Goal: Information Seeking & Learning: Check status

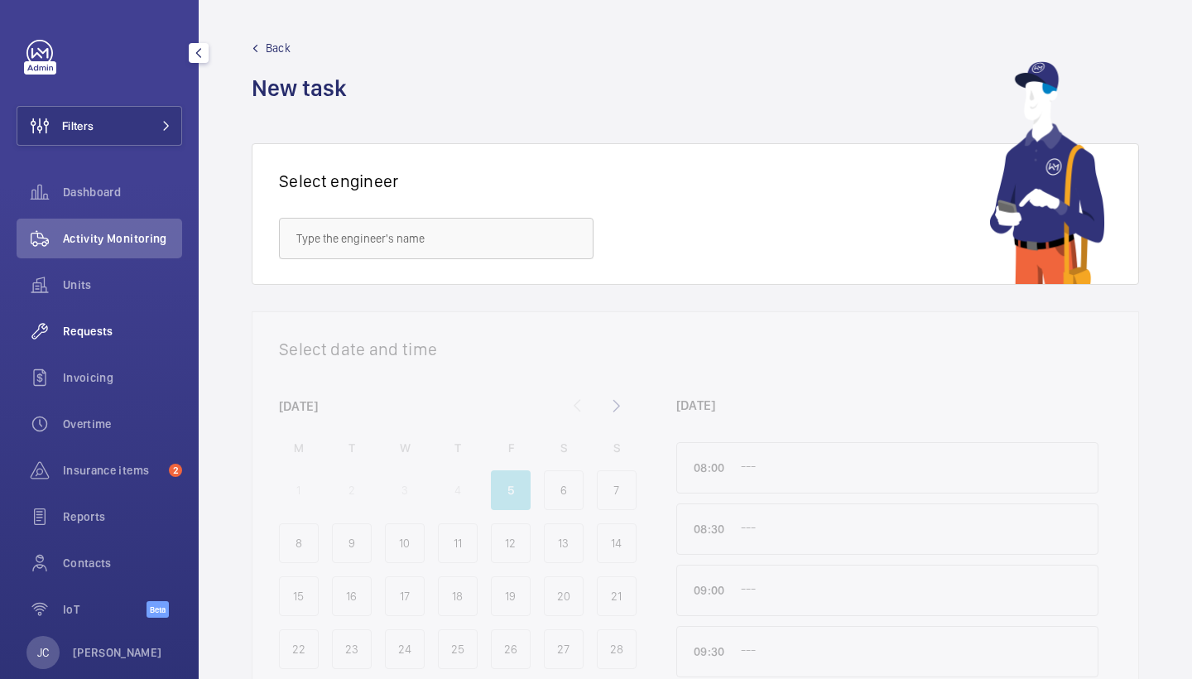
click at [132, 317] on div "Requests" at bounding box center [100, 331] width 166 height 40
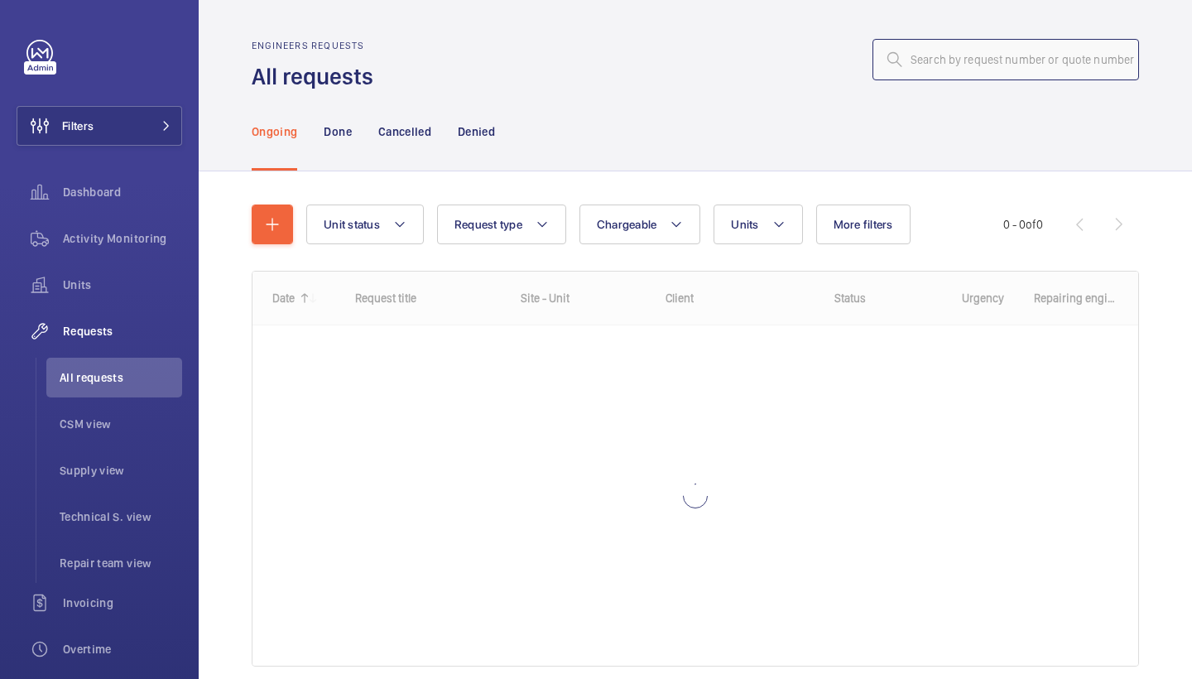
click at [1014, 65] on input "text" at bounding box center [1005, 59] width 267 height 41
paste input "R25-11082"
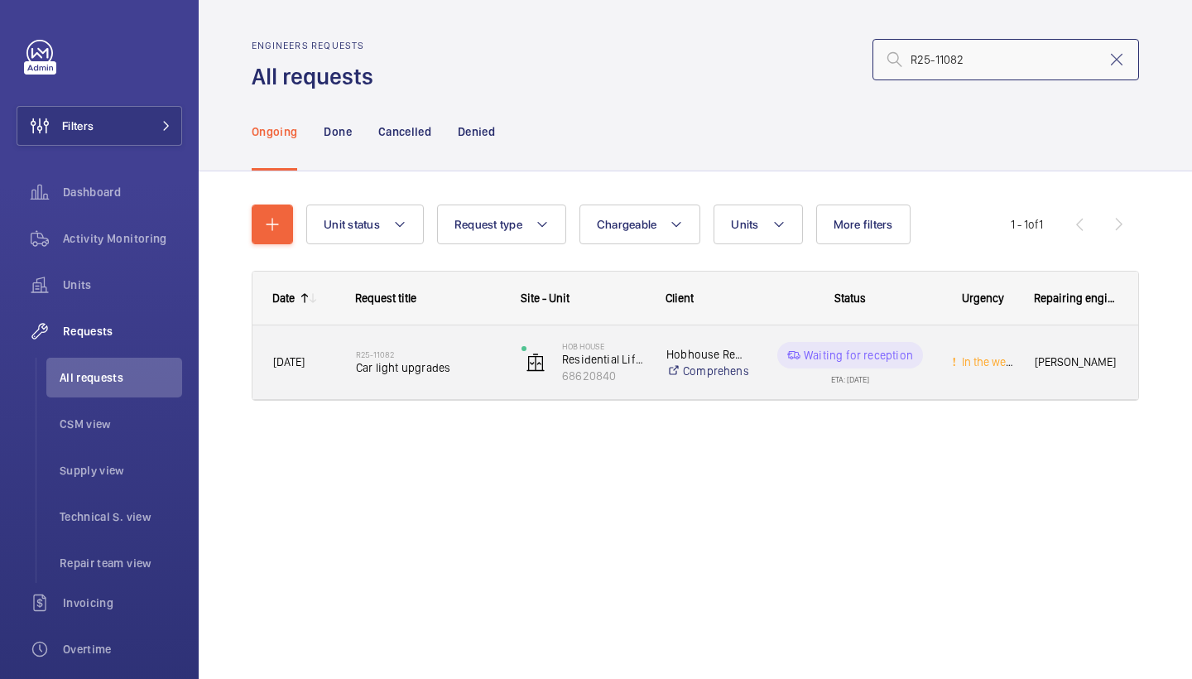
type input "R25-11082"
click at [452, 349] on h2 "R25-11082" at bounding box center [428, 354] width 144 height 10
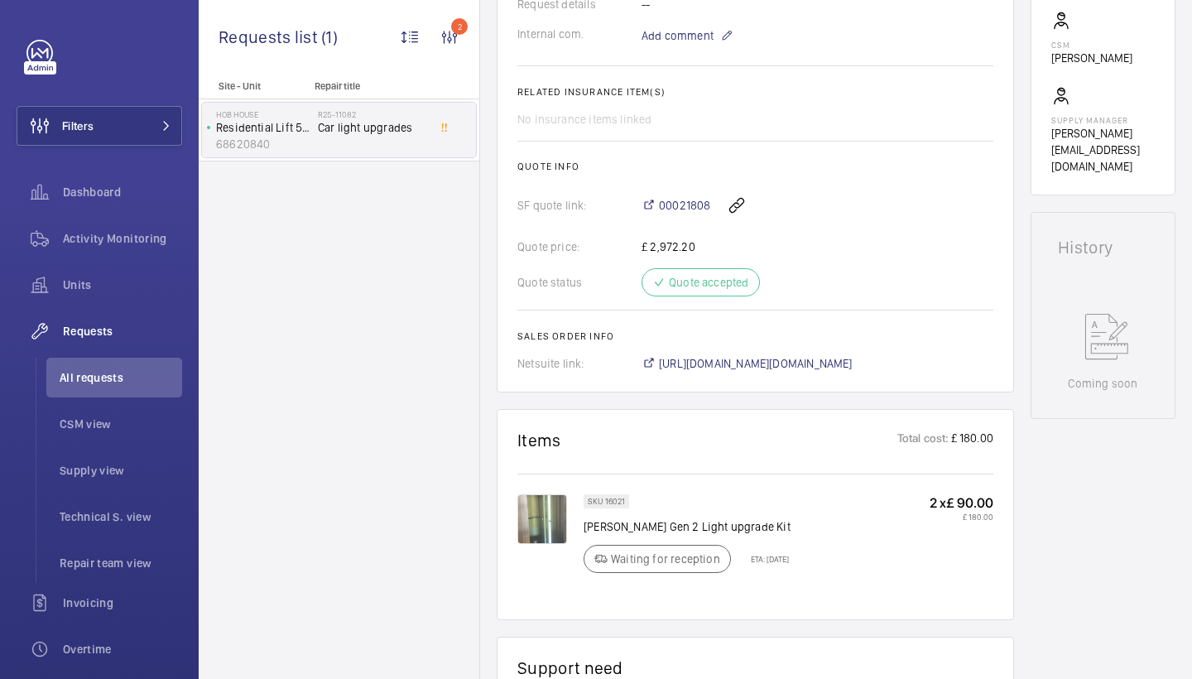
scroll to position [565, 0]
click at [853, 358] on span "https://6461500.app.netsuite.com/app/accounting/transactions/salesord.nl?id=297…" at bounding box center [756, 364] width 194 height 17
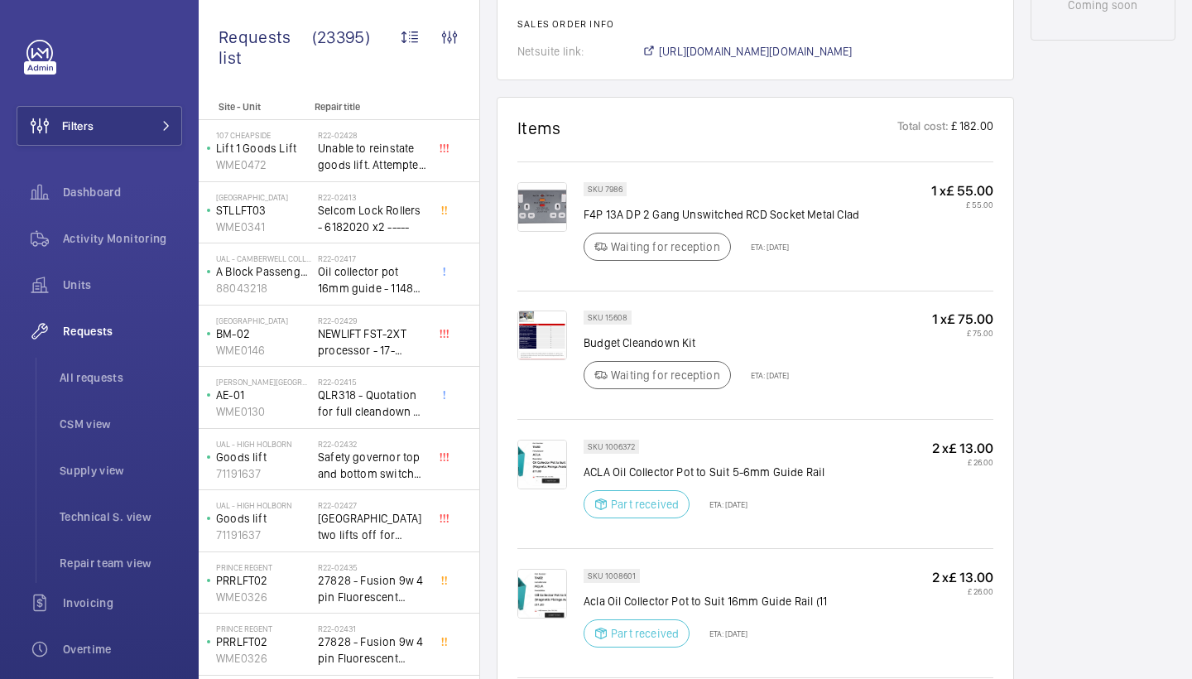
scroll to position [954, 0]
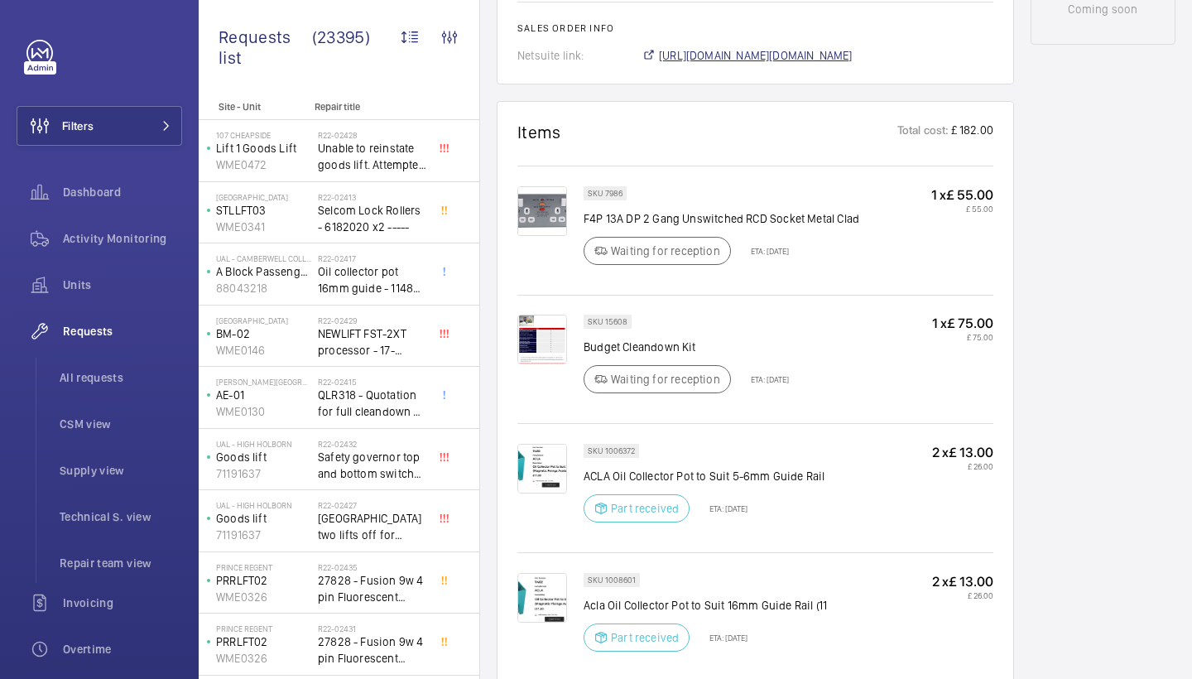
click at [823, 55] on span "[URL][DOMAIN_NAME][DOMAIN_NAME]" at bounding box center [756, 55] width 194 height 17
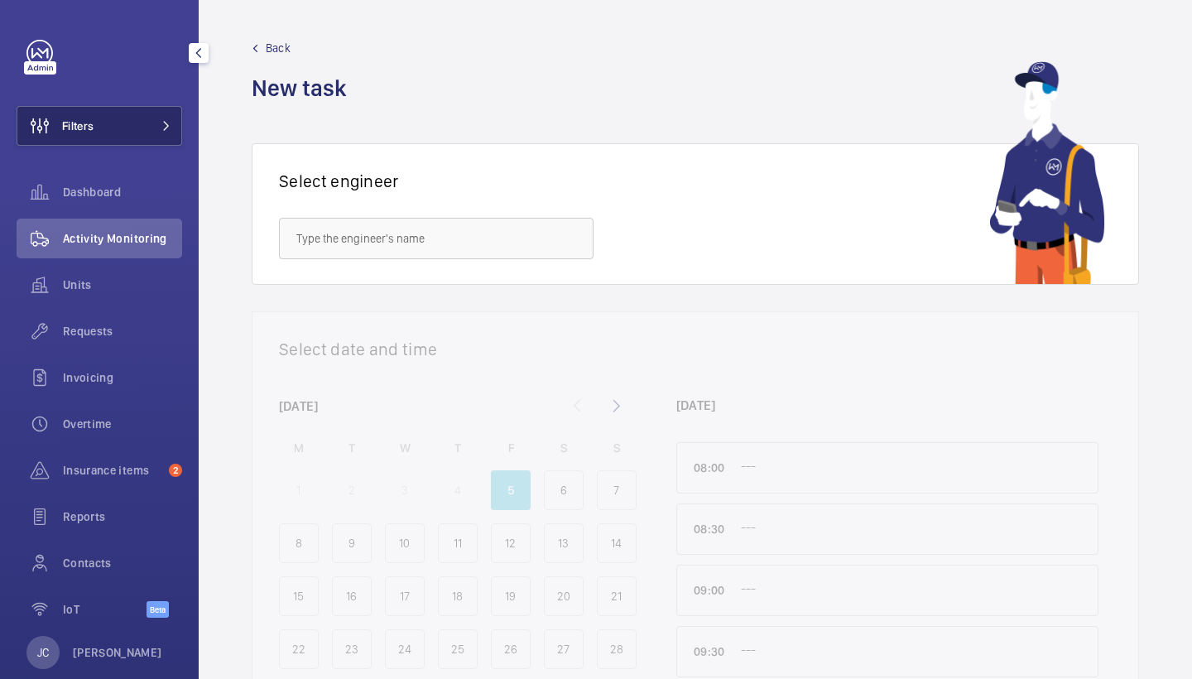
click at [137, 117] on button "Filters" at bounding box center [100, 126] width 166 height 40
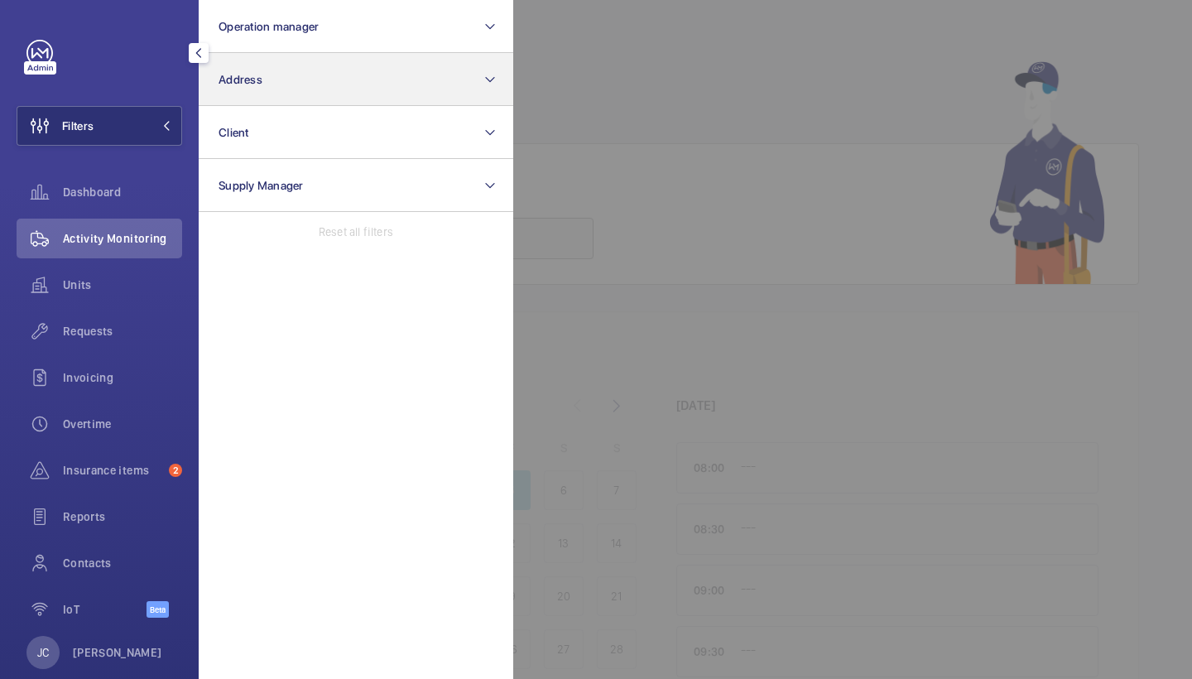
click at [367, 70] on button "Address" at bounding box center [356, 79] width 315 height 53
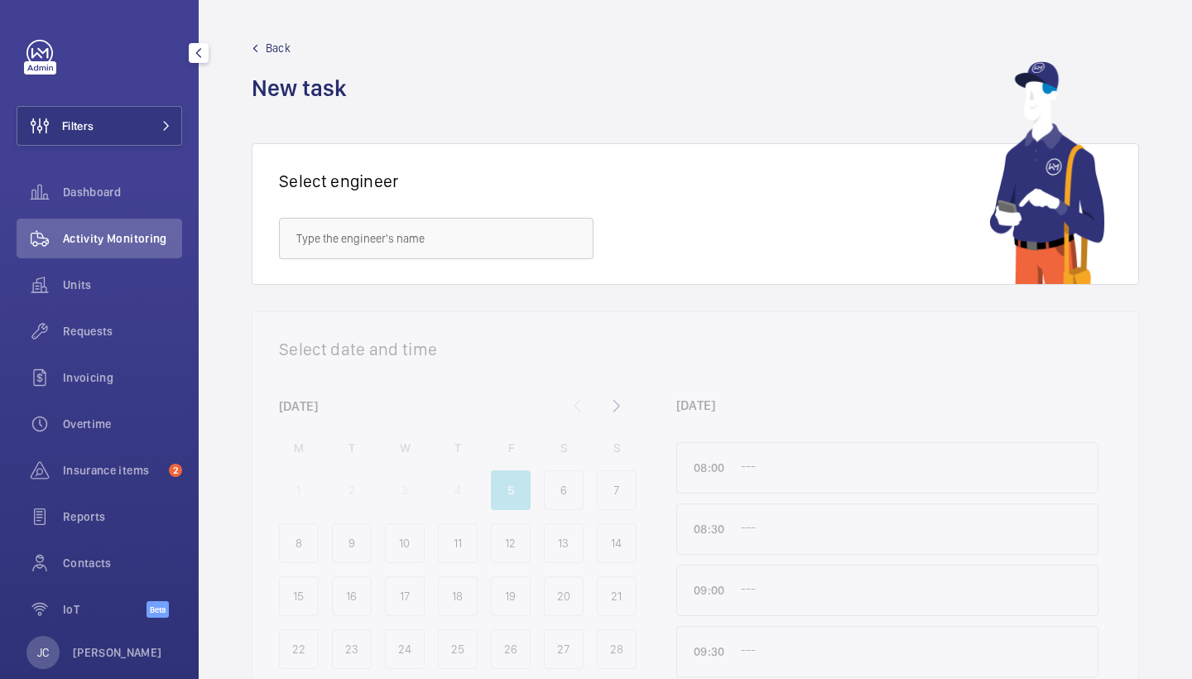
click at [150, 338] on span "Requests" at bounding box center [122, 331] width 119 height 17
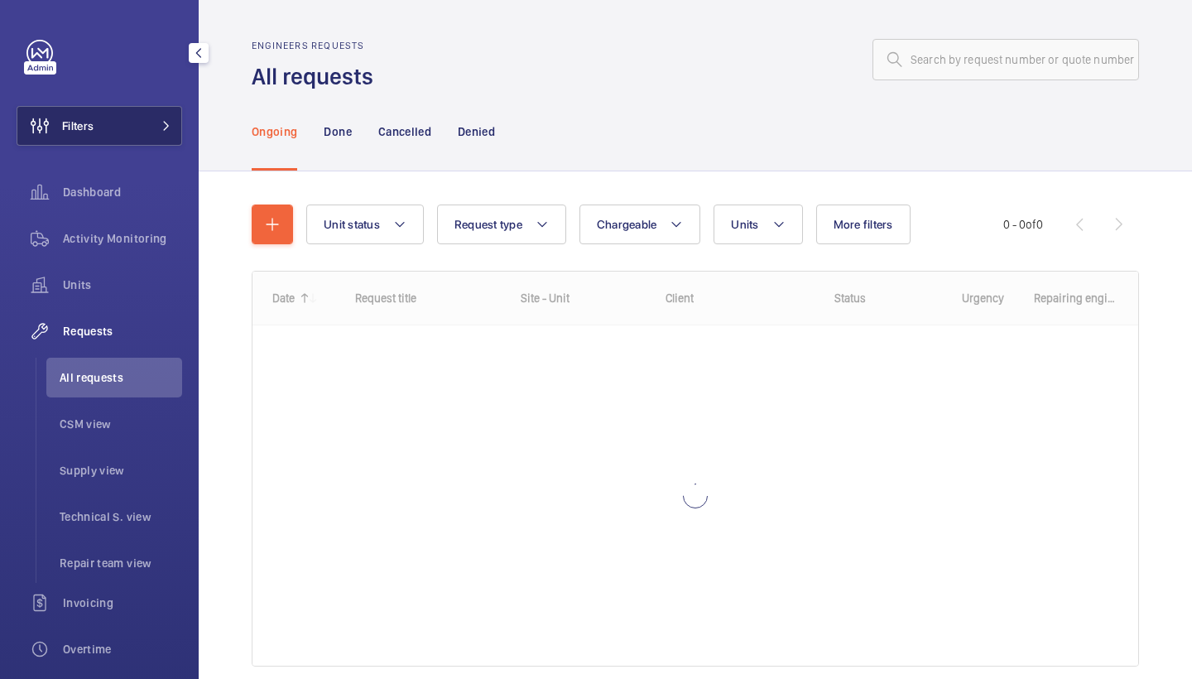
click at [141, 139] on button "Filters" at bounding box center [100, 126] width 166 height 40
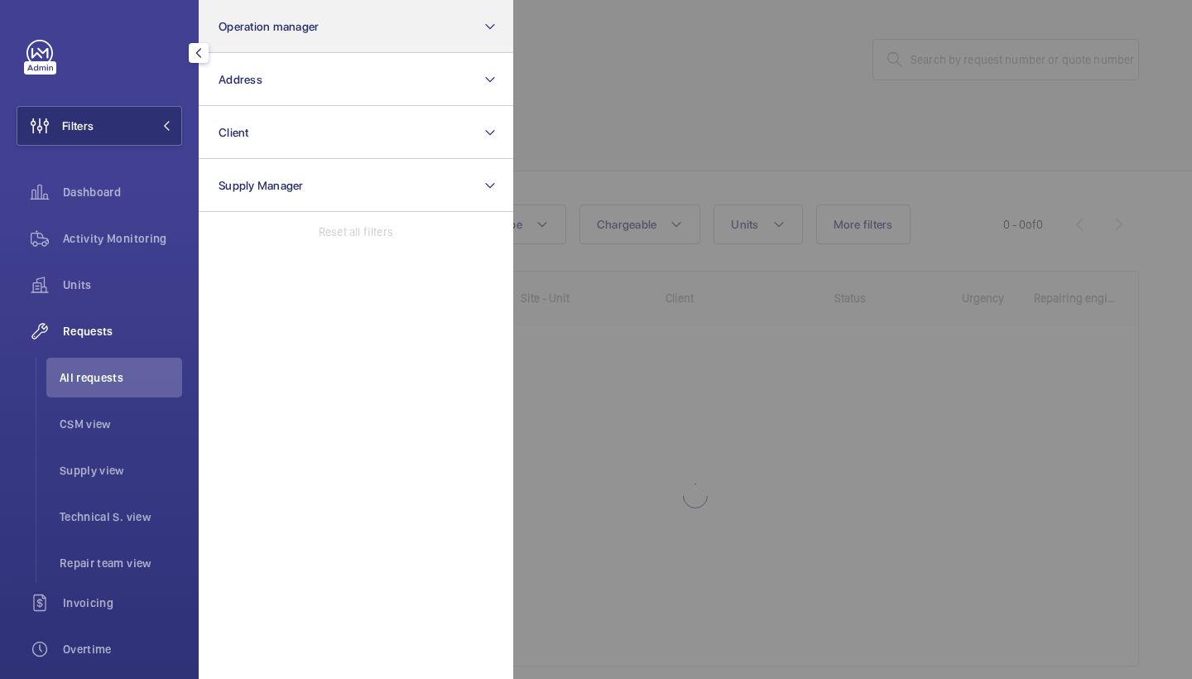
click at [281, 26] on span "Operation manager" at bounding box center [269, 26] width 100 height 13
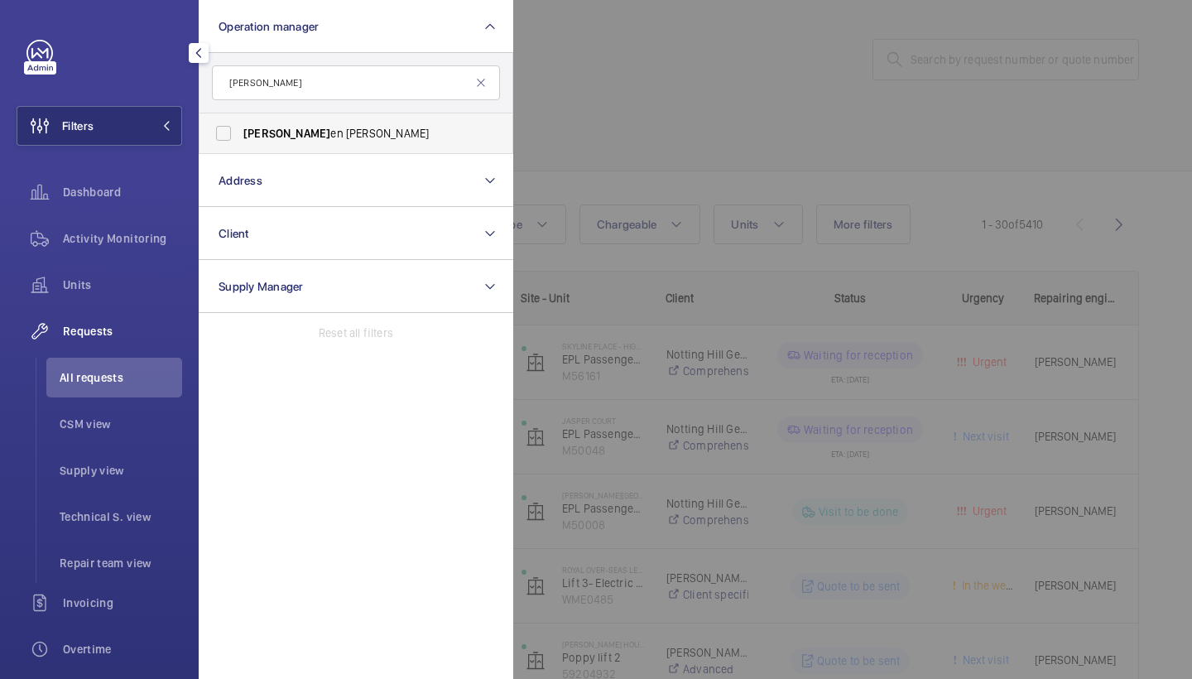
type input "kirst"
click at [353, 144] on label "Kirst en Kalaher" at bounding box center [343, 133] width 288 height 40
click at [240, 144] on input "Kirst en Kalaher" at bounding box center [223, 133] width 33 height 33
checkbox input "true"
click at [128, 564] on span "Repair team view" at bounding box center [121, 563] width 123 height 17
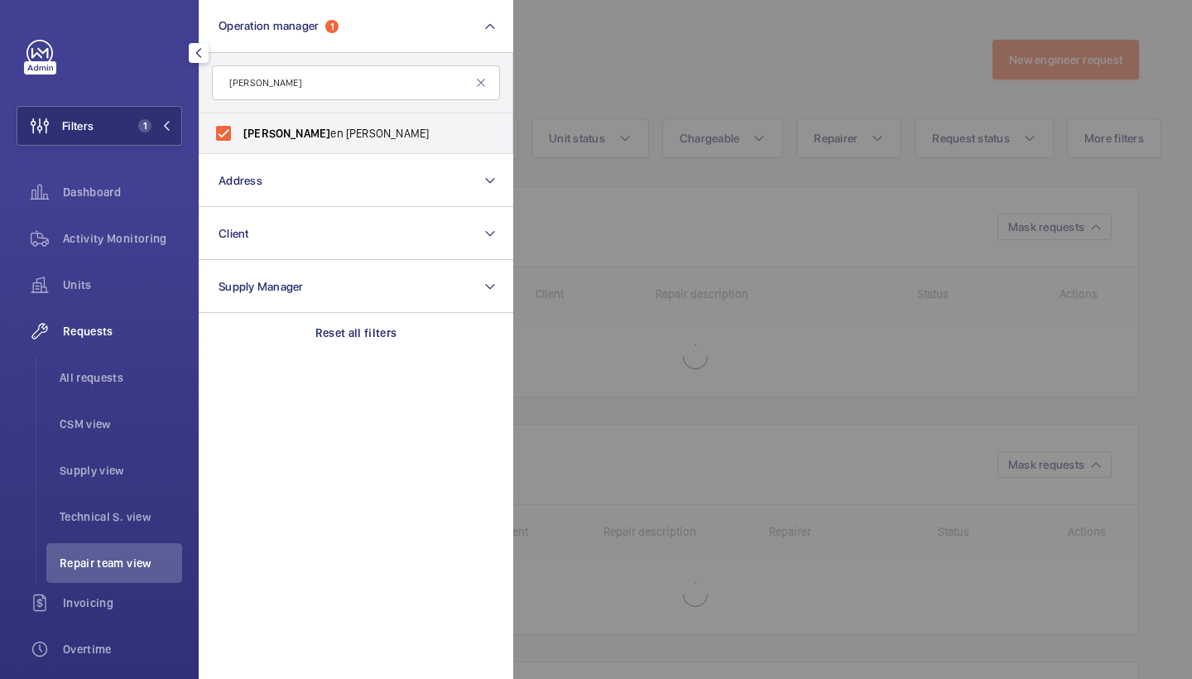
click at [736, 101] on div at bounding box center [1109, 339] width 1192 height 679
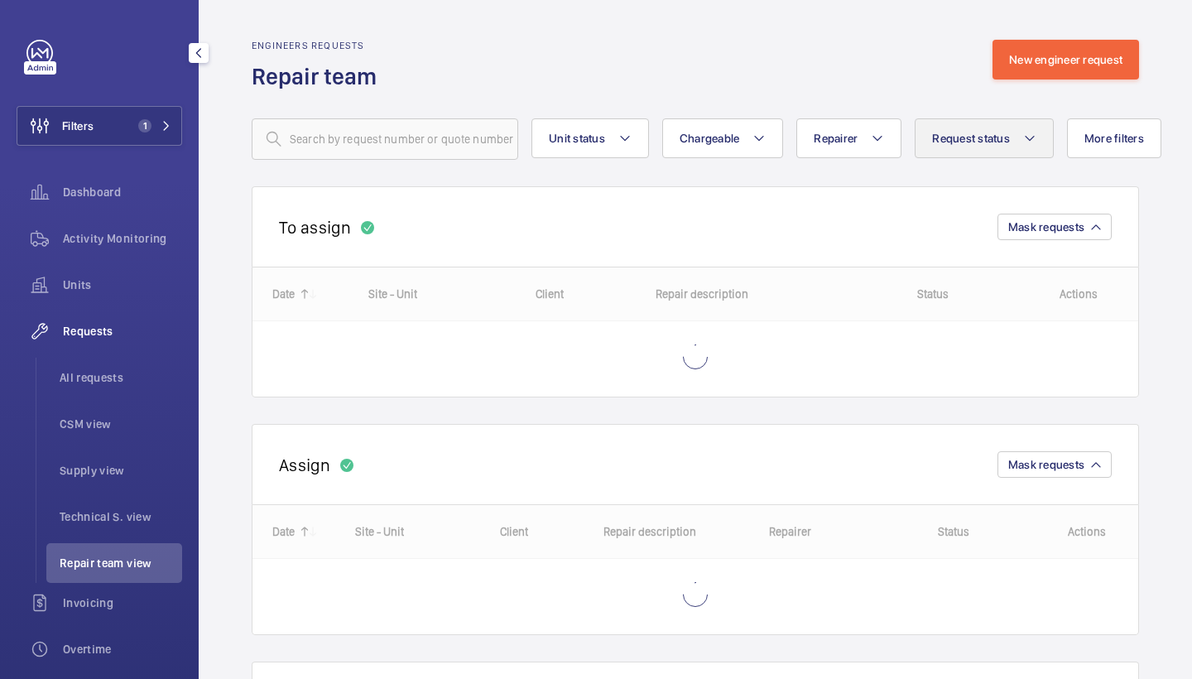
click at [1025, 142] on mat-icon at bounding box center [1029, 138] width 13 height 20
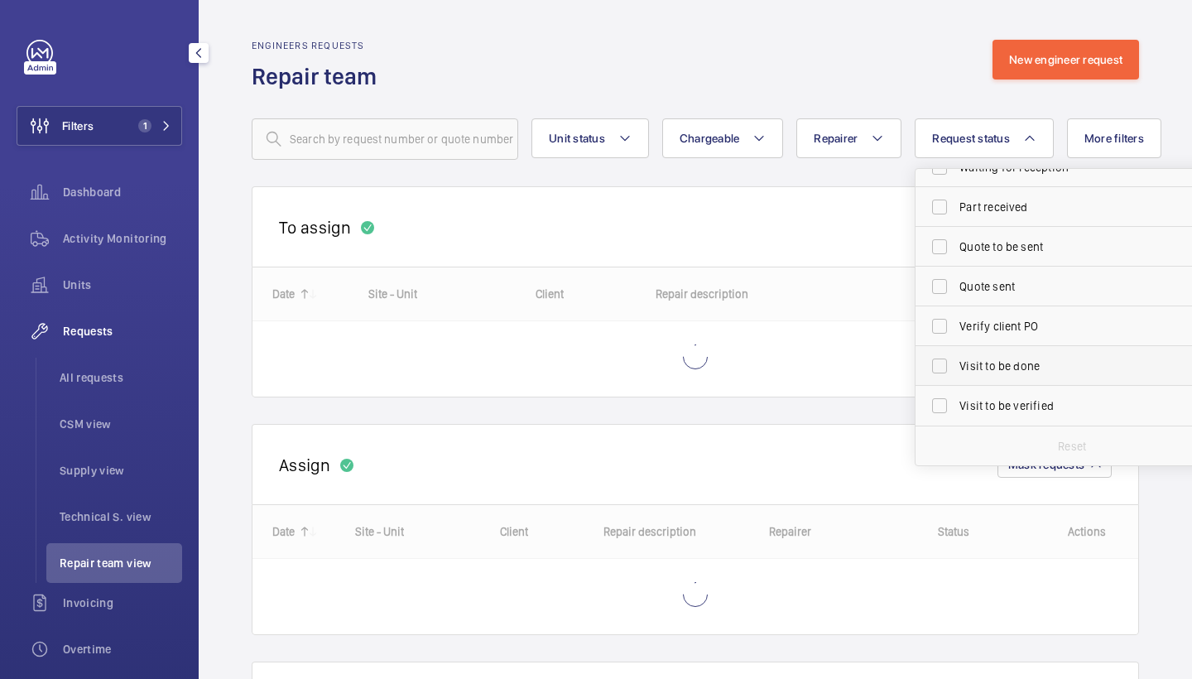
scroll to position [220, 0]
click at [1048, 379] on label "Visit to be done" at bounding box center [1059, 366] width 288 height 40
click at [956, 379] on input "Visit to be done" at bounding box center [939, 365] width 33 height 33
checkbox input "true"
click at [913, 64] on div "Engineers requests Repair team New engineer request" at bounding box center [695, 66] width 887 height 52
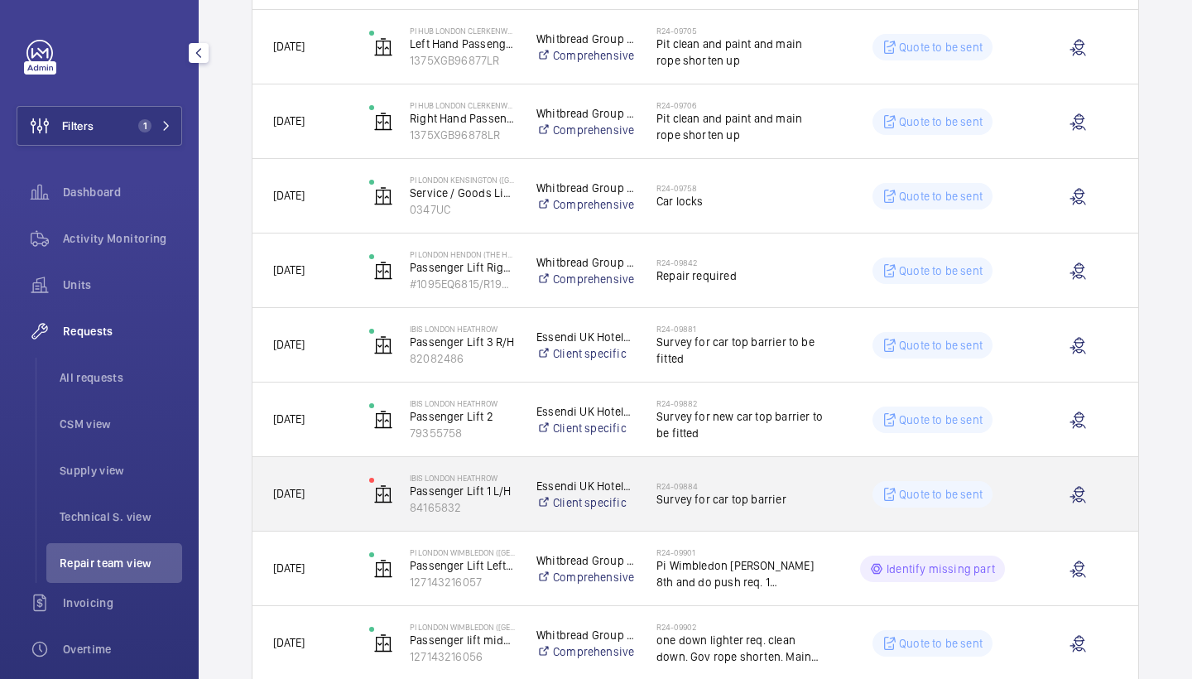
scroll to position [1129, 0]
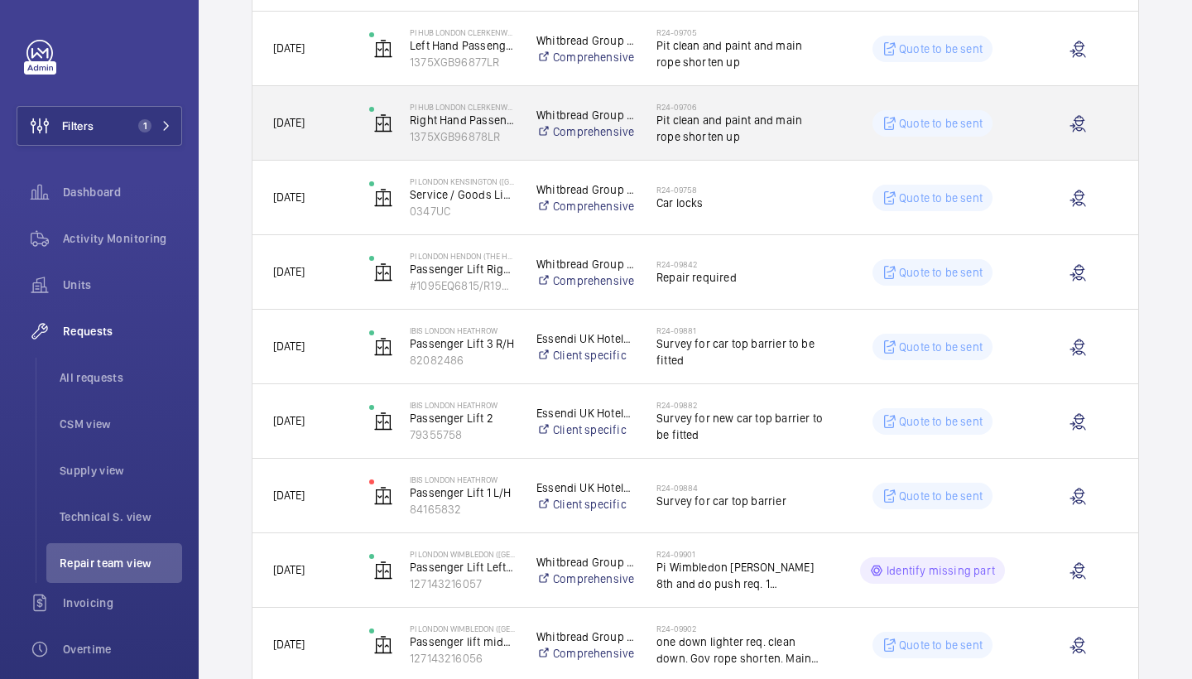
click at [737, 146] on div "R24-09706 Pit clean and paint and main rope shorten up" at bounding box center [741, 123] width 170 height 48
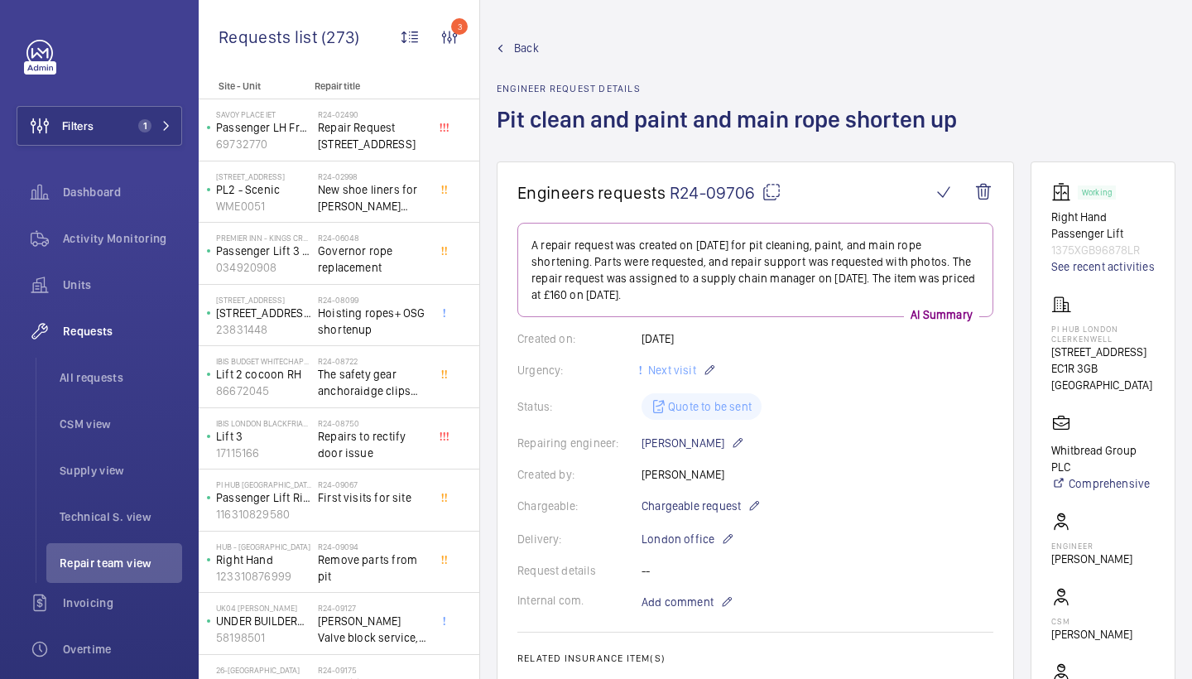
click at [524, 45] on span "Back" at bounding box center [526, 48] width 25 height 17
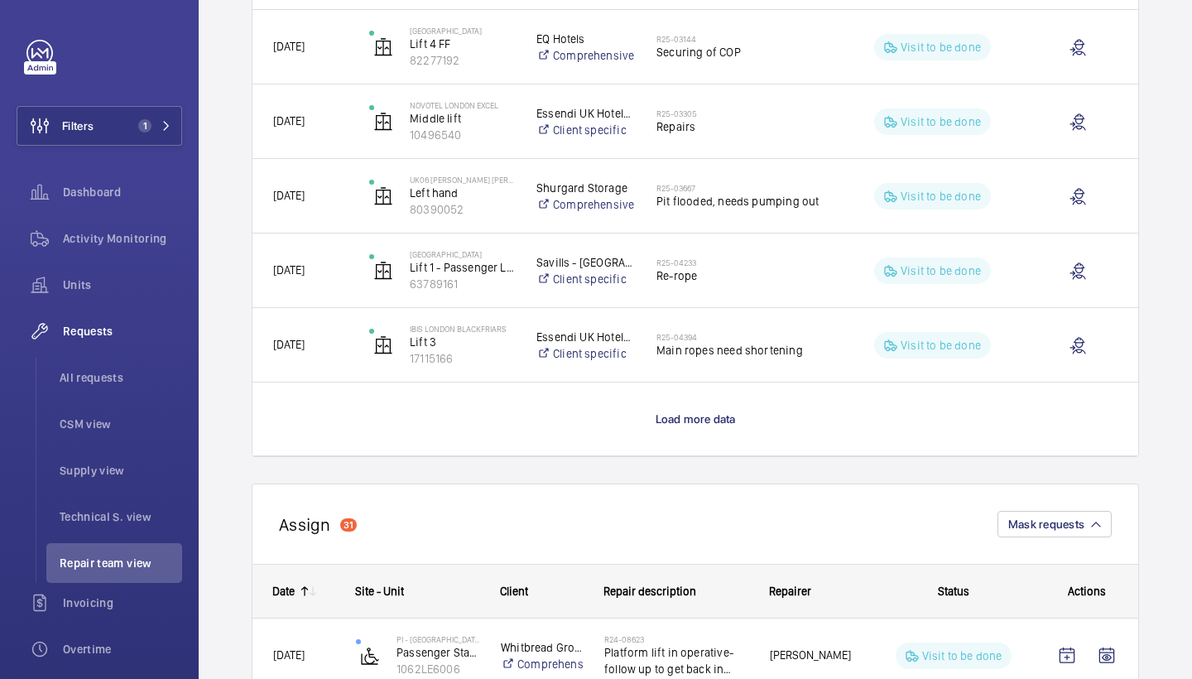
scroll to position [1538, 0]
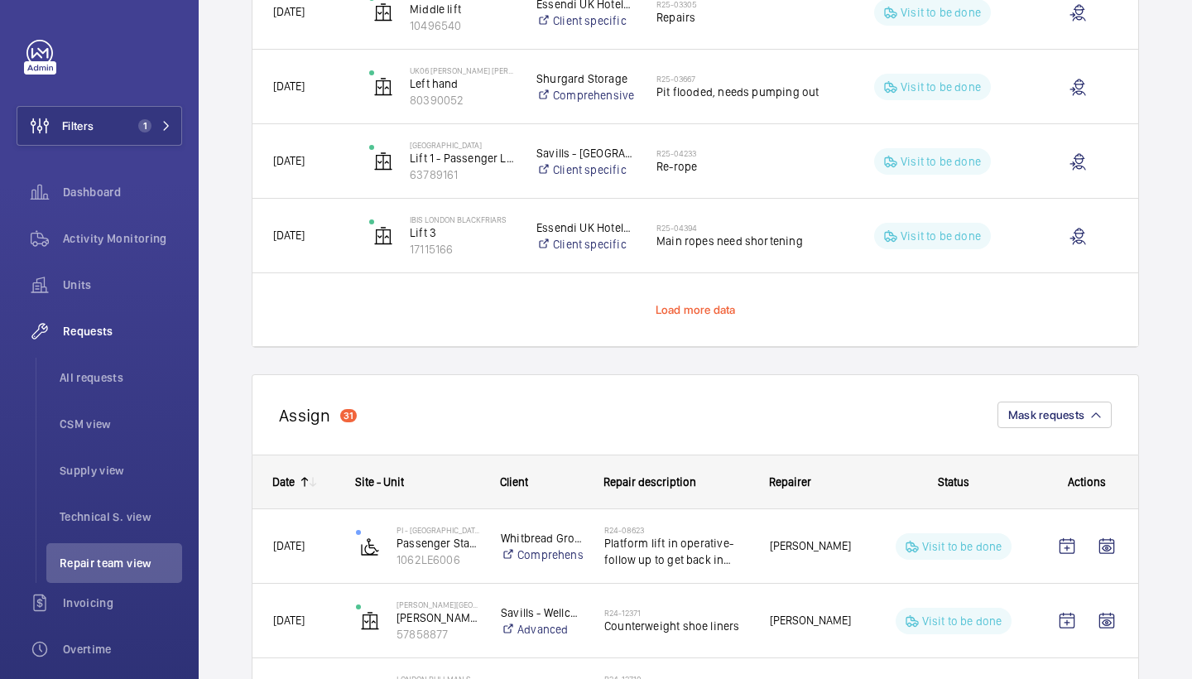
click at [690, 305] on span "Load more data" at bounding box center [696, 309] width 80 height 13
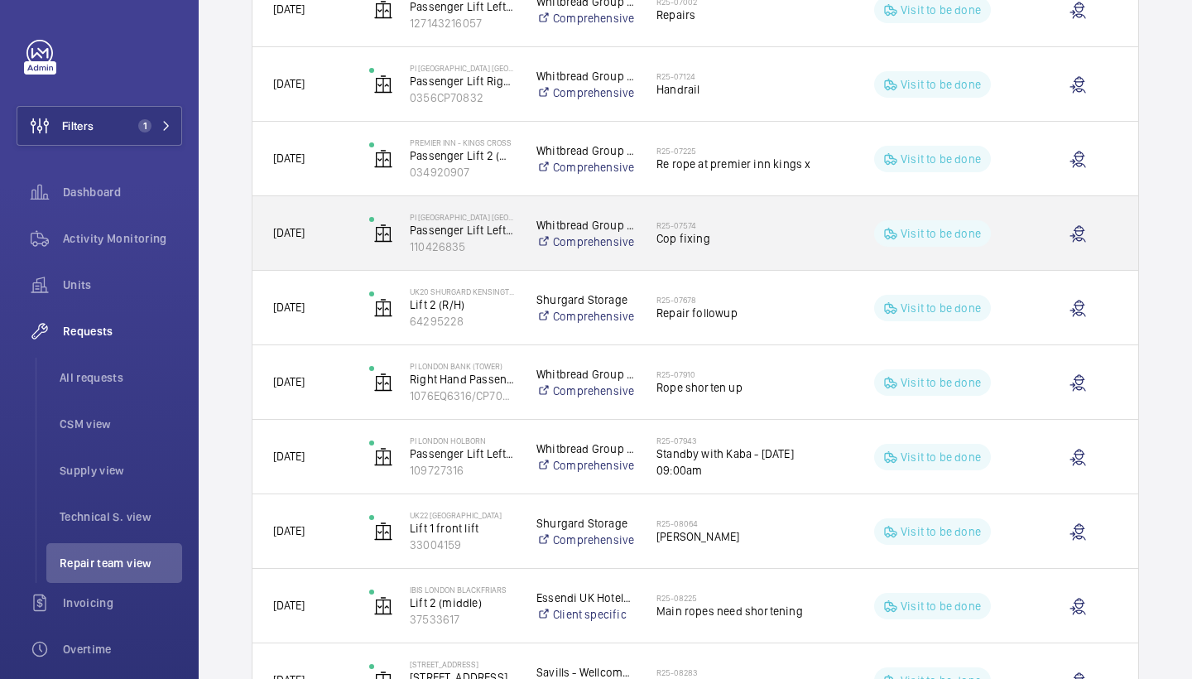
scroll to position [2579, 0]
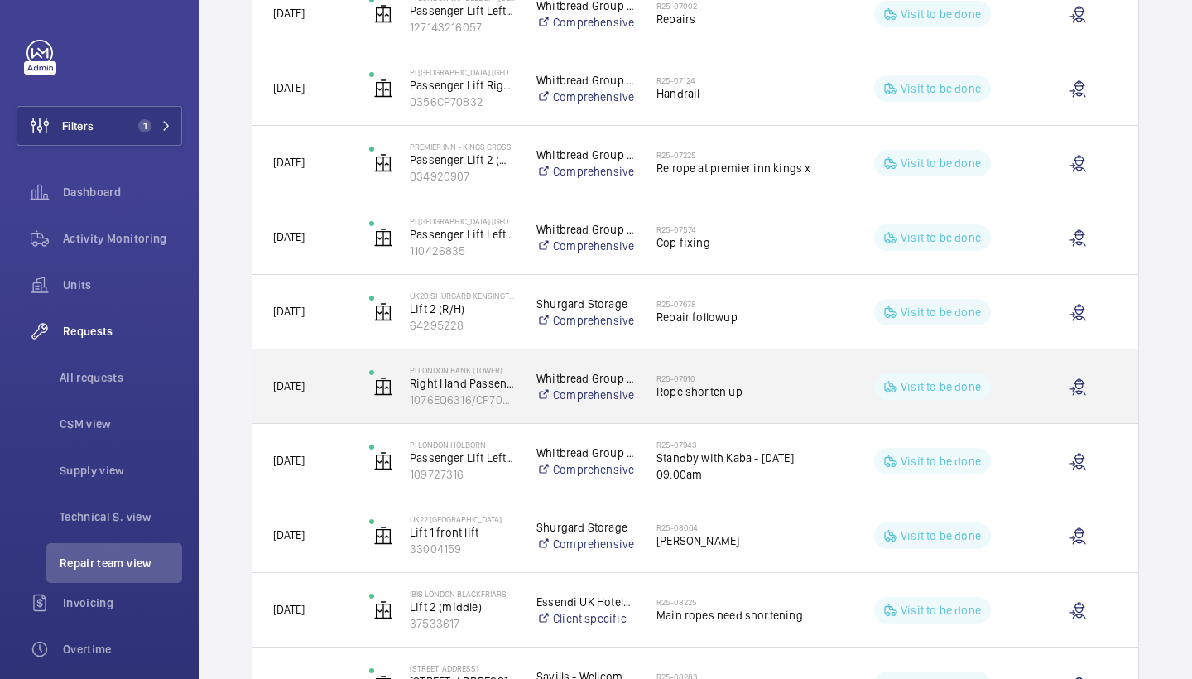
click at [757, 353] on div "R25-07910 Rope shorten up" at bounding box center [732, 386] width 190 height 74
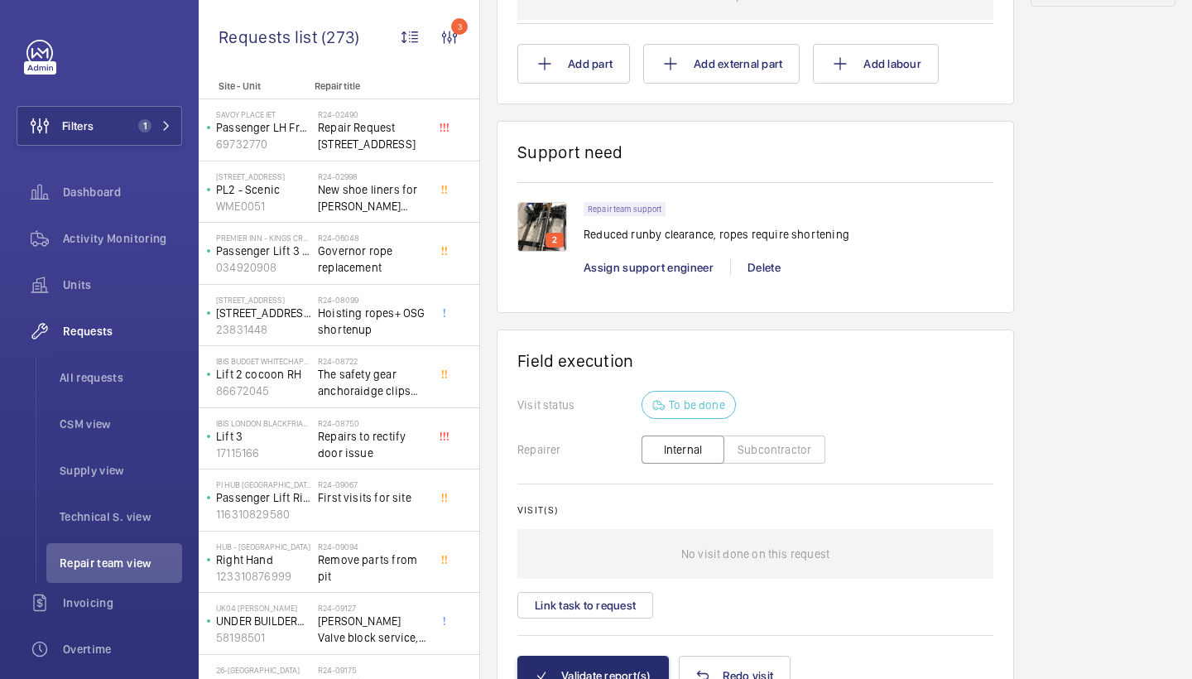
scroll to position [1142, 0]
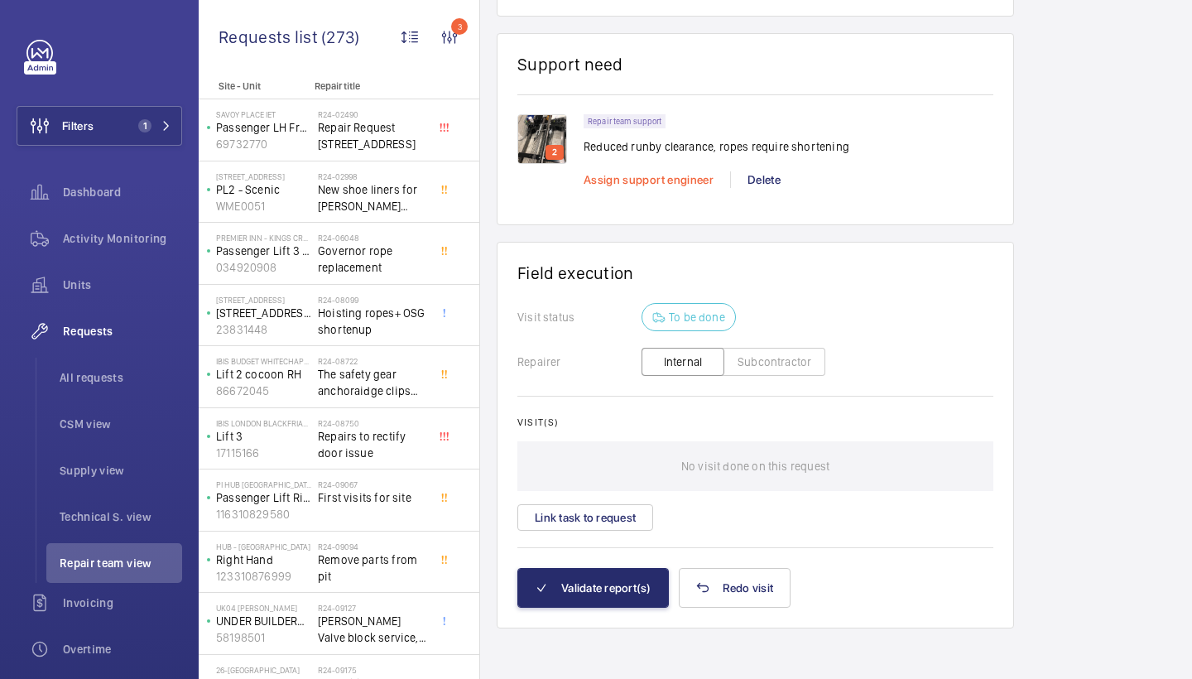
click at [698, 181] on span "Assign support engineer" at bounding box center [649, 179] width 130 height 13
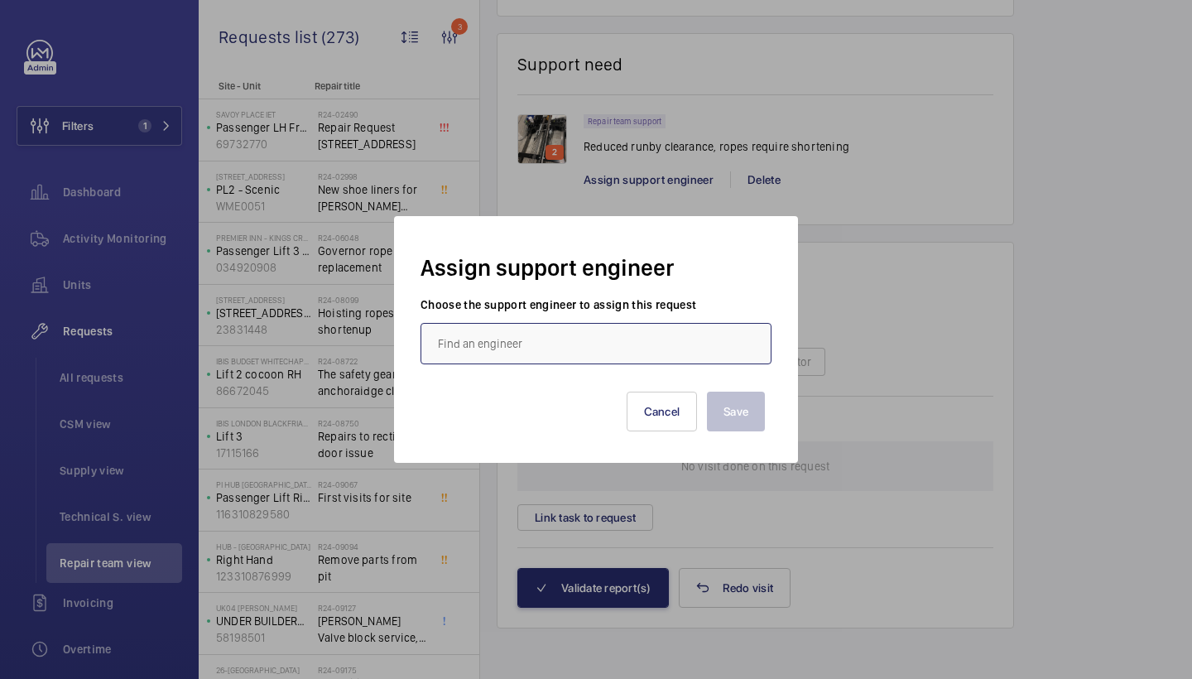
click at [506, 344] on input "text" at bounding box center [595, 343] width 351 height 41
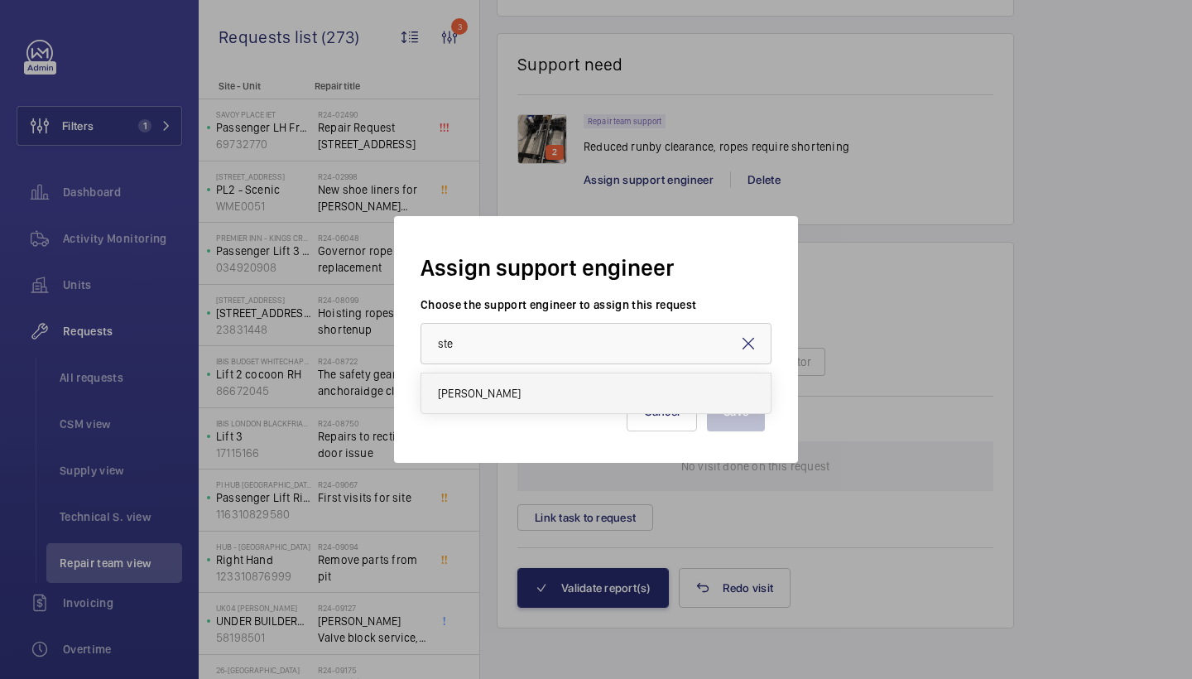
click at [457, 411] on mat-option "[PERSON_NAME]" at bounding box center [595, 393] width 349 height 40
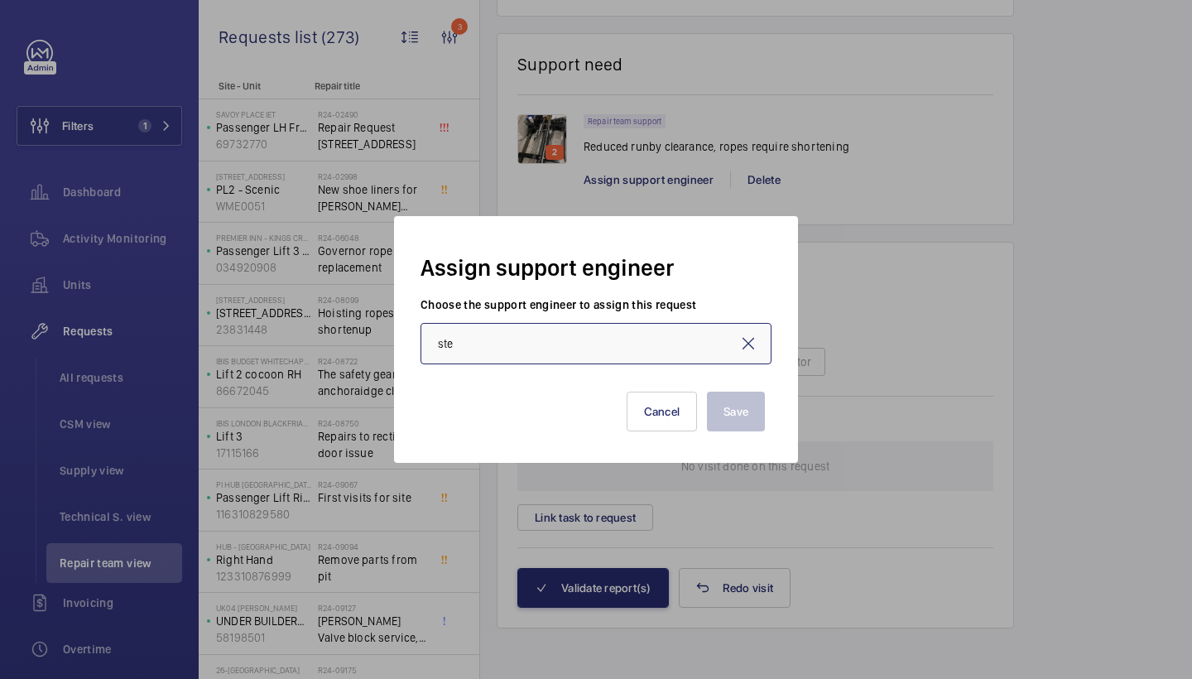
type input "[PERSON_NAME]"
click at [719, 416] on button "Save" at bounding box center [736, 412] width 58 height 40
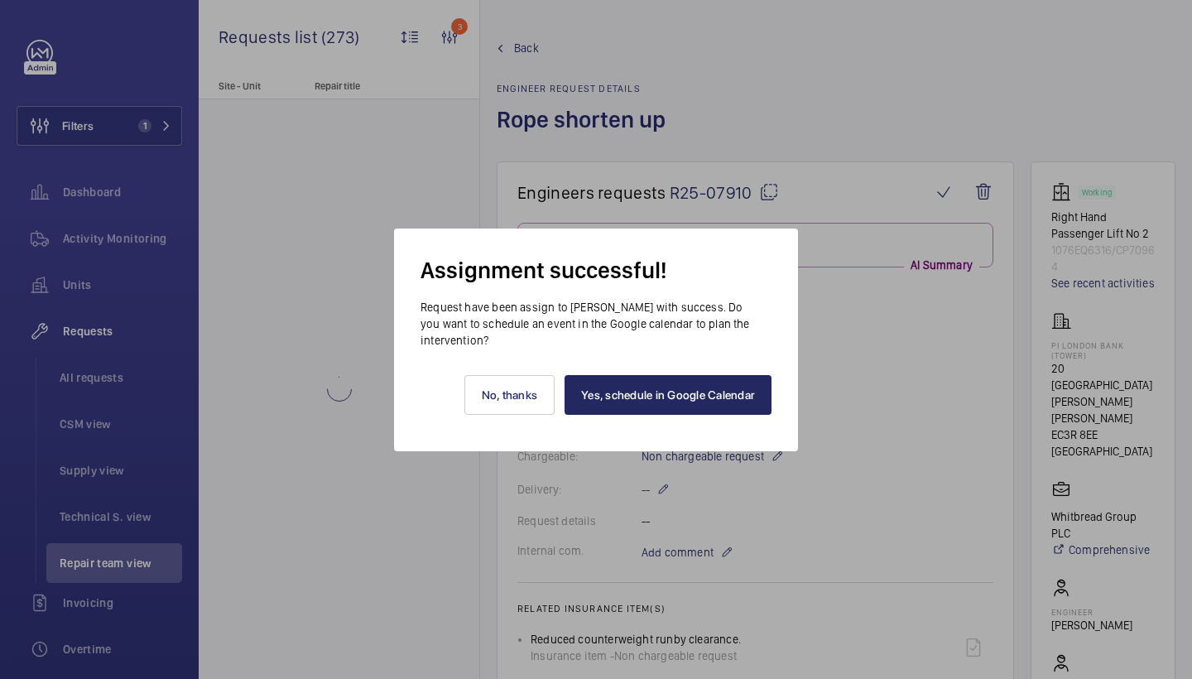
click at [697, 395] on link "Yes, schedule in Google Calendar" at bounding box center [668, 395] width 207 height 40
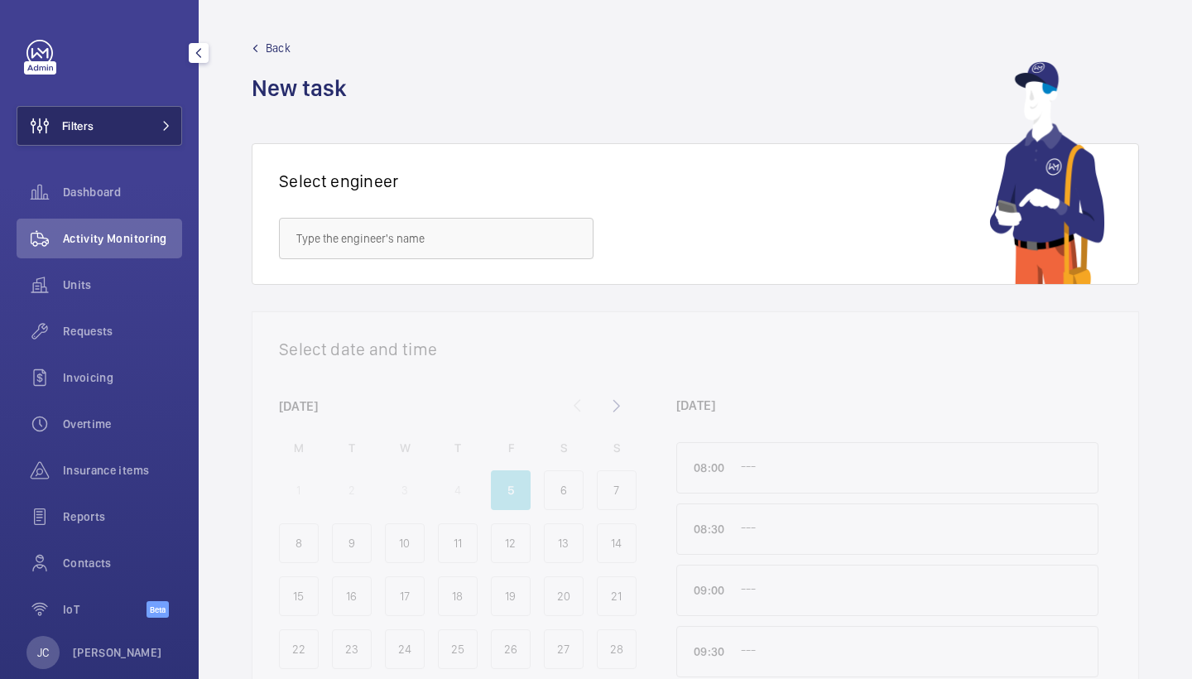
click at [88, 126] on span "Filters" at bounding box center [77, 126] width 31 height 17
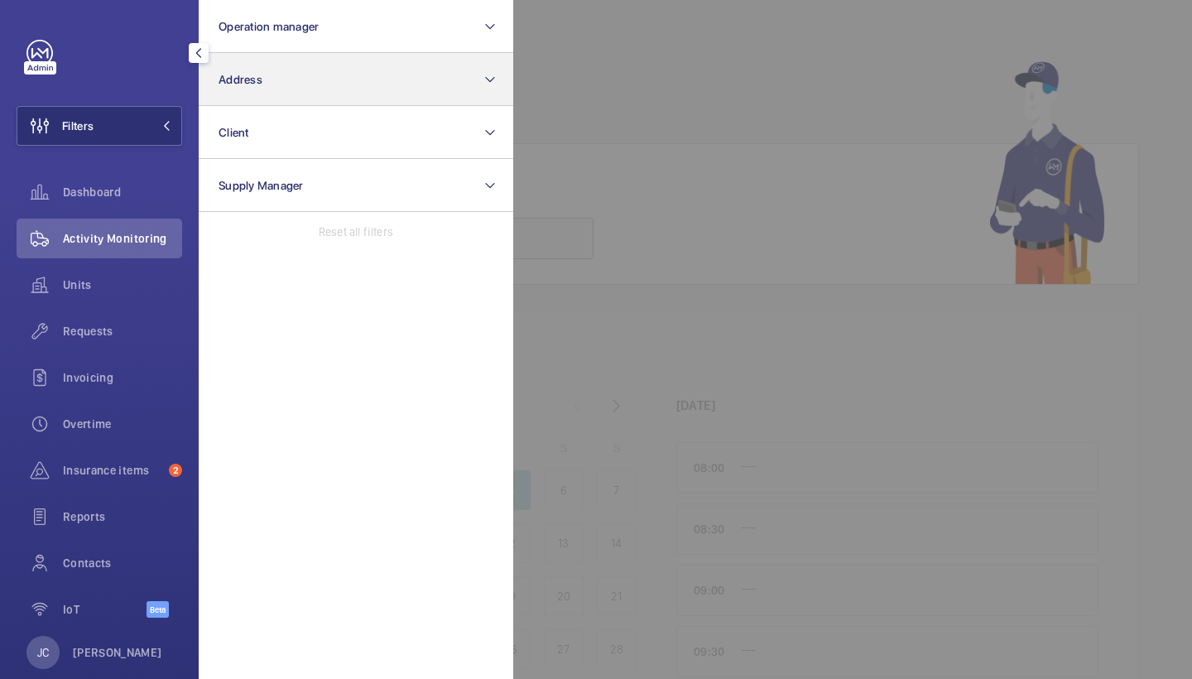
click at [289, 92] on button "Address" at bounding box center [356, 79] width 315 height 53
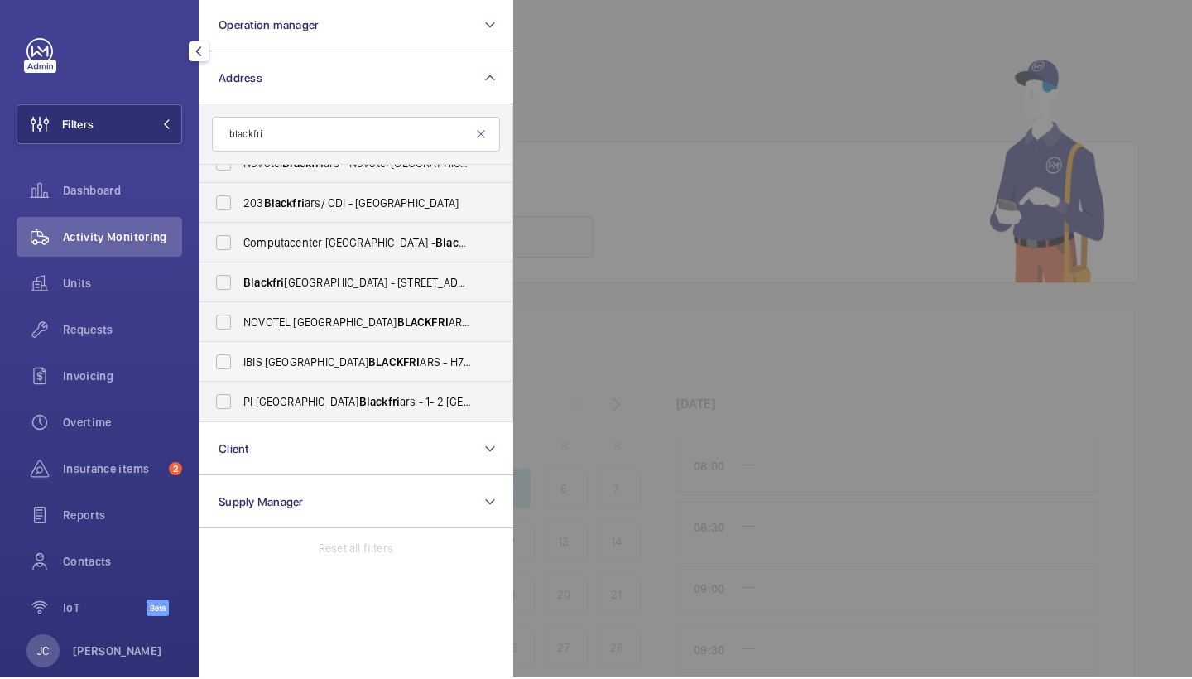
scroll to position [61, 0]
type input "blackfri"
click at [313, 346] on label "IBIS LONDON BLACKFRI ARS - H7943, IBIS LONDON BLACKFRI ARS, [STREET_ADDRESS]" at bounding box center [343, 364] width 288 height 40
click at [240, 347] on input "IBIS LONDON BLACKFRI ARS - H7943, IBIS LONDON BLACKFRI ARS, [STREET_ADDRESS]" at bounding box center [223, 363] width 33 height 33
checkbox input "true"
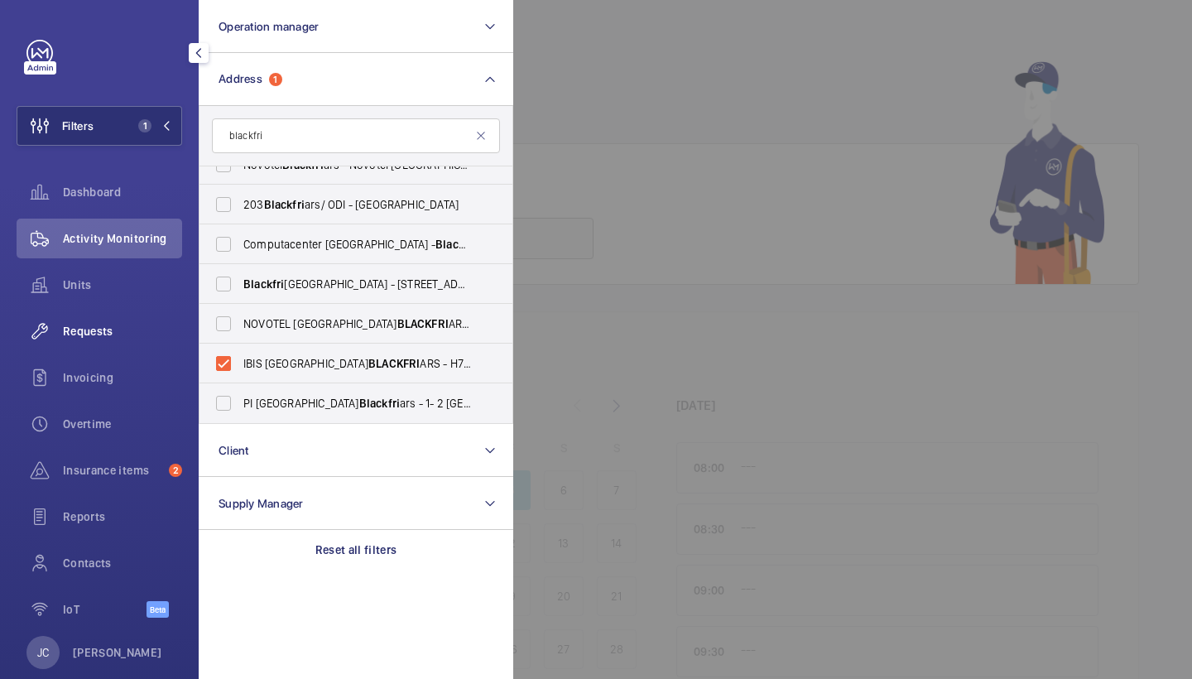
click at [118, 345] on div "Requests" at bounding box center [100, 331] width 166 height 40
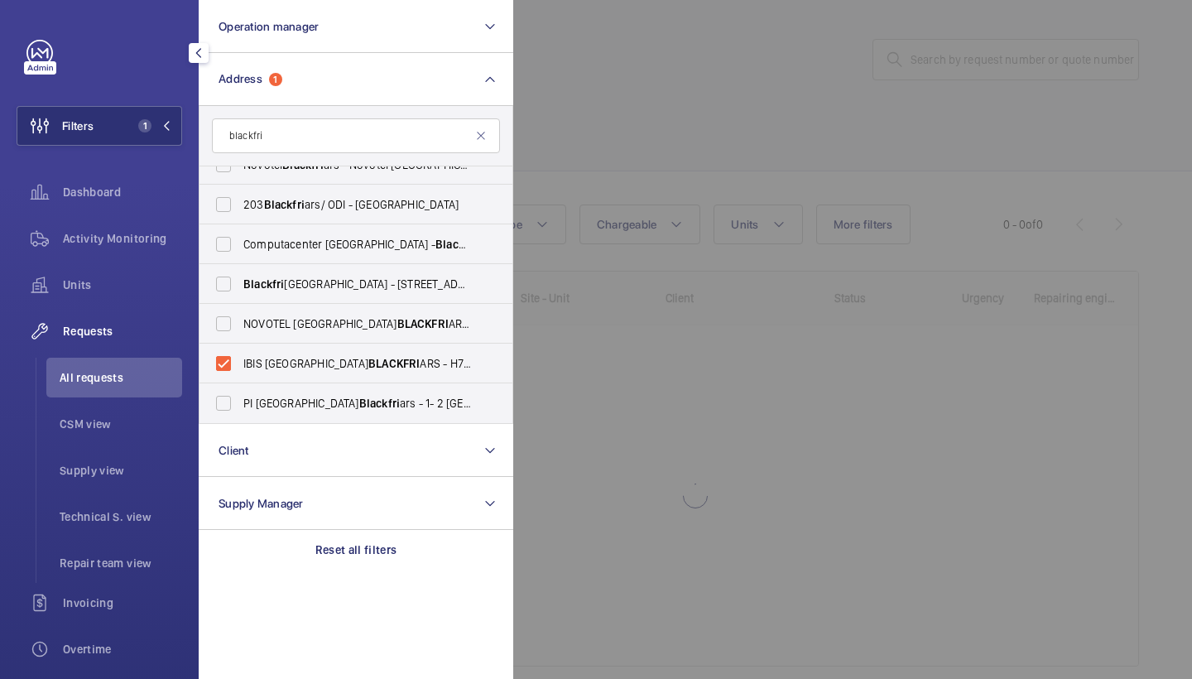
click at [538, 145] on div at bounding box center [1109, 339] width 1192 height 679
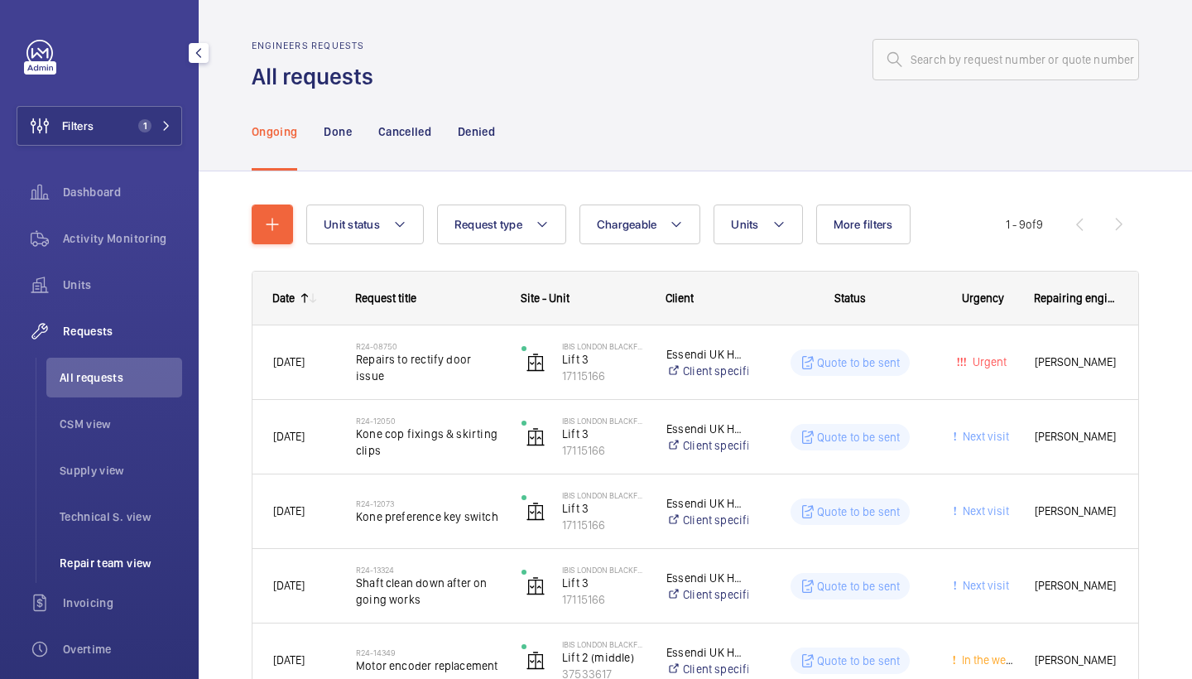
click at [77, 560] on span "Repair team view" at bounding box center [121, 563] width 123 height 17
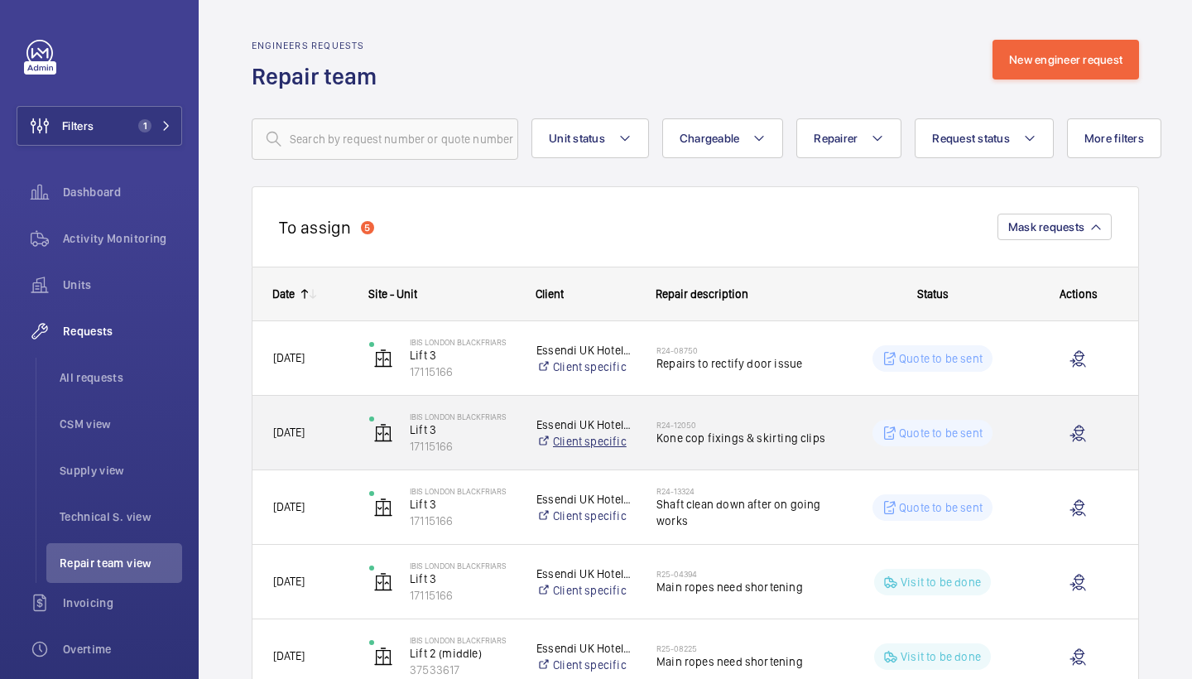
scroll to position [100, 0]
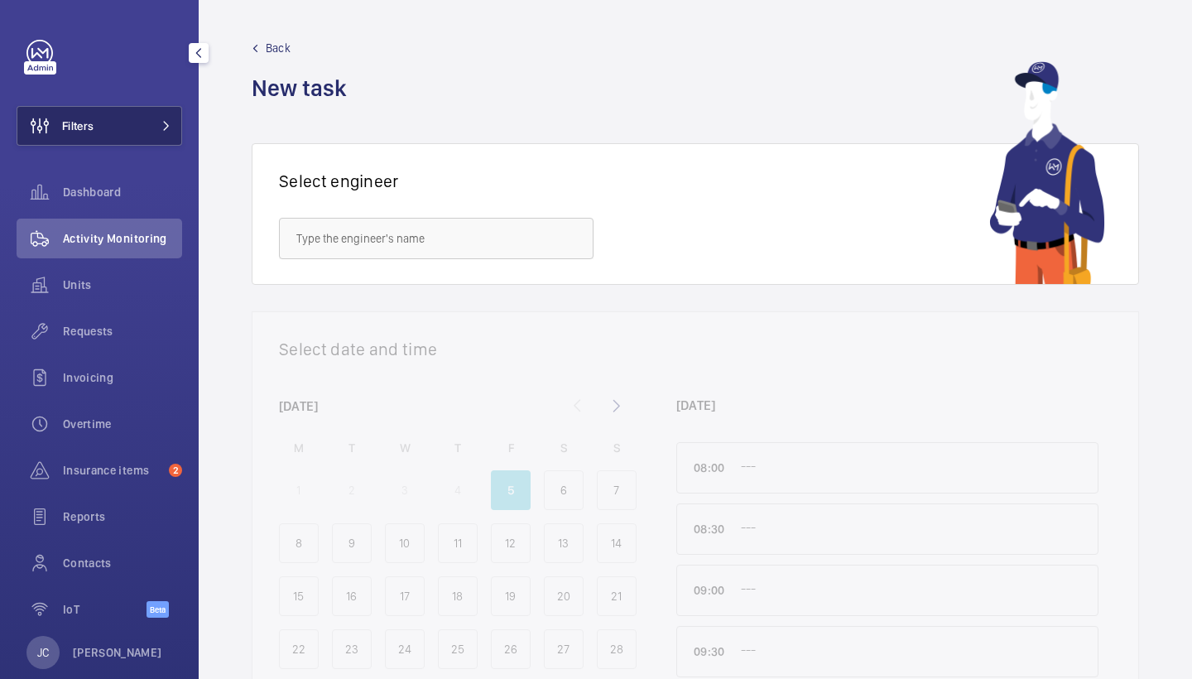
click at [102, 111] on button "Filters" at bounding box center [100, 126] width 166 height 40
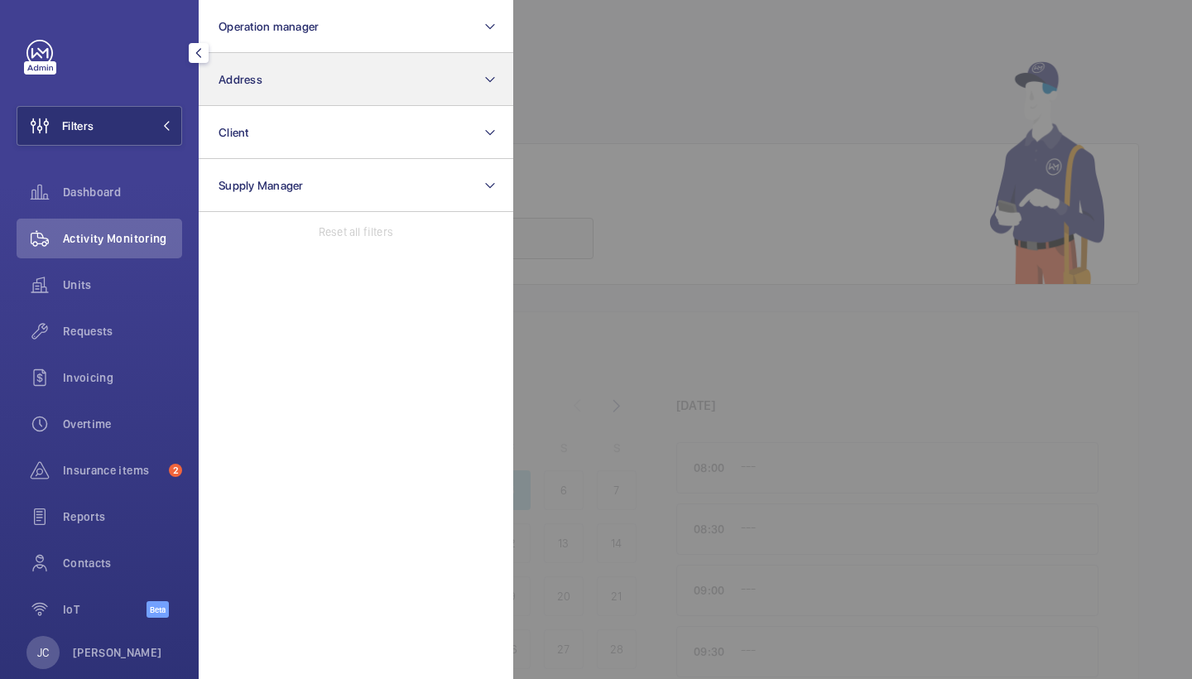
click at [372, 57] on button "Address" at bounding box center [356, 79] width 315 height 53
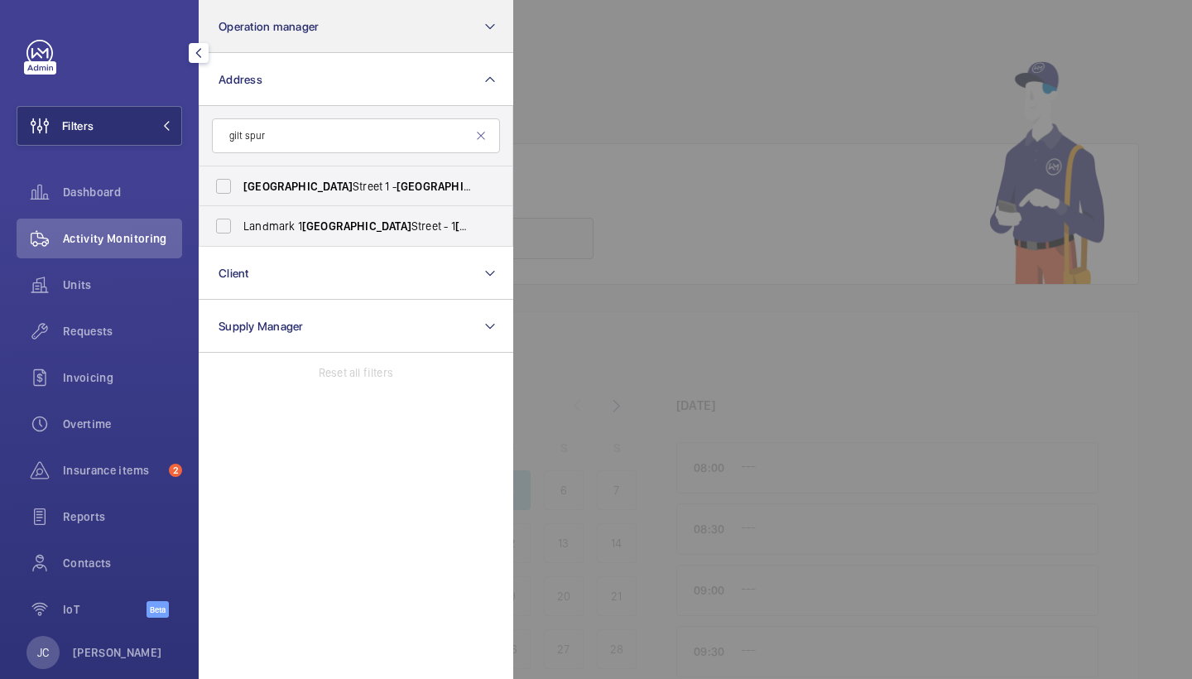
type input "gilt spur"
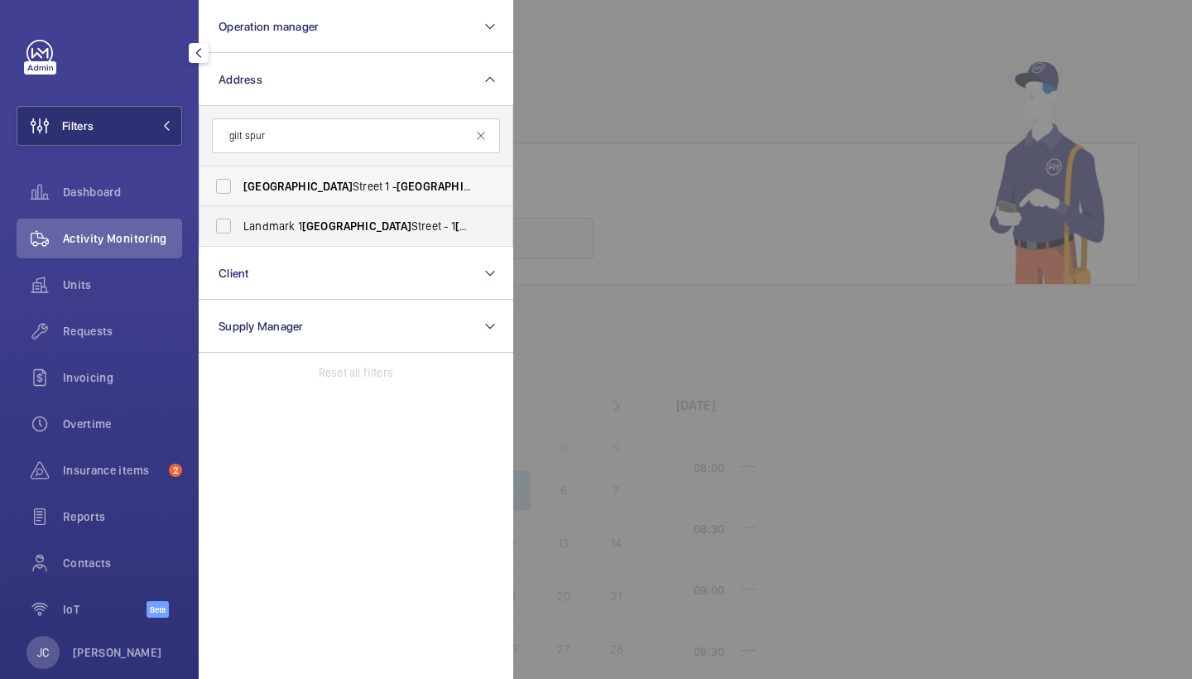
drag, startPoint x: 377, startPoint y: 37, endPoint x: 380, endPoint y: 188, distance: 150.7
click at [380, 188] on span "[STREET_ADDRESS]" at bounding box center [357, 186] width 228 height 17
click at [240, 188] on input "[STREET_ADDRESS]" at bounding box center [223, 186] width 33 height 33
checkbox input "true"
click at [360, 223] on span "Landmark [STREET_ADDRESS]" at bounding box center [357, 226] width 228 height 17
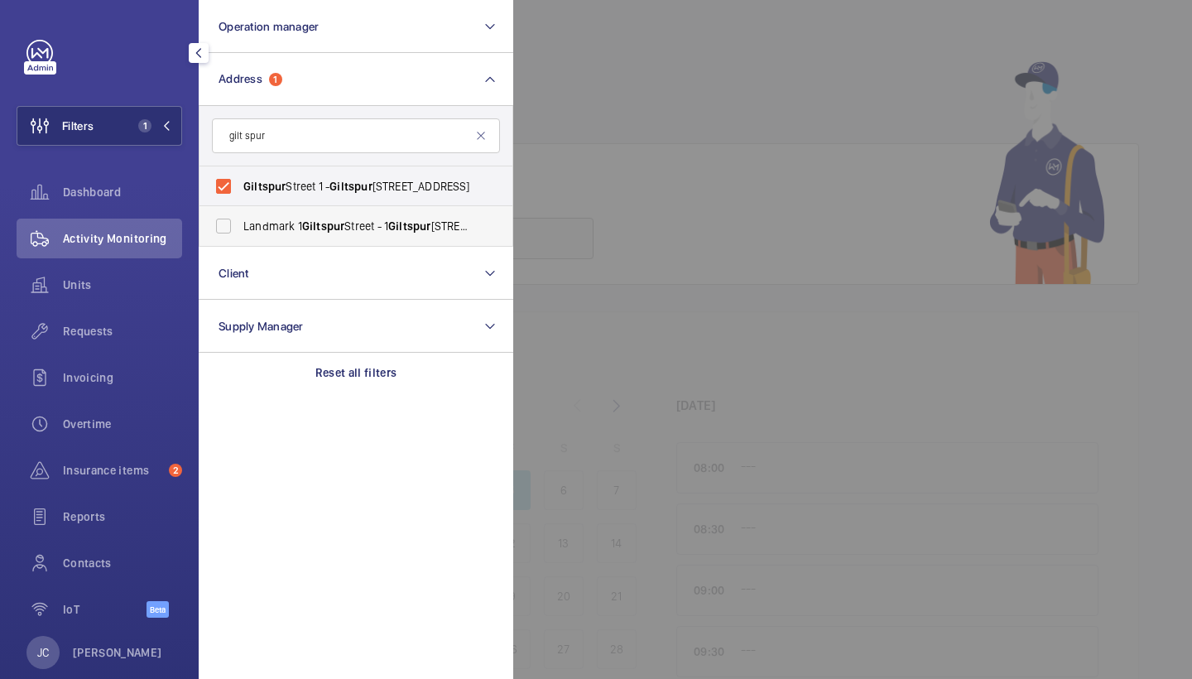
click at [240, 223] on input "Landmark [STREET_ADDRESS]" at bounding box center [223, 225] width 33 height 33
checkbox input "true"
click at [114, 244] on span "Activity Monitoring" at bounding box center [122, 238] width 119 height 17
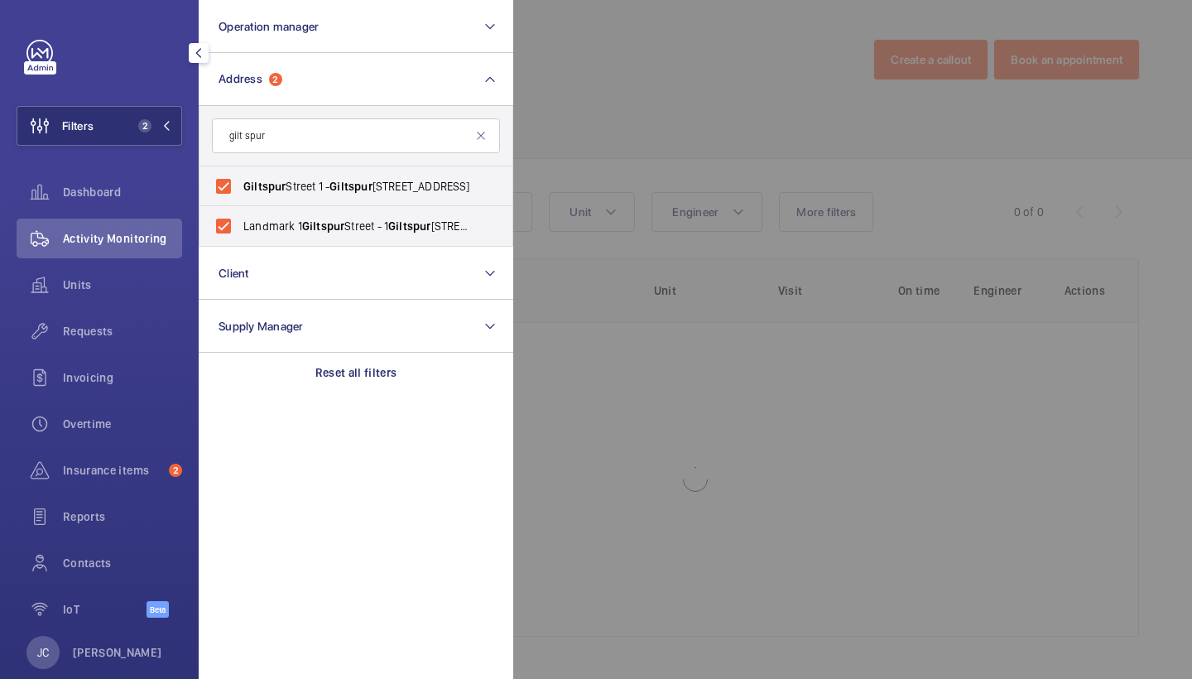
click at [622, 84] on div at bounding box center [1109, 339] width 1192 height 679
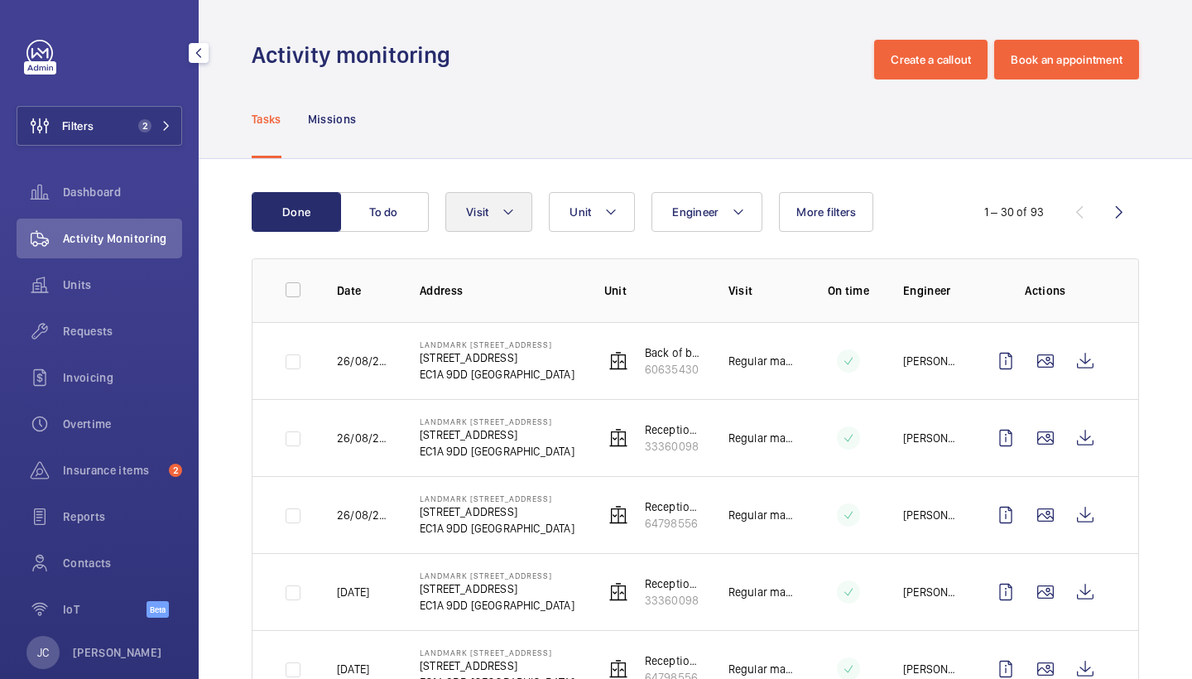
click at [488, 205] on span "Visit" at bounding box center [477, 211] width 22 height 13
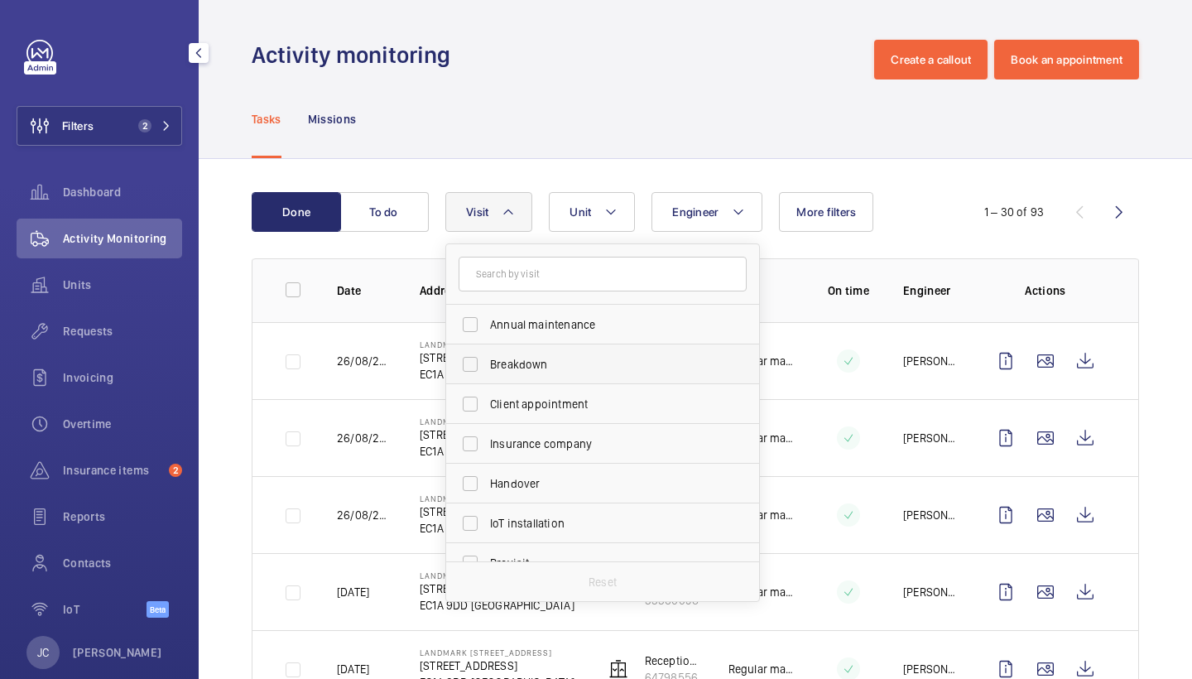
scroll to position [166, 0]
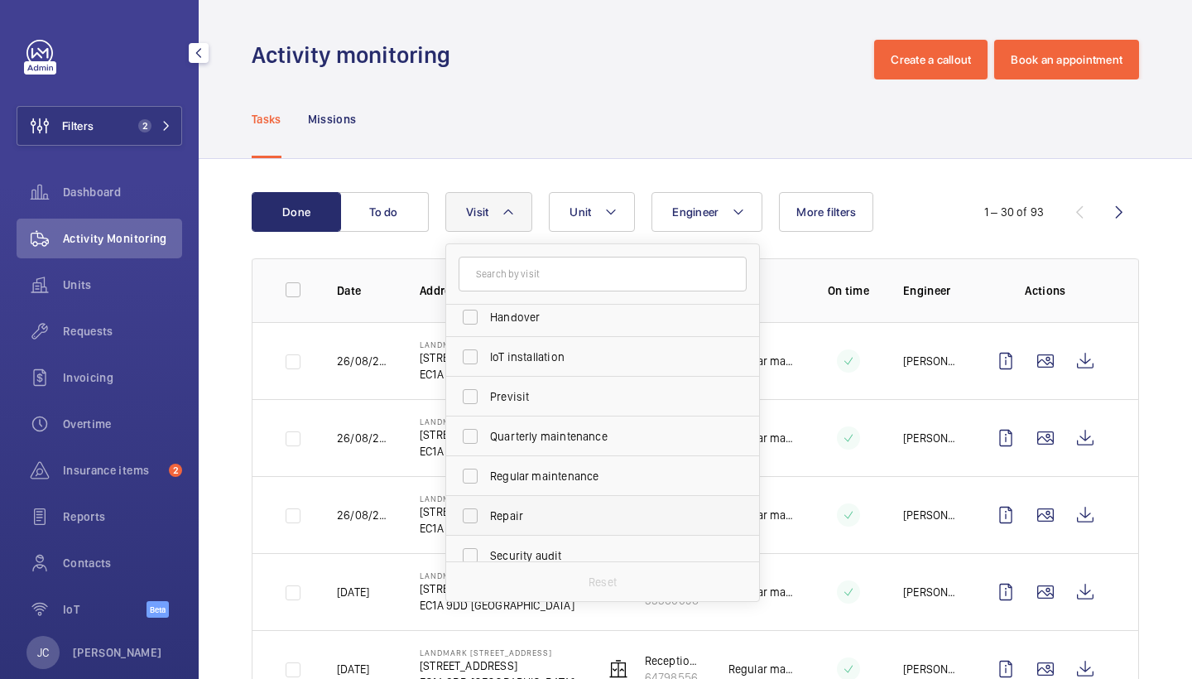
click at [539, 522] on span "Repair" at bounding box center [604, 515] width 228 height 17
click at [487, 522] on input "Repair" at bounding box center [470, 515] width 33 height 33
checkbox input "true"
click at [630, 126] on div "Tasks Missions" at bounding box center [695, 118] width 887 height 79
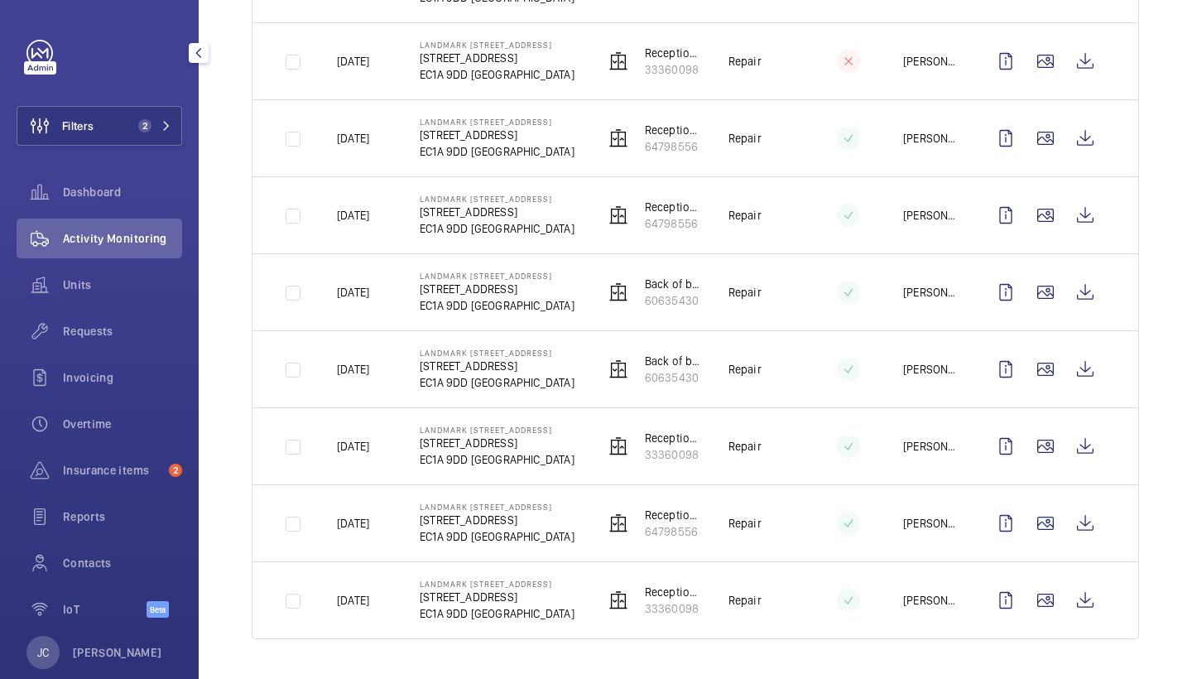
scroll to position [377, 0]
click at [1082, 447] on wm-front-icon-button at bounding box center [1085, 446] width 40 height 40
click at [1087, 604] on wm-front-icon-button at bounding box center [1085, 600] width 40 height 40
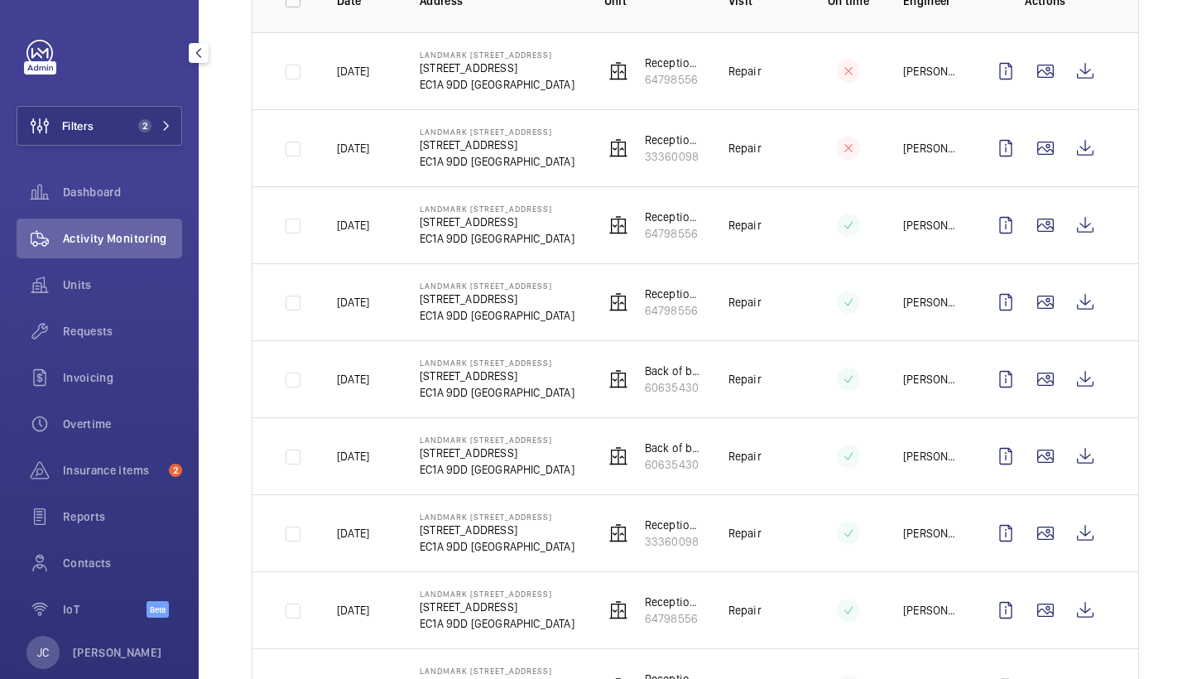
scroll to position [267, 0]
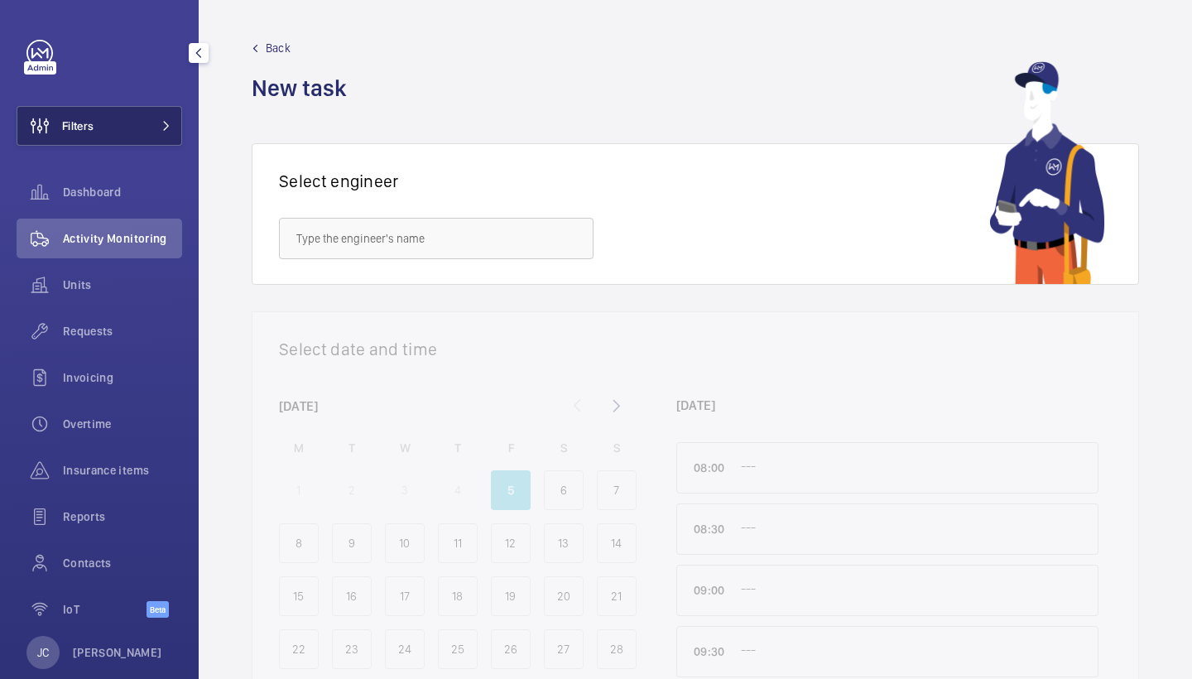
click at [78, 142] on span "Filters" at bounding box center [55, 126] width 76 height 40
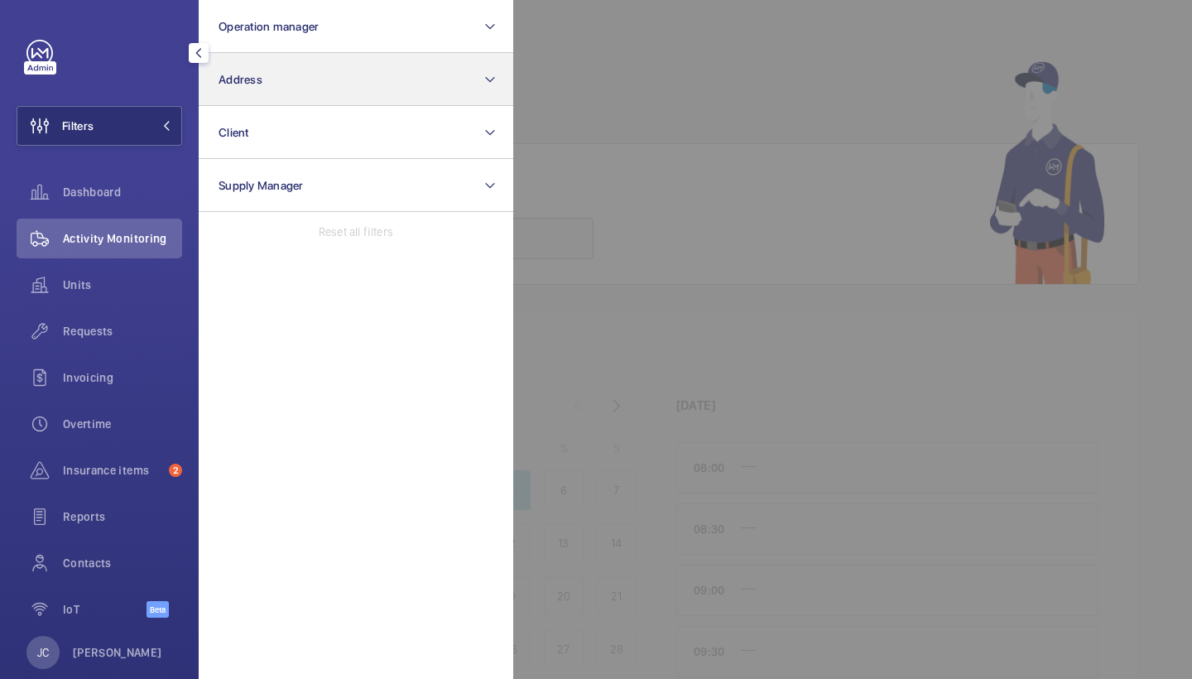
click at [271, 73] on button "Address" at bounding box center [356, 79] width 315 height 53
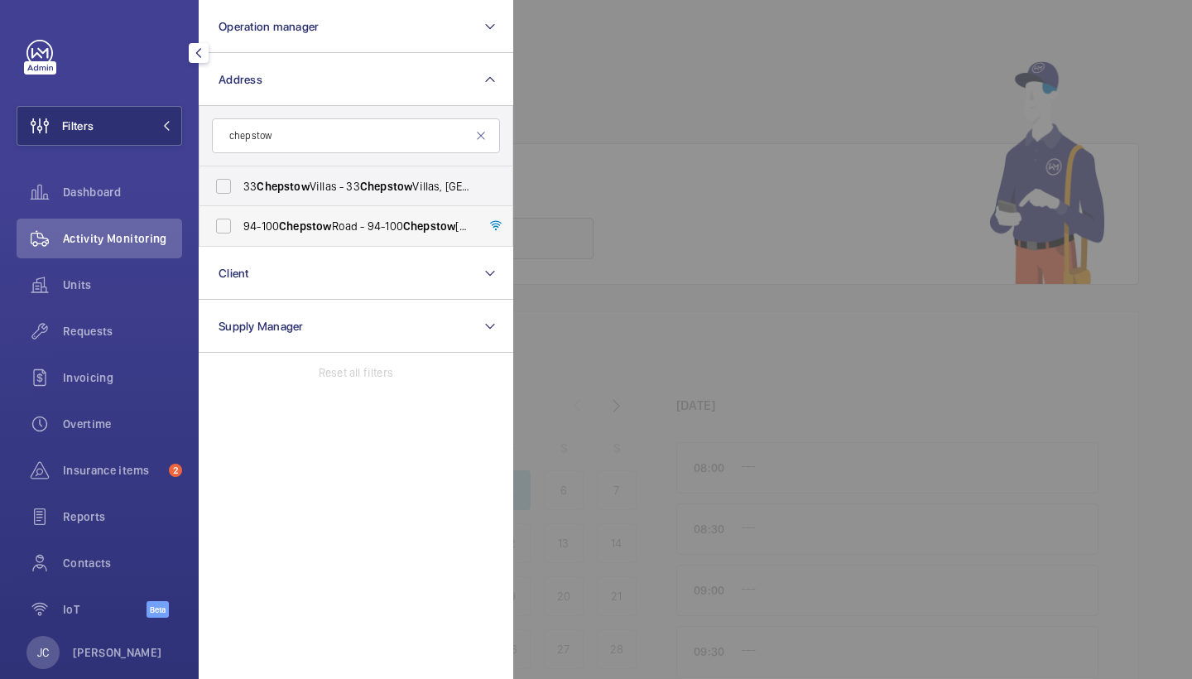
type input "chepstow"
click at [320, 223] on span "Chepstow" at bounding box center [305, 225] width 52 height 13
click at [240, 223] on input "[STREET_ADDRESS]" at bounding box center [223, 225] width 33 height 33
checkbox input "true"
click at [671, 199] on div at bounding box center [1109, 339] width 1192 height 679
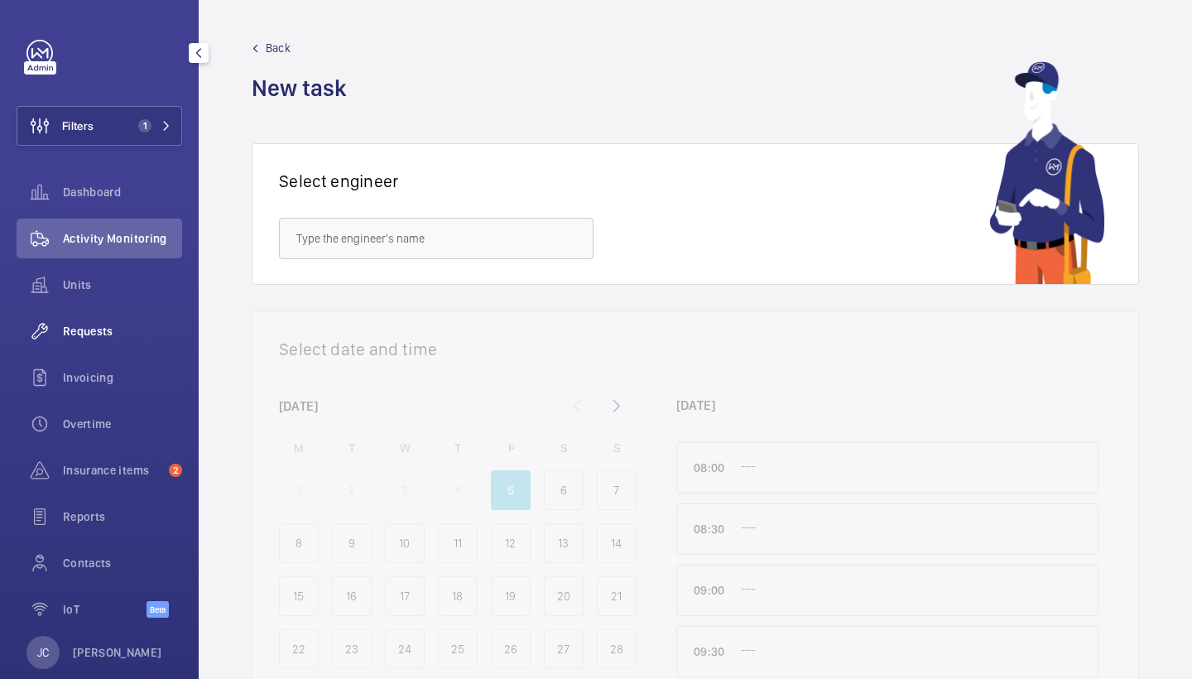
click at [124, 329] on span "Requests" at bounding box center [122, 331] width 119 height 17
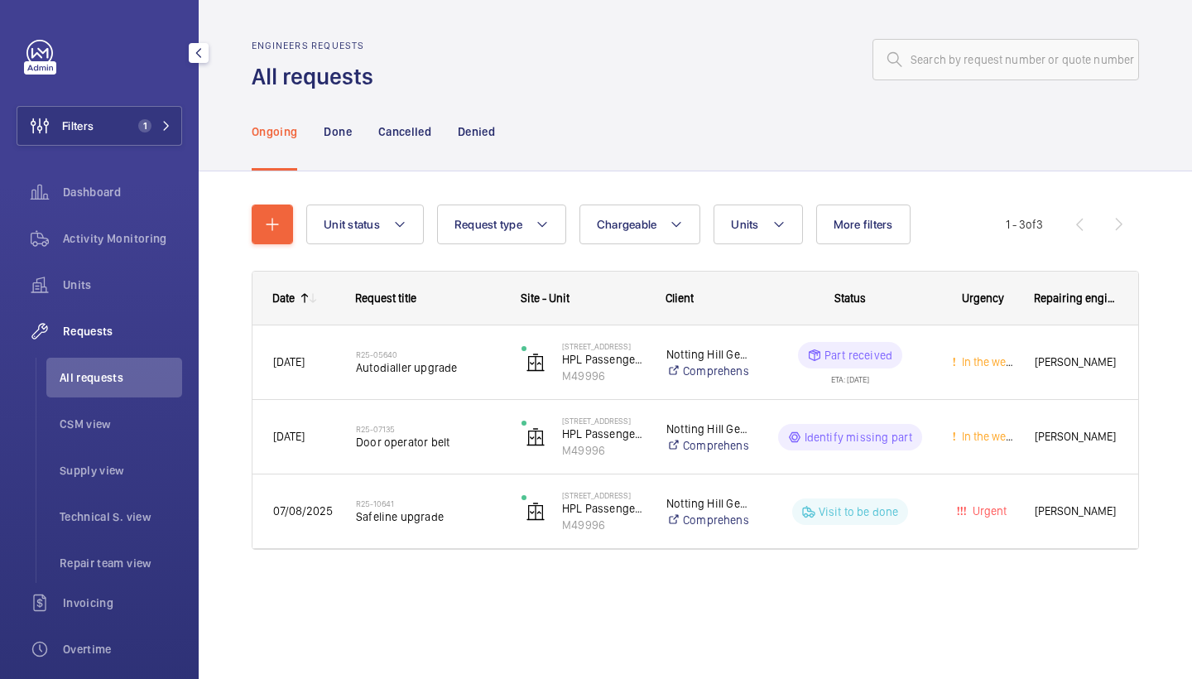
click at [155, 215] on div "Dashboard" at bounding box center [100, 195] width 166 height 46
click at [151, 227] on div "Activity Monitoring" at bounding box center [100, 239] width 166 height 40
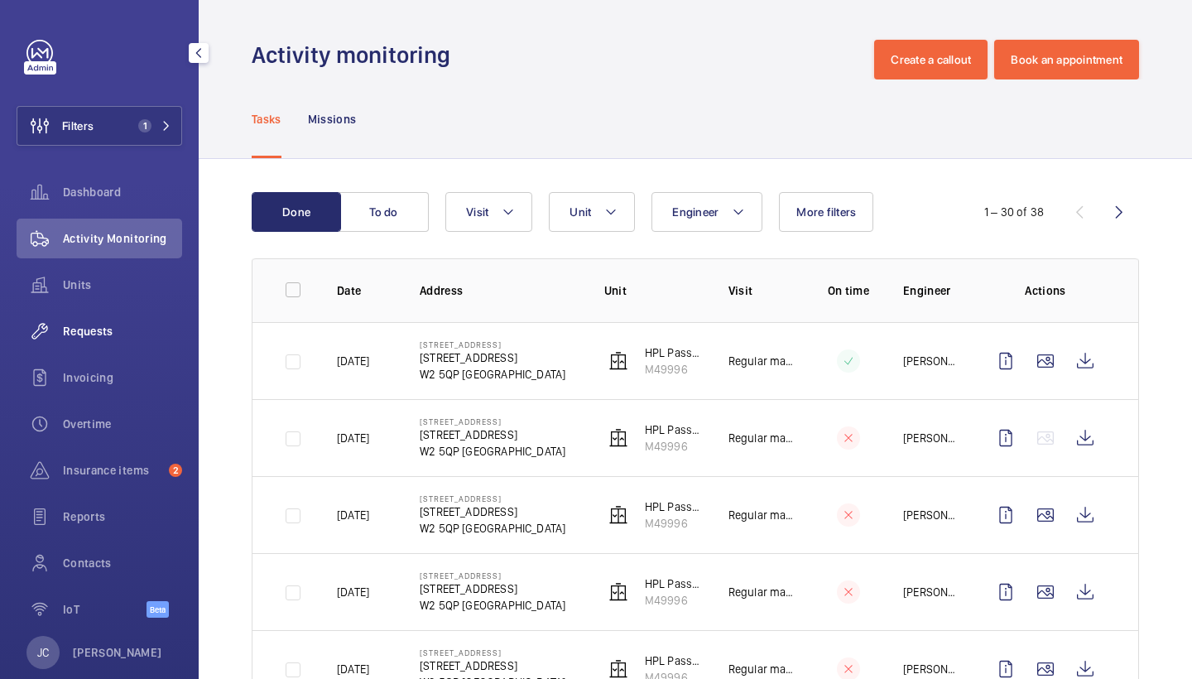
click at [111, 348] on div "Requests" at bounding box center [100, 331] width 166 height 40
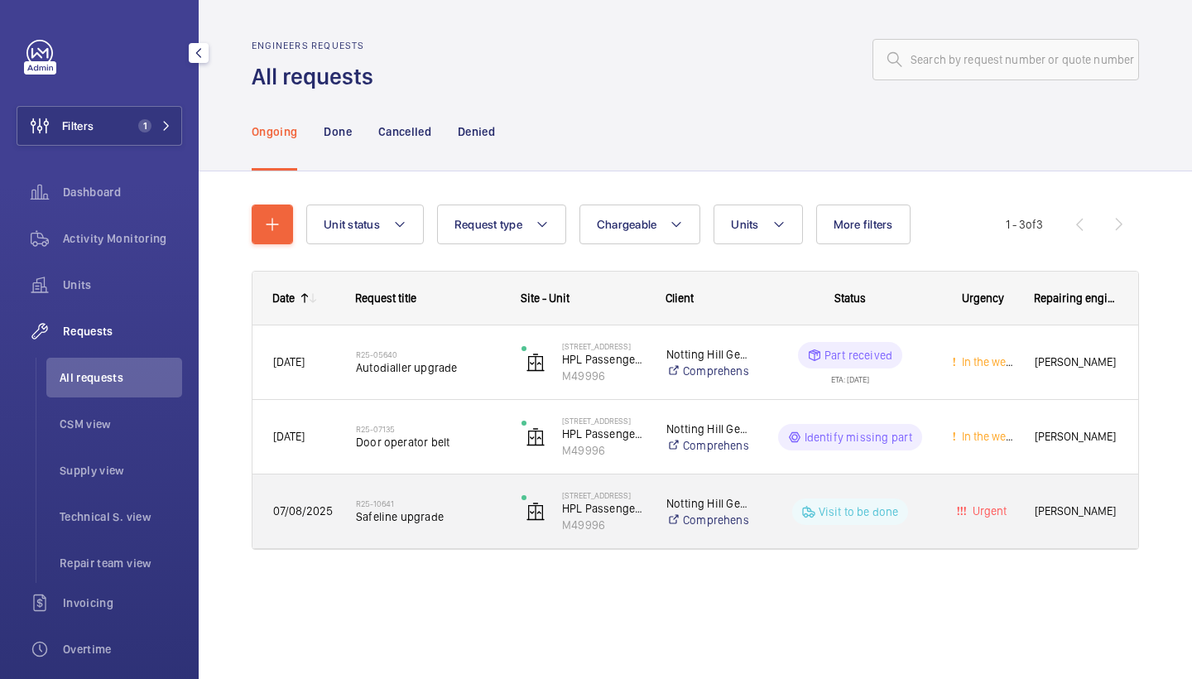
click at [469, 511] on span "Safeline upgrade" at bounding box center [428, 516] width 144 height 17
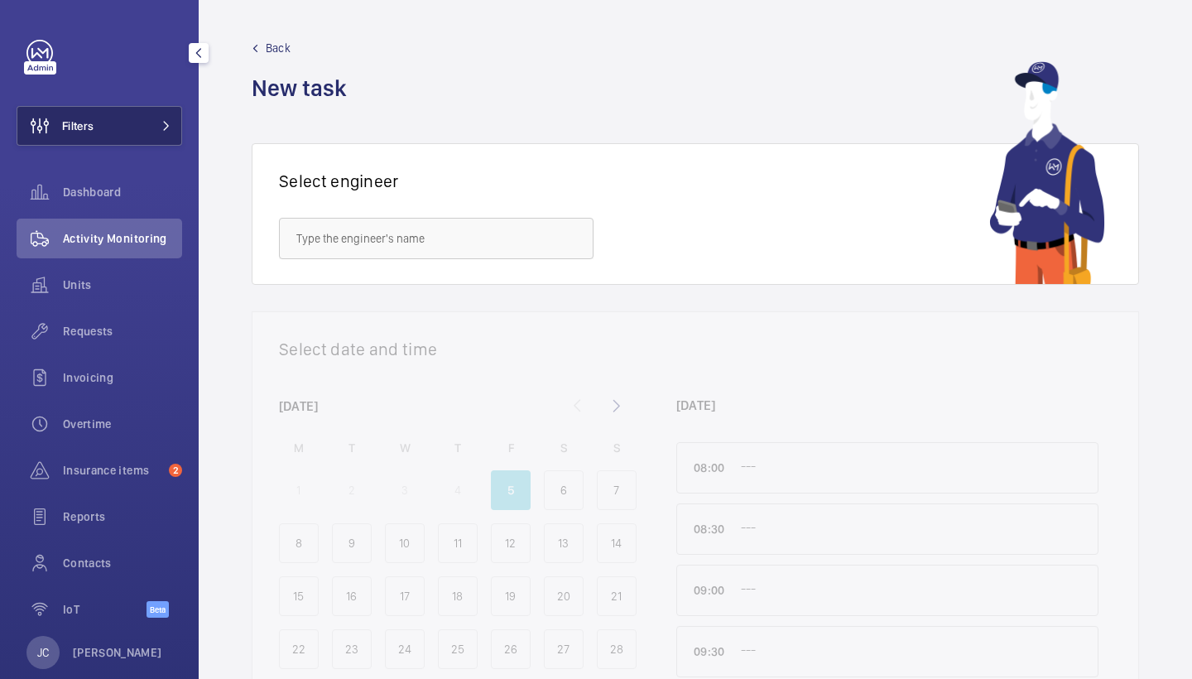
click at [127, 137] on button "Filters" at bounding box center [100, 126] width 166 height 40
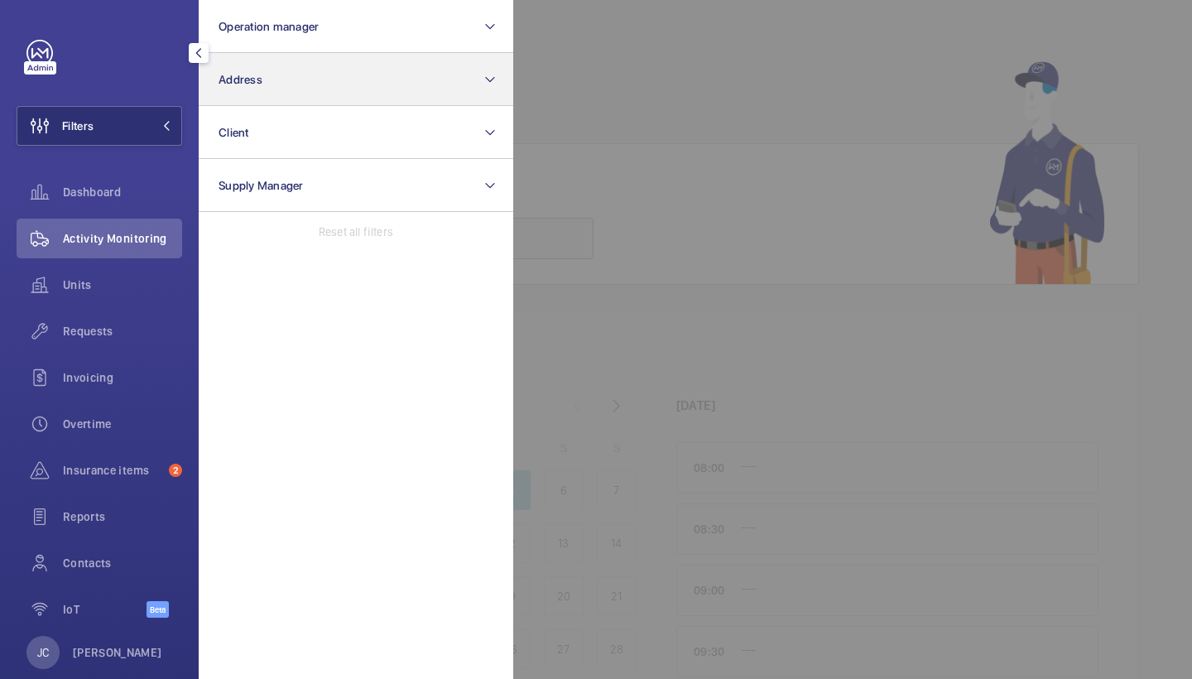
click at [256, 76] on span "Address" at bounding box center [241, 79] width 44 height 13
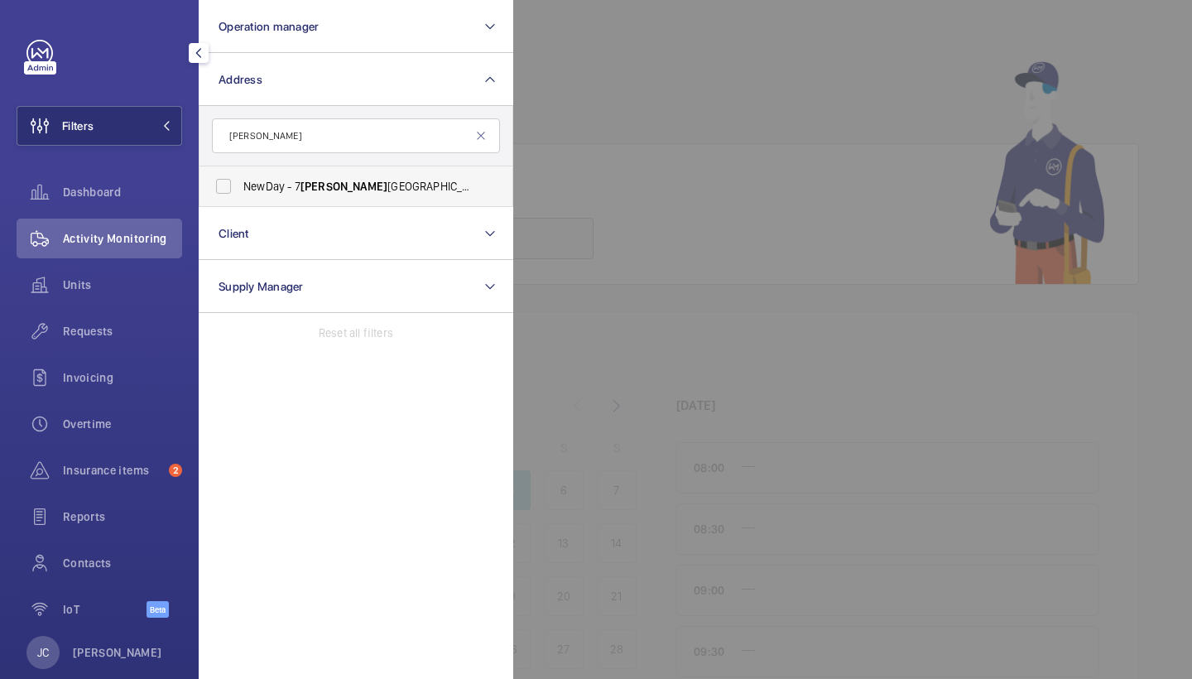
type input "[PERSON_NAME]"
click at [386, 199] on label "NewDay - [STREET_ADDRESS][PERSON_NAME]" at bounding box center [343, 186] width 288 height 40
click at [240, 199] on input "NewDay - [STREET_ADDRESS][PERSON_NAME]" at bounding box center [223, 186] width 33 height 33
checkbox input "true"
click at [103, 334] on span "Requests" at bounding box center [122, 331] width 119 height 17
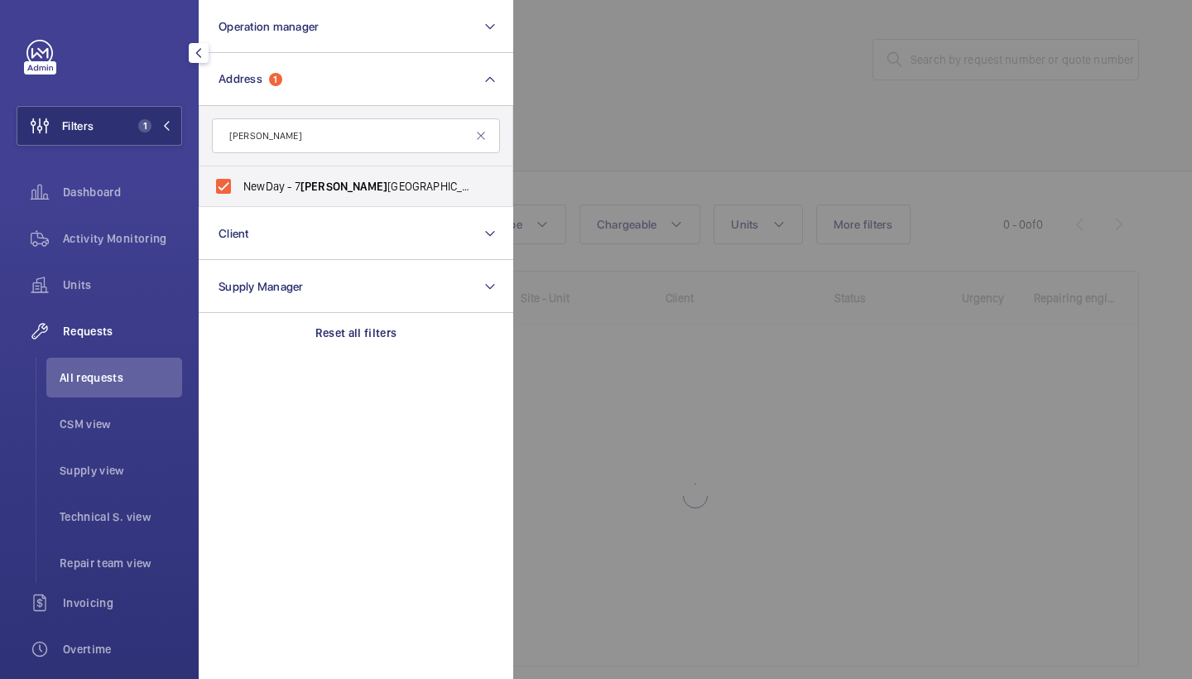
click at [704, 144] on div at bounding box center [1109, 339] width 1192 height 679
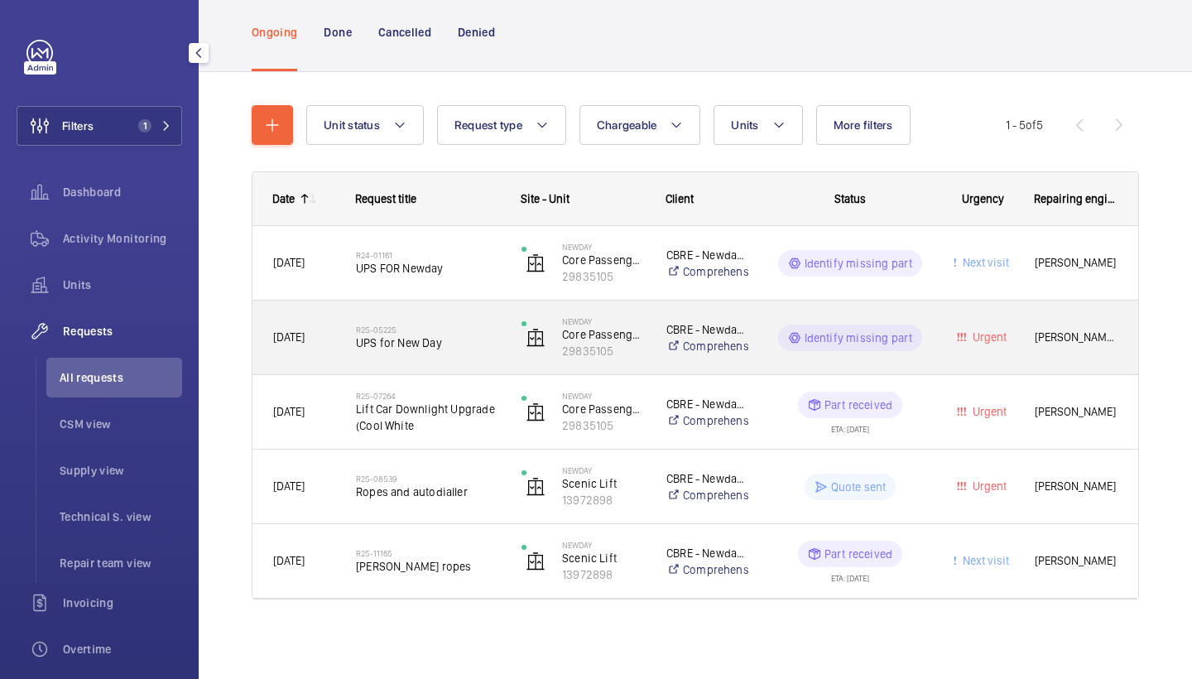
scroll to position [99, 0]
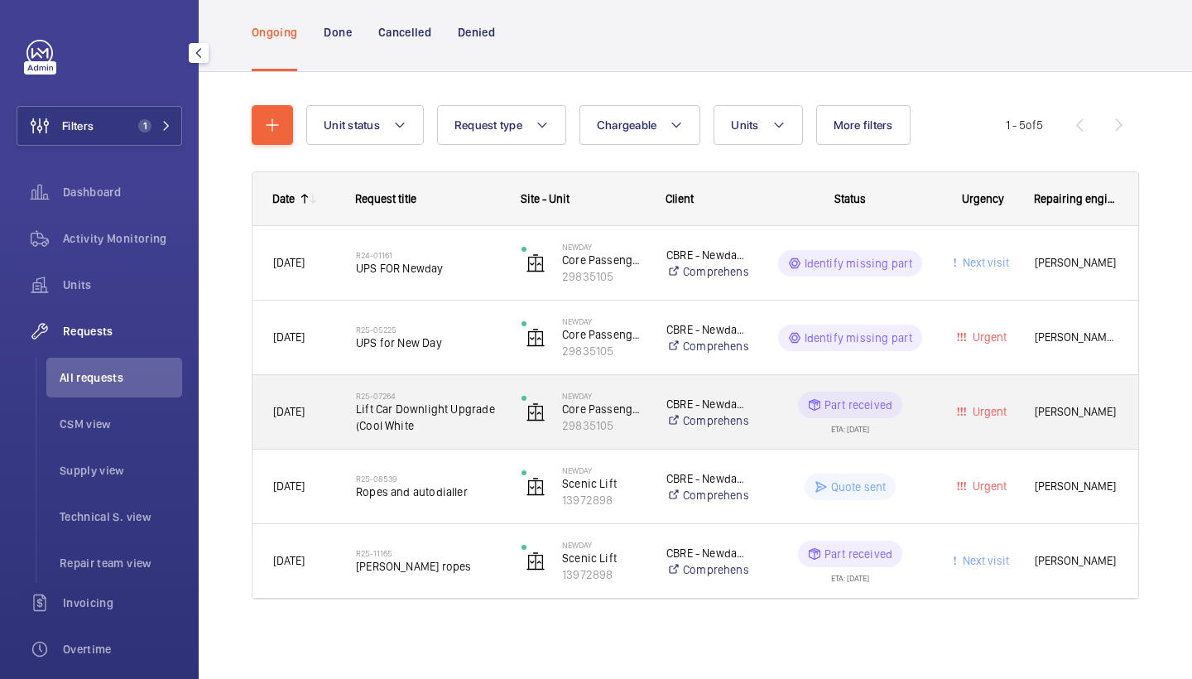
click at [424, 401] on span "Lift Car Downlight Upgrade (Cool White" at bounding box center [428, 417] width 144 height 33
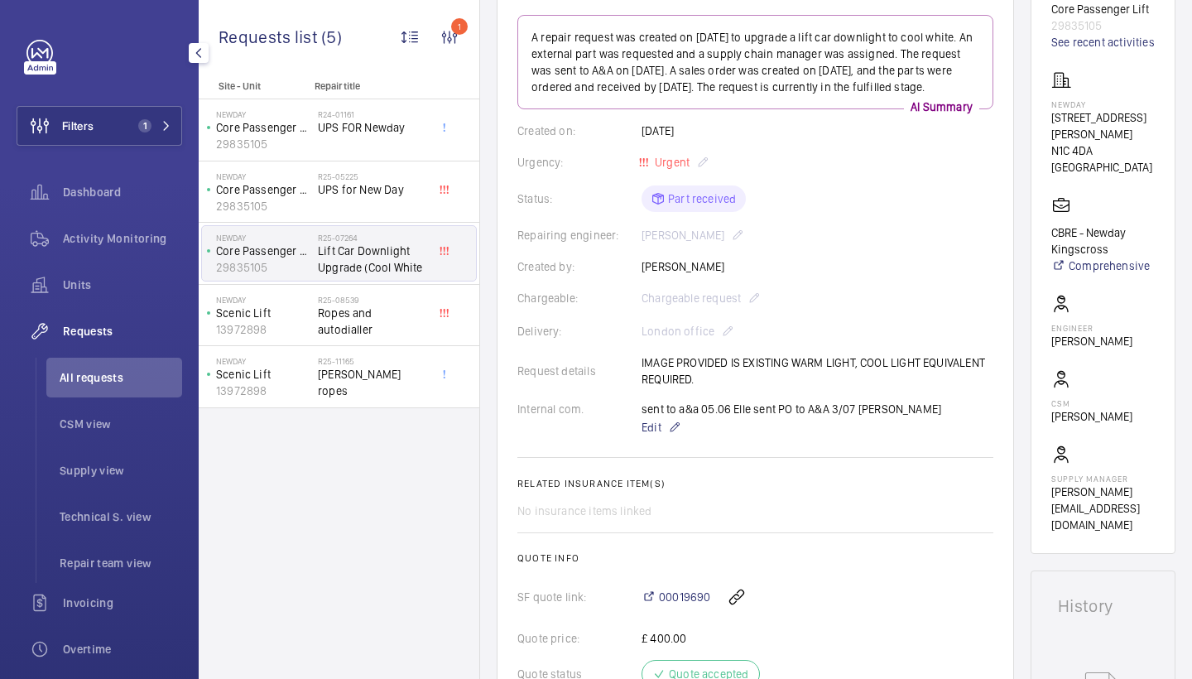
scroll to position [646, 0]
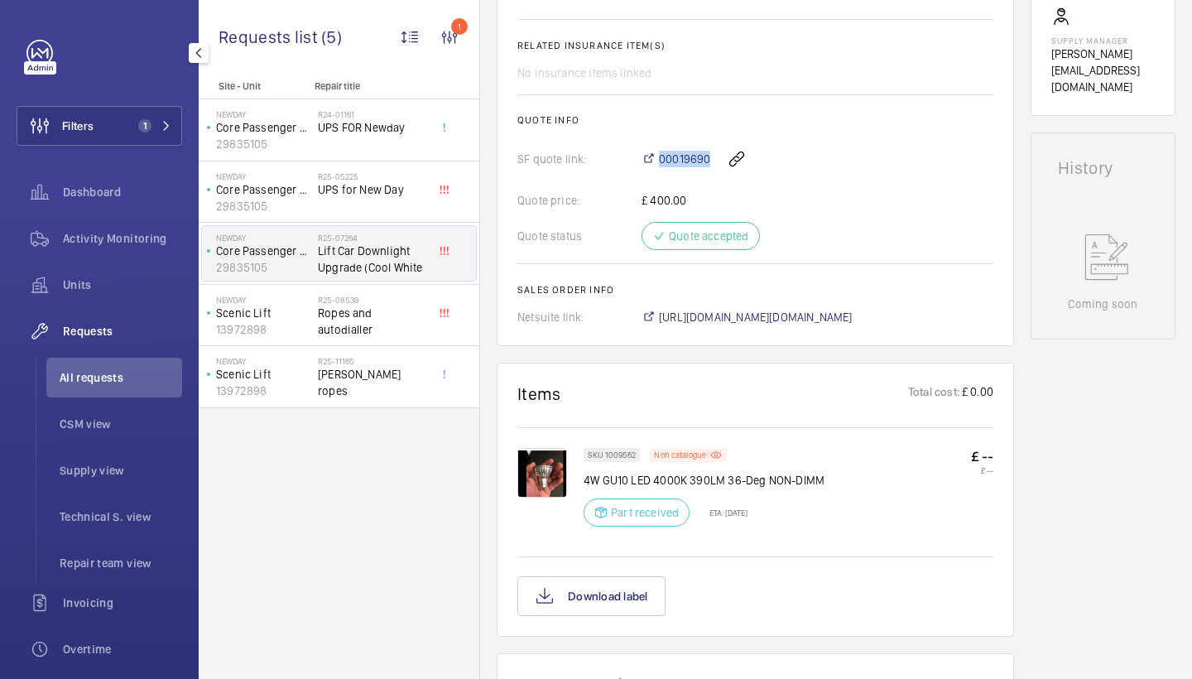
drag, startPoint x: 630, startPoint y: 169, endPoint x: 707, endPoint y: 171, distance: 77.0
click at [707, 171] on div "SF quote link: 00019690" at bounding box center [755, 159] width 476 height 40
copy div "00019690"
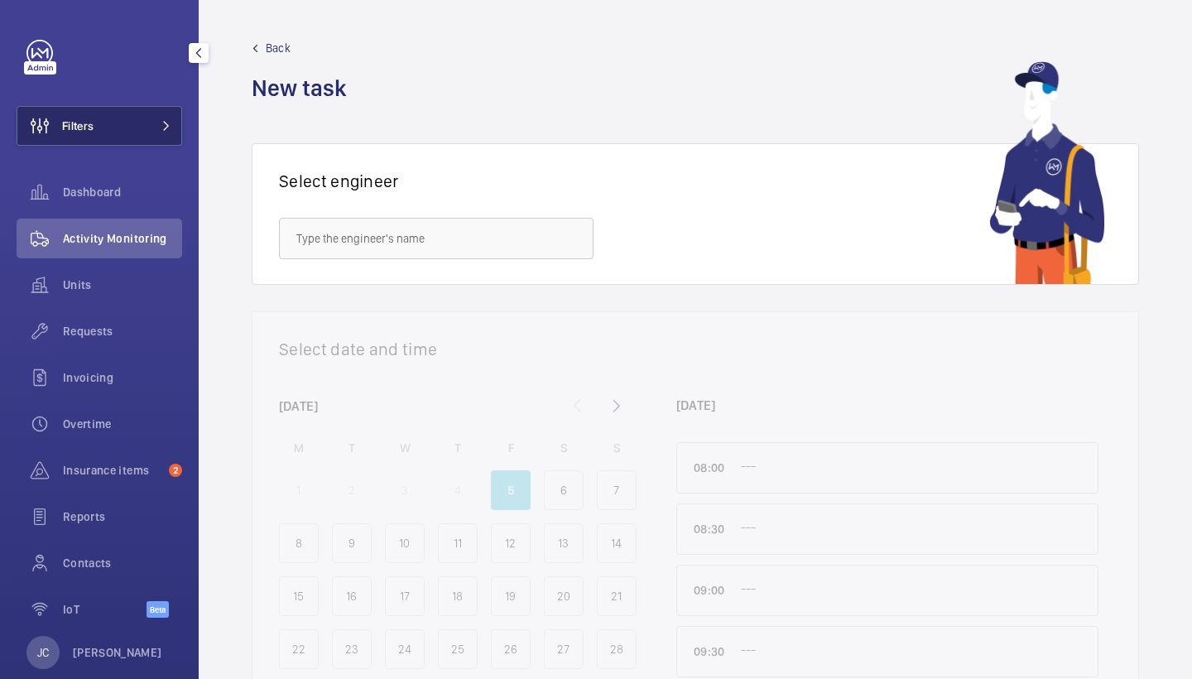
click at [137, 135] on button "Filters" at bounding box center [100, 126] width 166 height 40
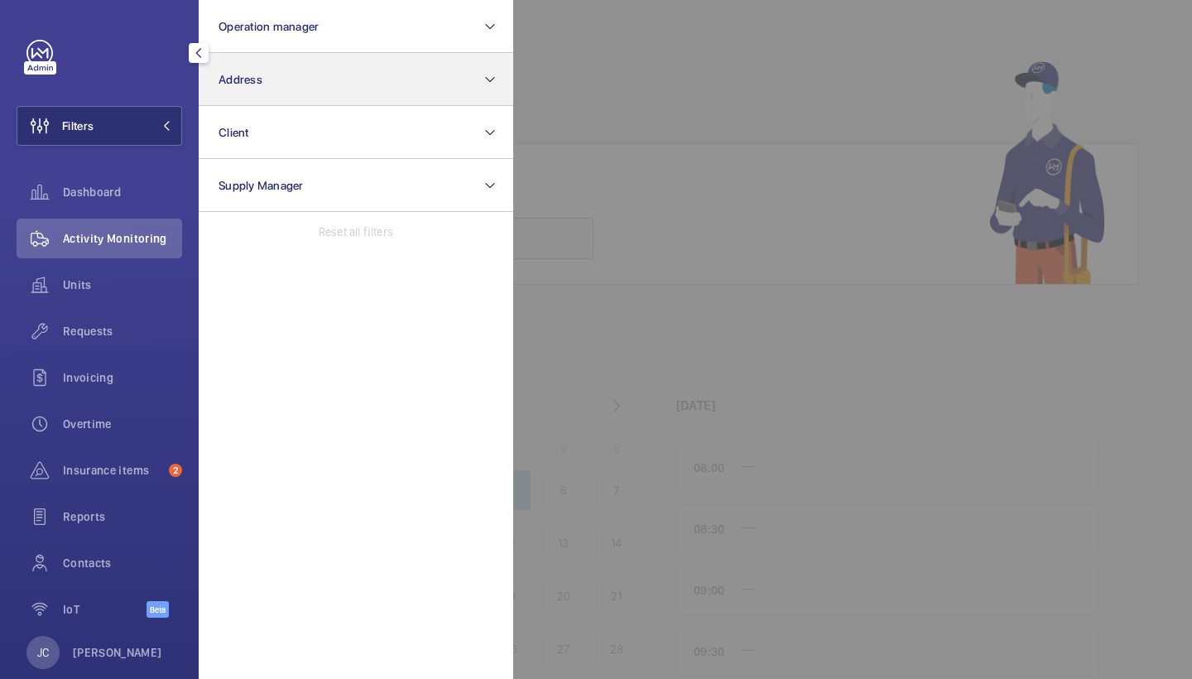
click at [268, 86] on button "Address" at bounding box center [356, 79] width 315 height 53
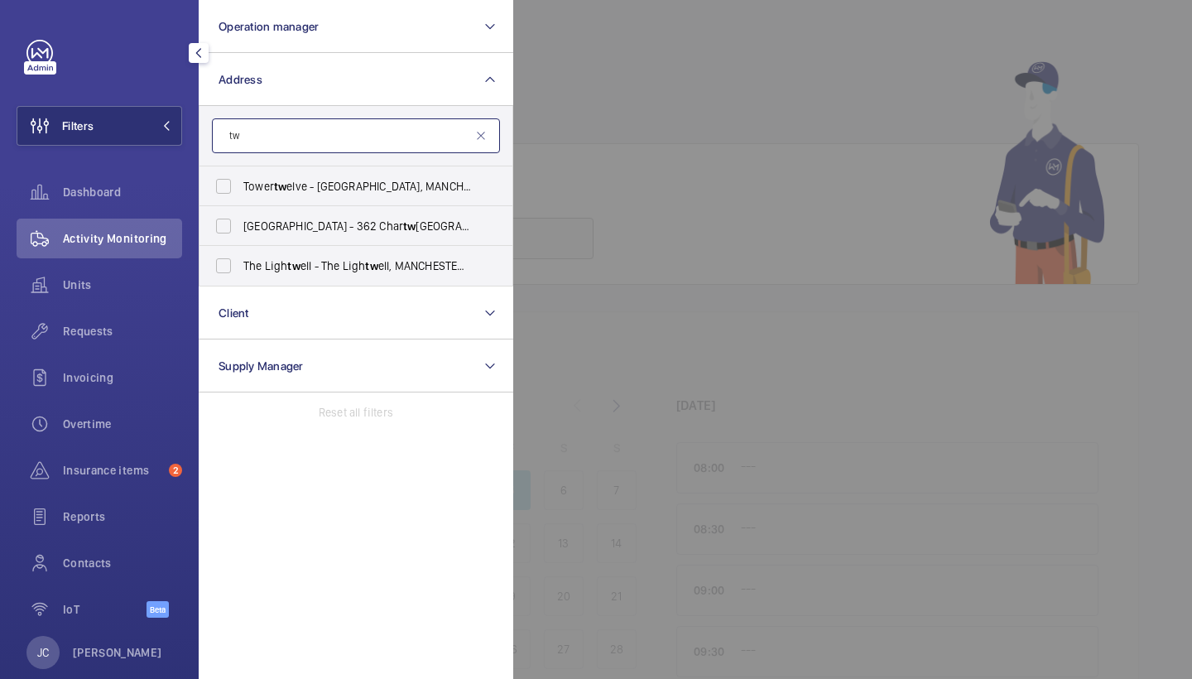
click at [298, 132] on input "tw" at bounding box center [356, 135] width 288 height 35
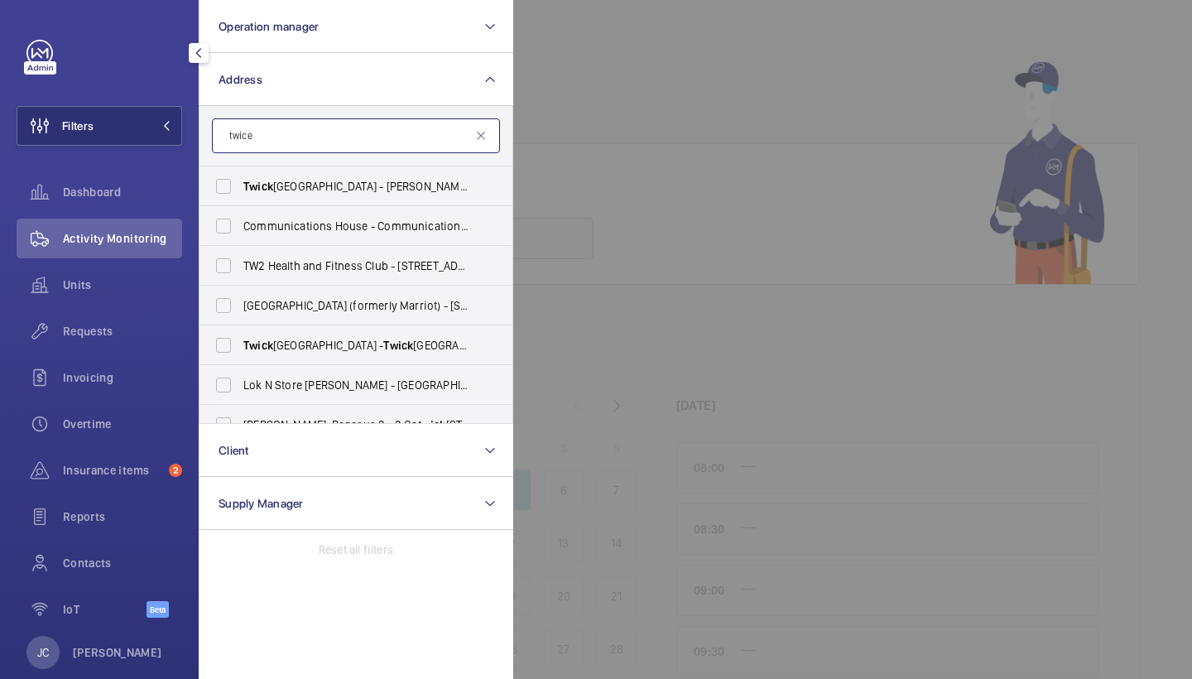
type input "twice"
drag, startPoint x: 298, startPoint y: 132, endPoint x: 296, endPoint y: 344, distance: 212.7
click at [296, 344] on span "[GEOGRAPHIC_DATA] - [GEOGRAPHIC_DATA], [GEOGRAPHIC_DATA] ENHAM TW2 7BA" at bounding box center [357, 345] width 228 height 17
click at [240, 344] on input "[GEOGRAPHIC_DATA] - [GEOGRAPHIC_DATA], [GEOGRAPHIC_DATA] ENHAM TW2 7BA" at bounding box center [223, 345] width 33 height 33
checkbox input "true"
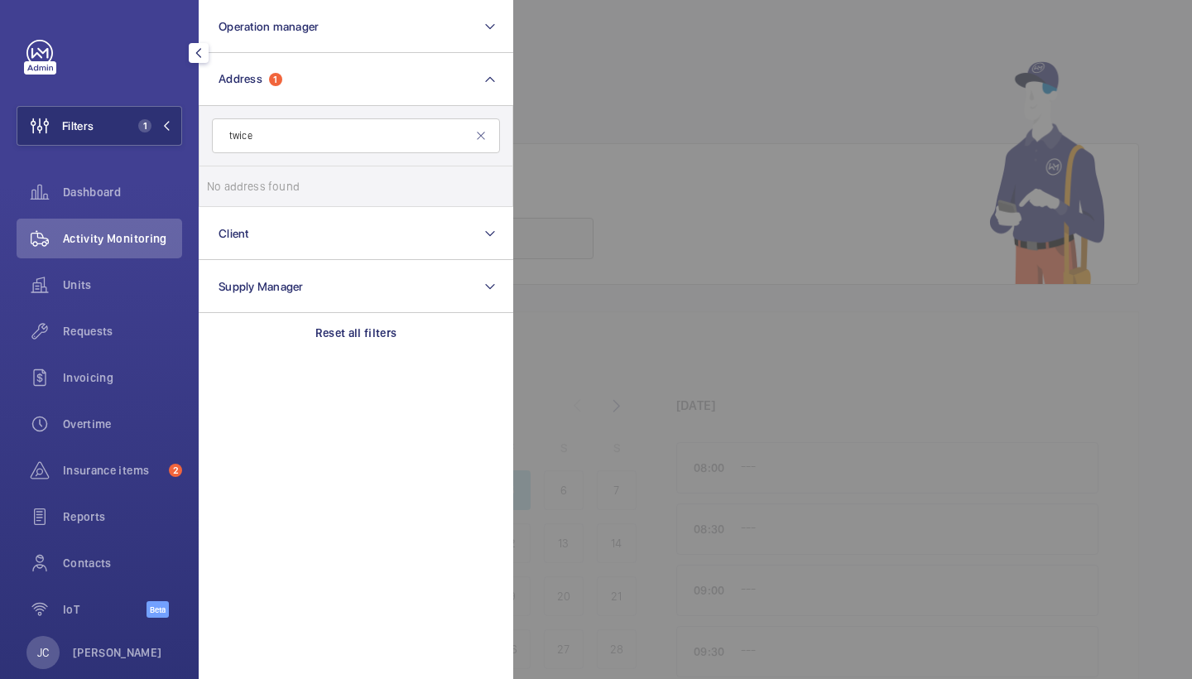
click at [142, 233] on span "Activity Monitoring" at bounding box center [122, 238] width 119 height 17
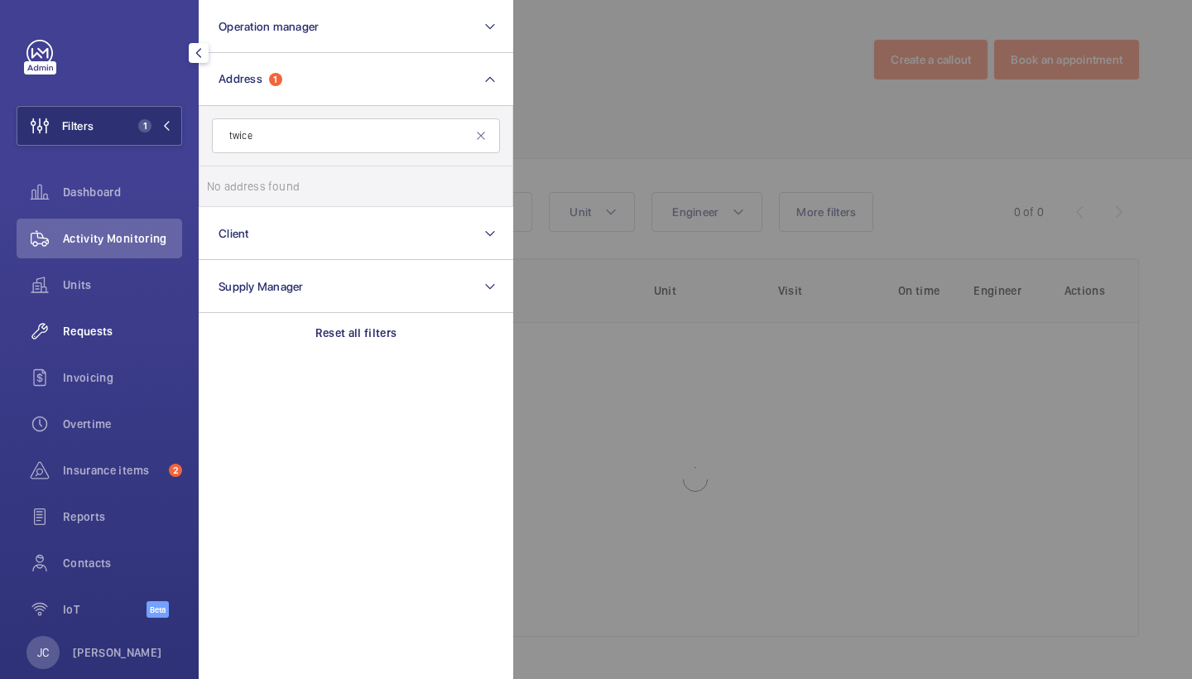
click at [118, 325] on span "Requests" at bounding box center [122, 331] width 119 height 17
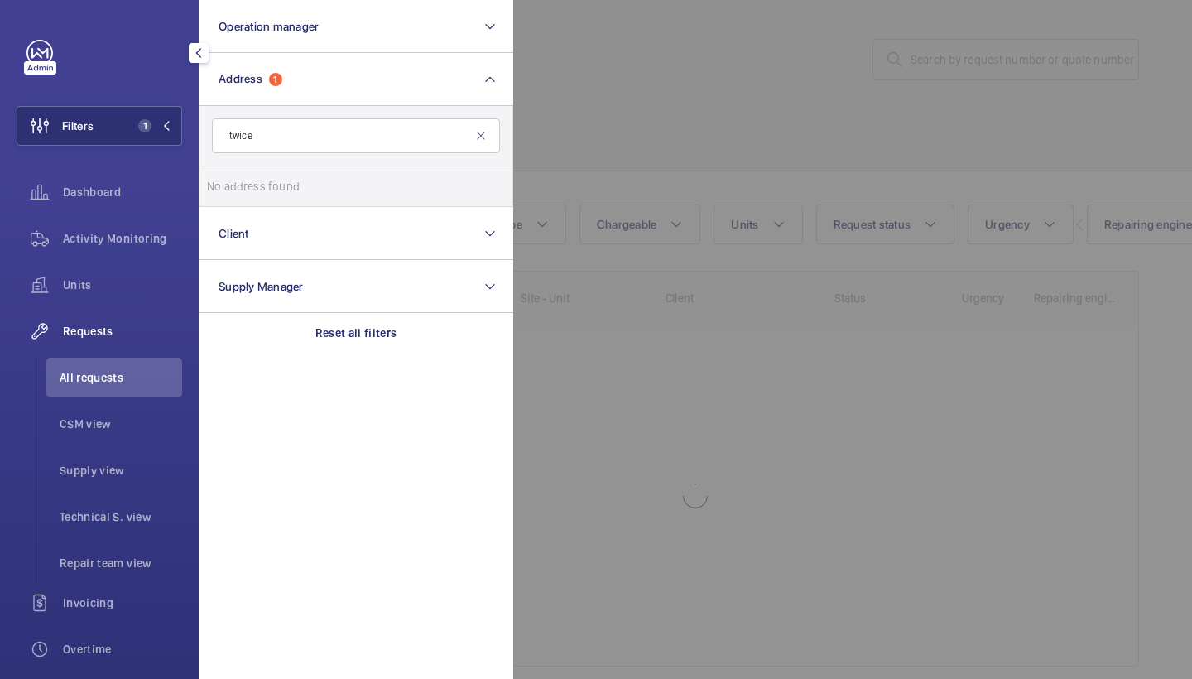
click at [661, 106] on div at bounding box center [1109, 339] width 1192 height 679
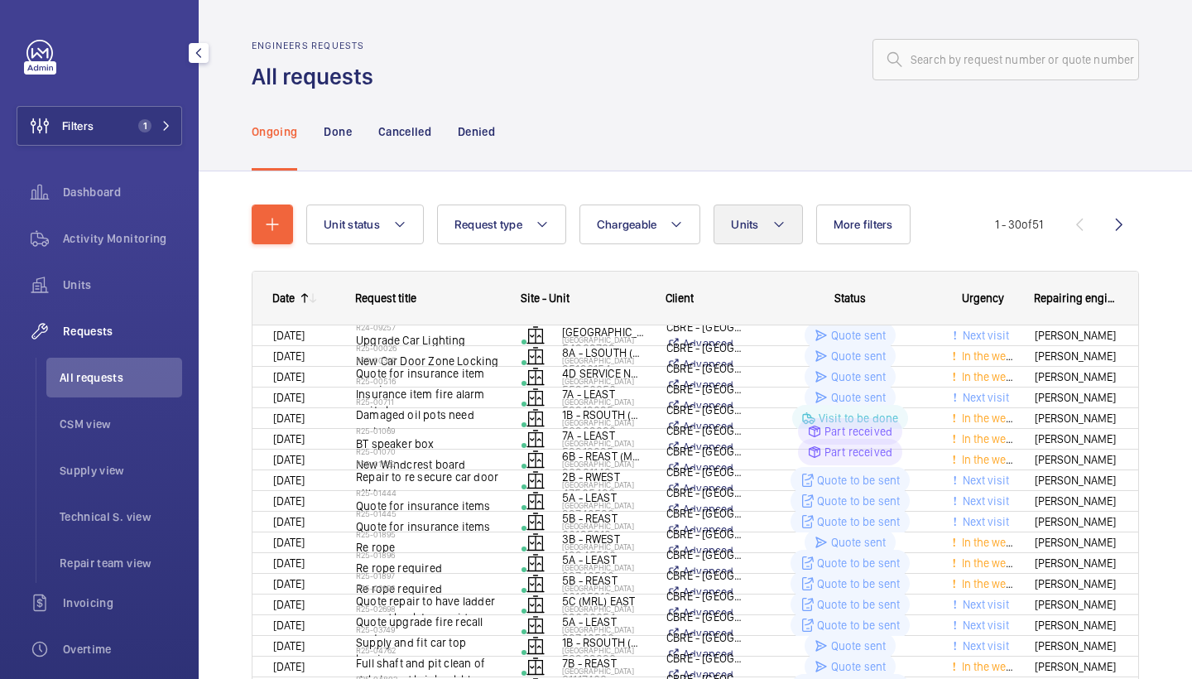
click at [764, 223] on button "Units" at bounding box center [758, 224] width 89 height 40
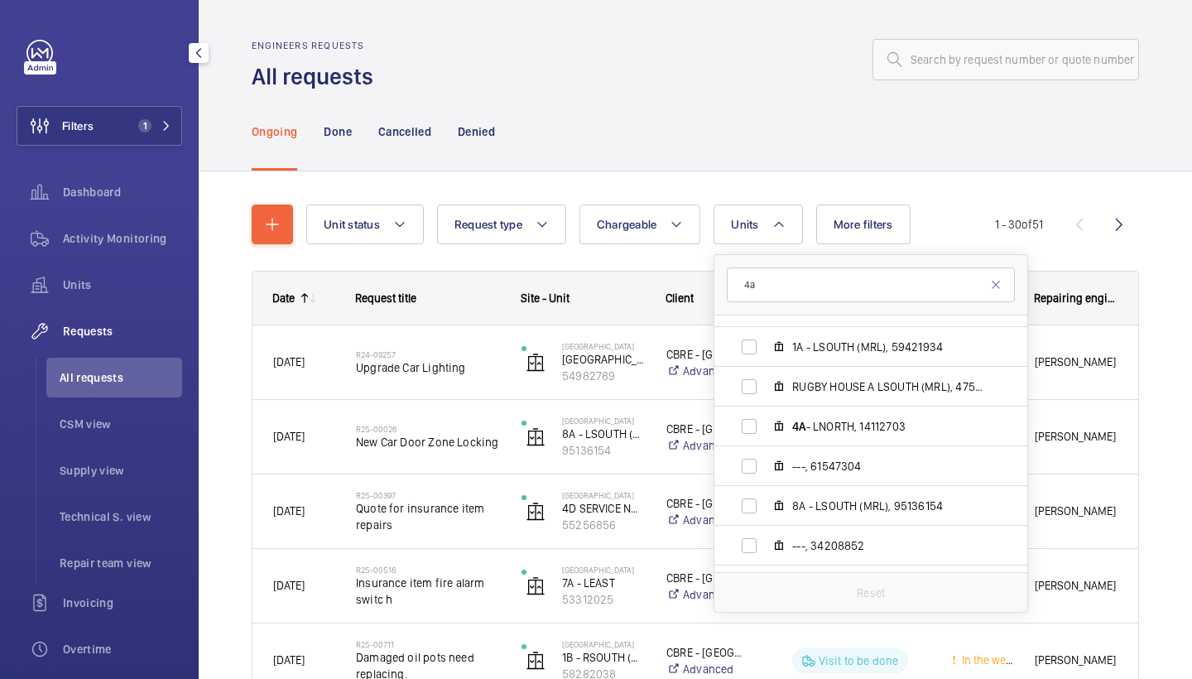
scroll to position [585, 0]
type input "4a"
click at [830, 430] on span "4A - LNORTH, 14112703" at bounding box center [888, 425] width 192 height 17
click at [766, 430] on input "4A - LNORTH, 14112703" at bounding box center [749, 425] width 33 height 33
checkbox input "true"
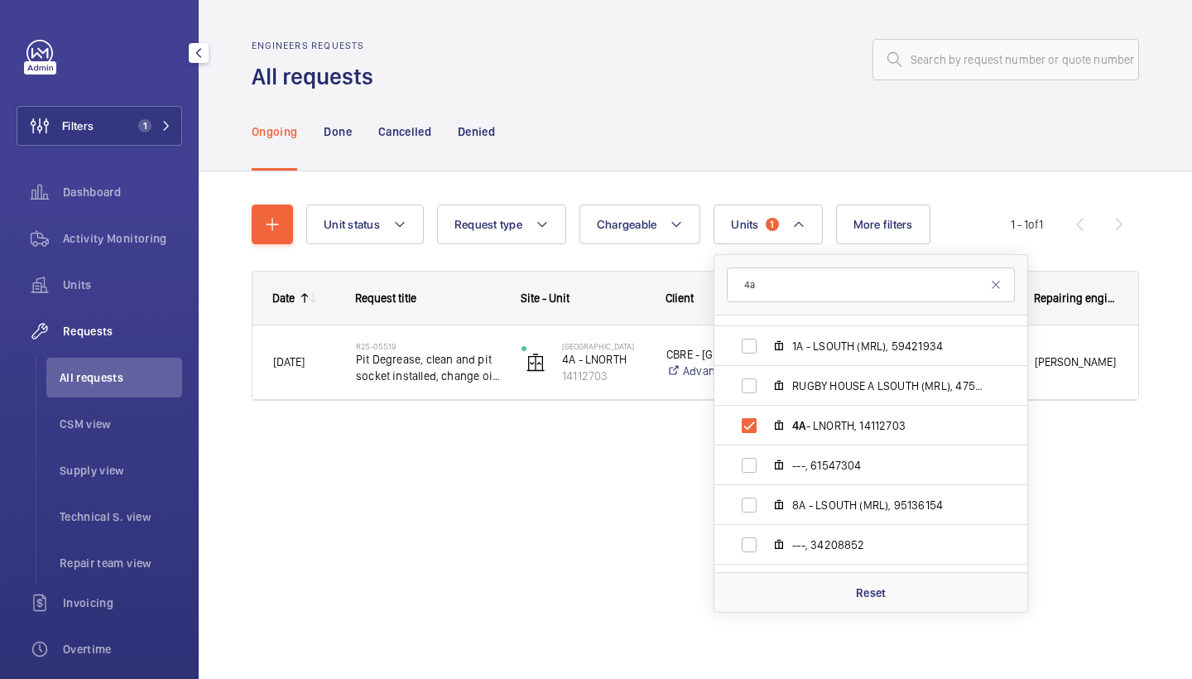
click at [718, 89] on div "Engineers requests All requests" at bounding box center [695, 66] width 887 height 52
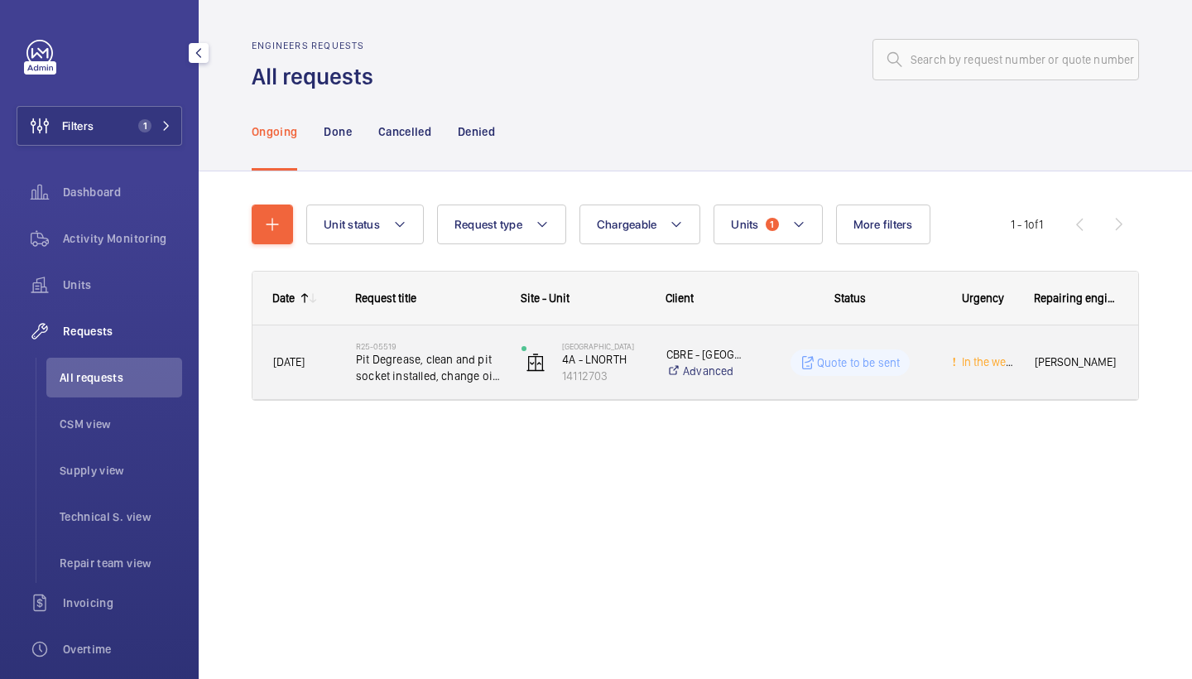
click at [444, 390] on div "R25-05519 Pit Degrease, clean and pit socket installed, change oil pot orientat…" at bounding box center [418, 362] width 164 height 74
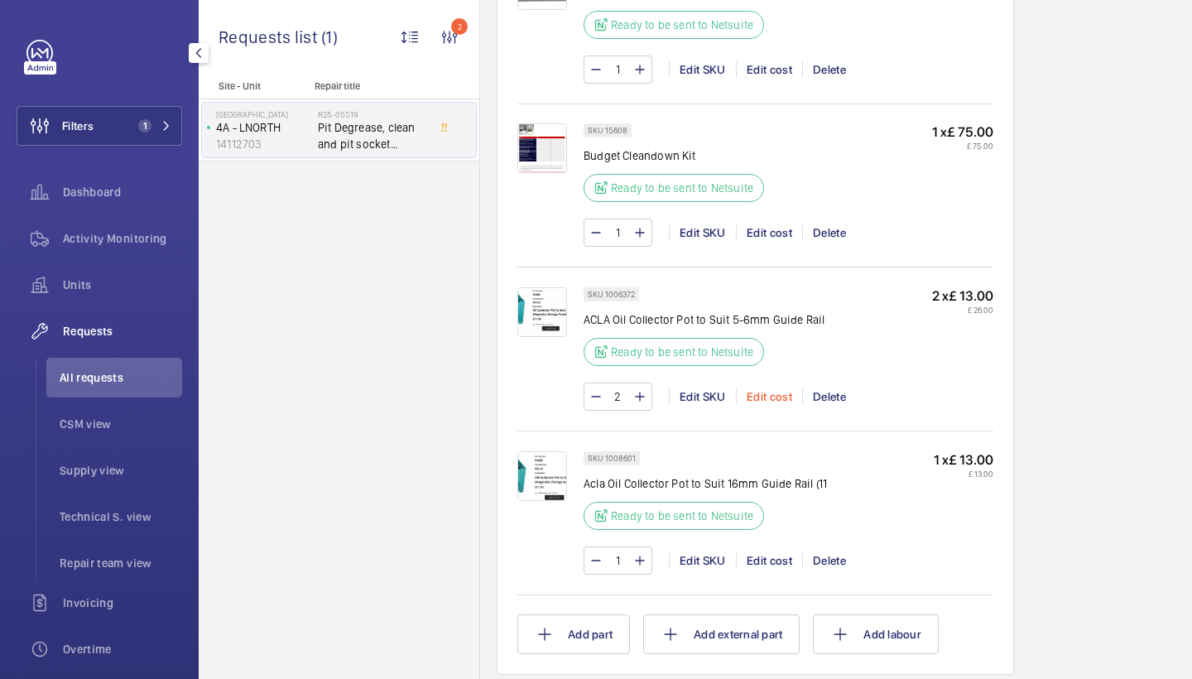
scroll to position [1257, 0]
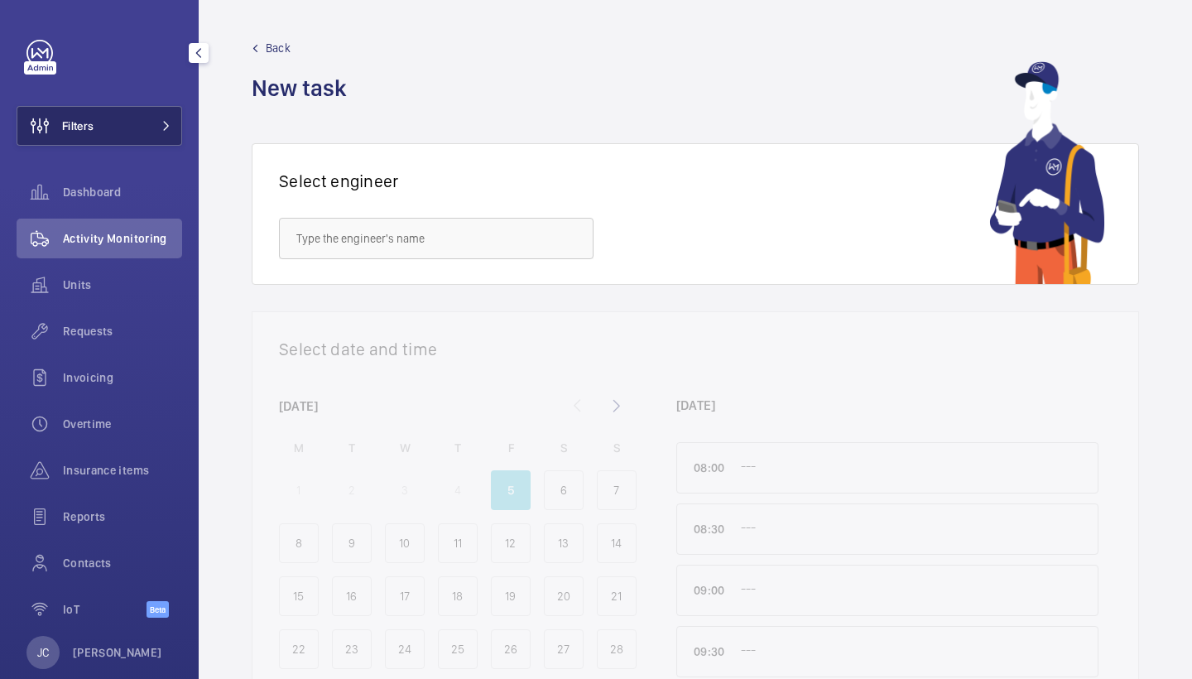
click at [108, 107] on button "Filters" at bounding box center [100, 126] width 166 height 40
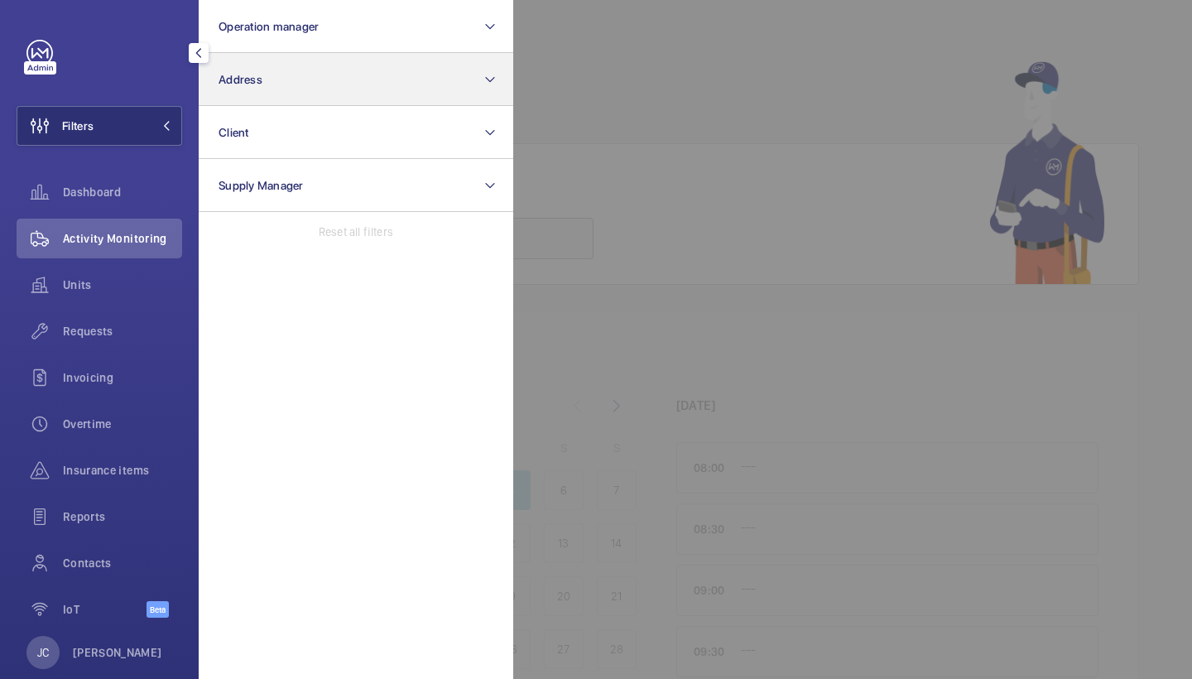
click at [257, 59] on button "Address" at bounding box center [356, 79] width 315 height 53
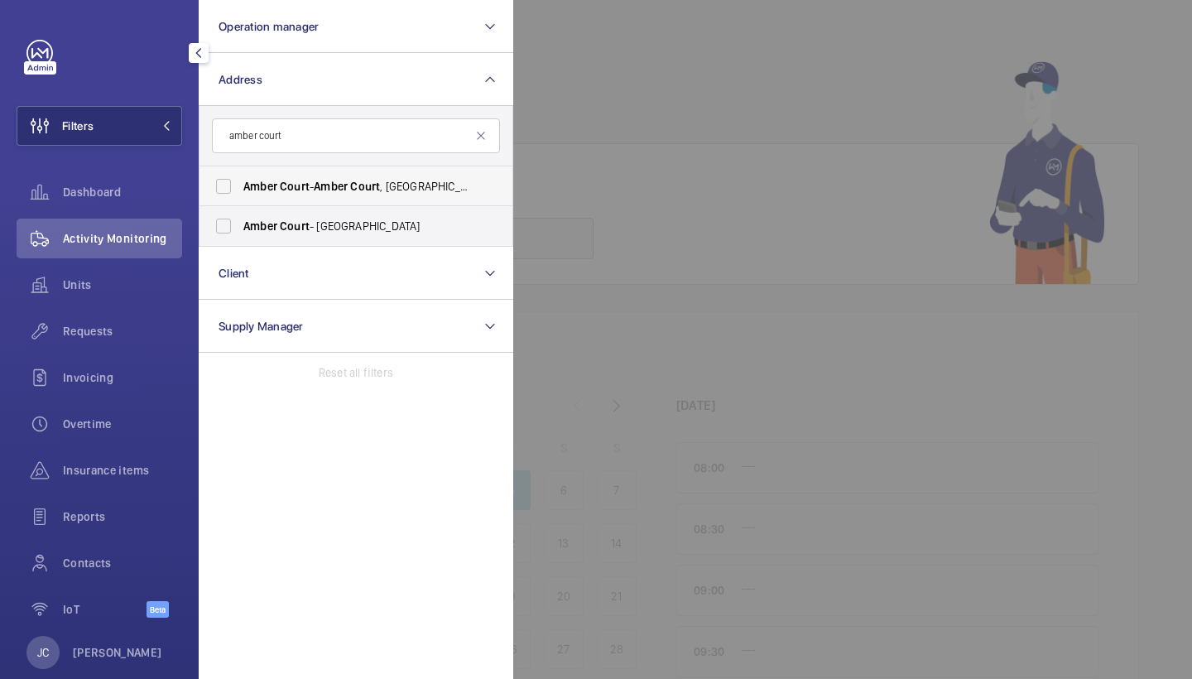
type input "amber court"
click at [315, 184] on span "Amber Court - Amber Court , LONDON N11 2RA" at bounding box center [357, 186] width 228 height 17
click at [240, 184] on input "Amber Court - Amber Court , LONDON N11 2RA" at bounding box center [223, 186] width 33 height 33
checkbox input "true"
click at [315, 219] on span "Amber Court - High Risk Building - High Street, LONDON E15 2NE" at bounding box center [357, 226] width 228 height 17
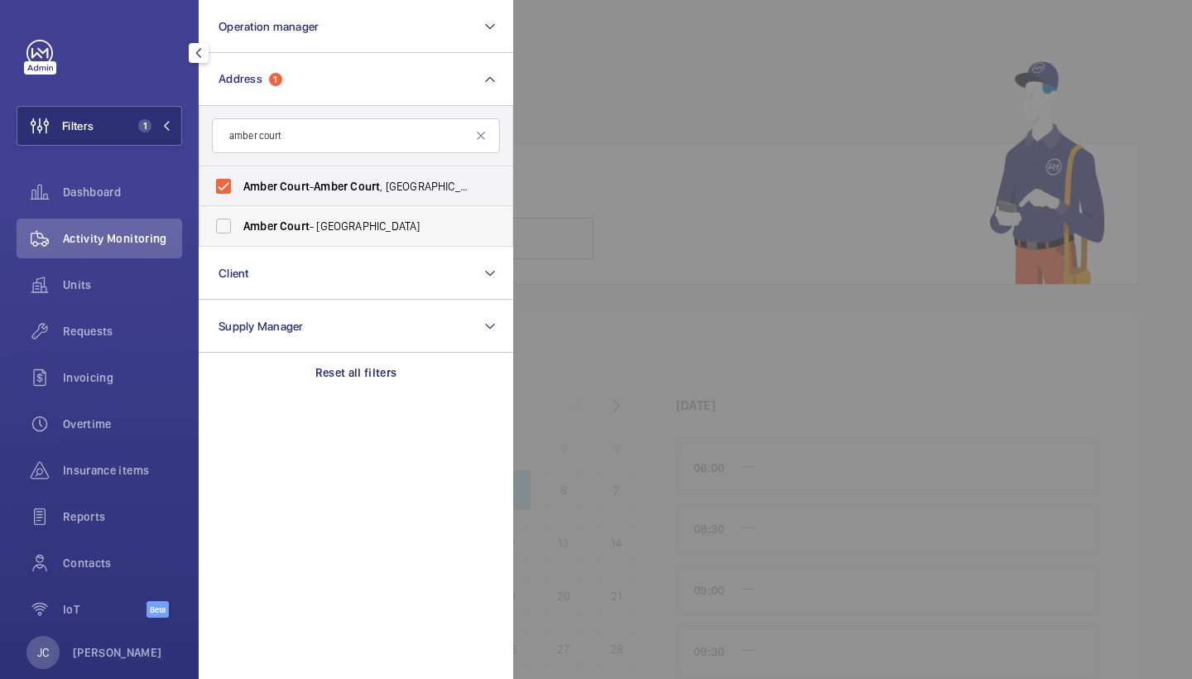
click at [240, 219] on input "Amber Court - High Risk Building - High Street, LONDON E15 2NE" at bounding box center [223, 225] width 33 height 33
checkbox input "true"
click at [147, 328] on span "Requests" at bounding box center [122, 331] width 119 height 17
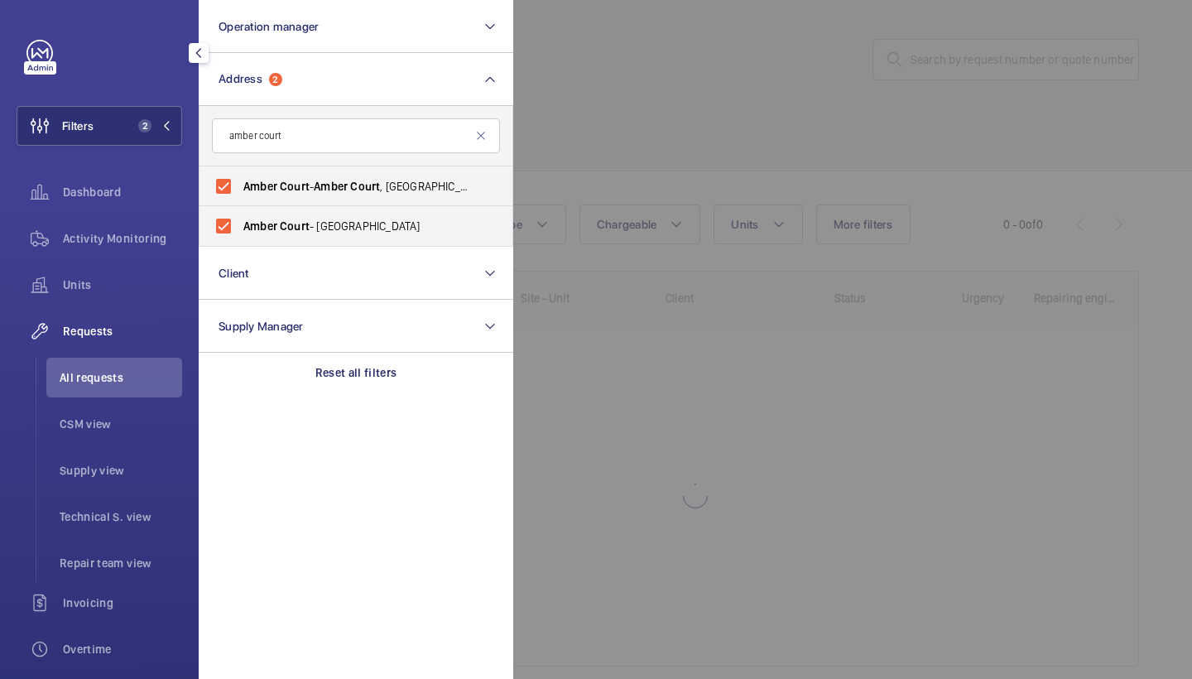
click at [632, 84] on div at bounding box center [1109, 339] width 1192 height 679
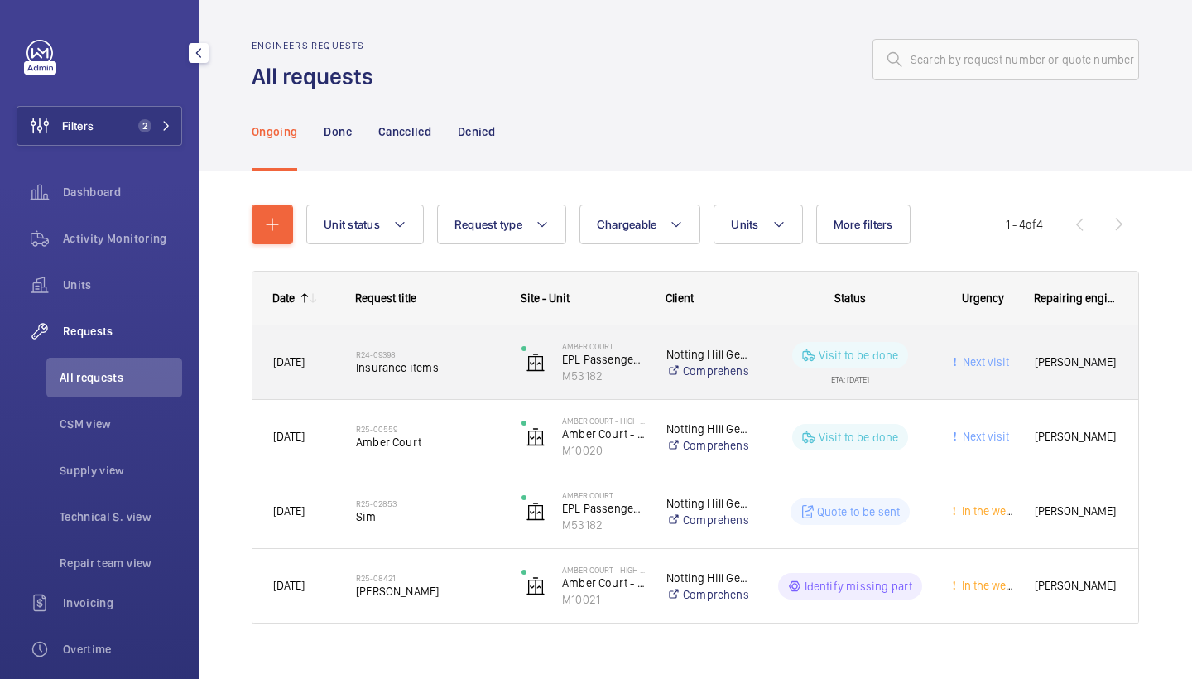
click at [430, 344] on div "R24-09398 Insurance items" at bounding box center [428, 363] width 144 height 48
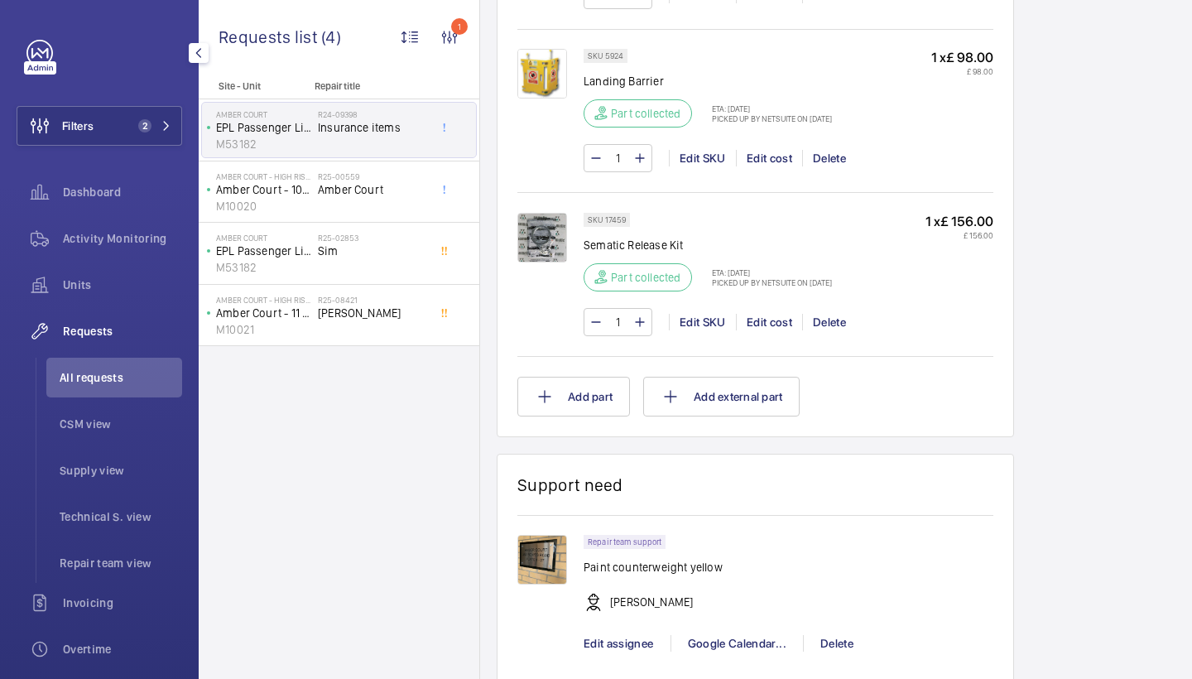
scroll to position [2399, 0]
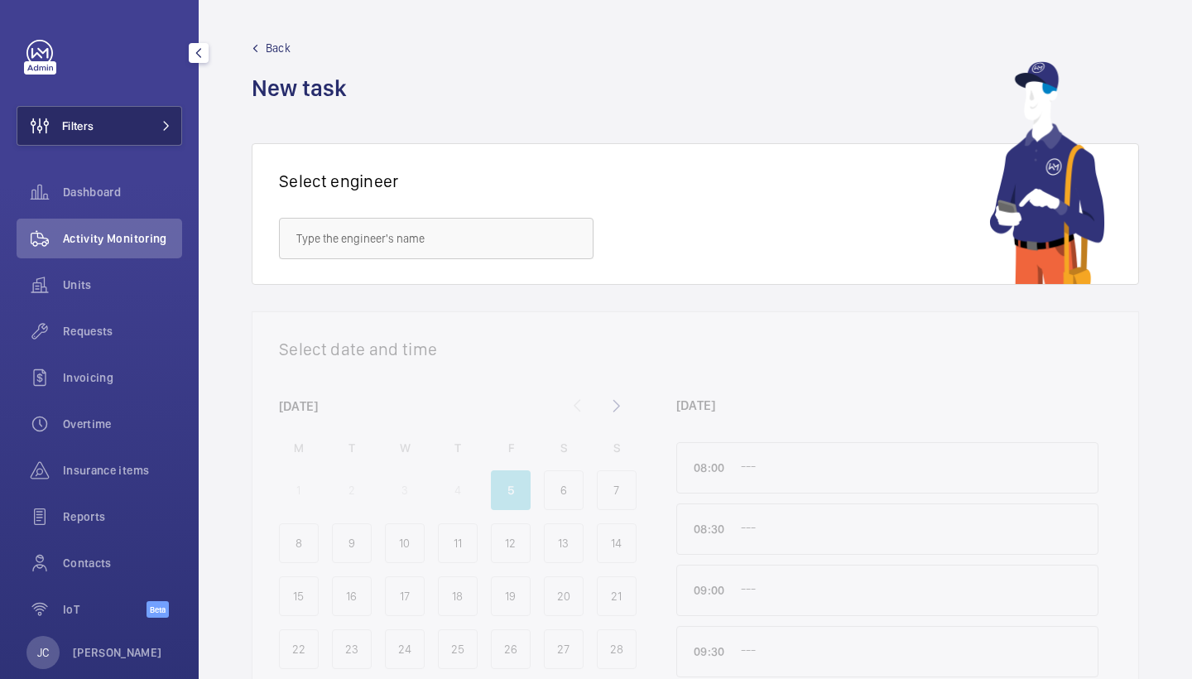
click at [165, 112] on button "Filters" at bounding box center [100, 126] width 166 height 40
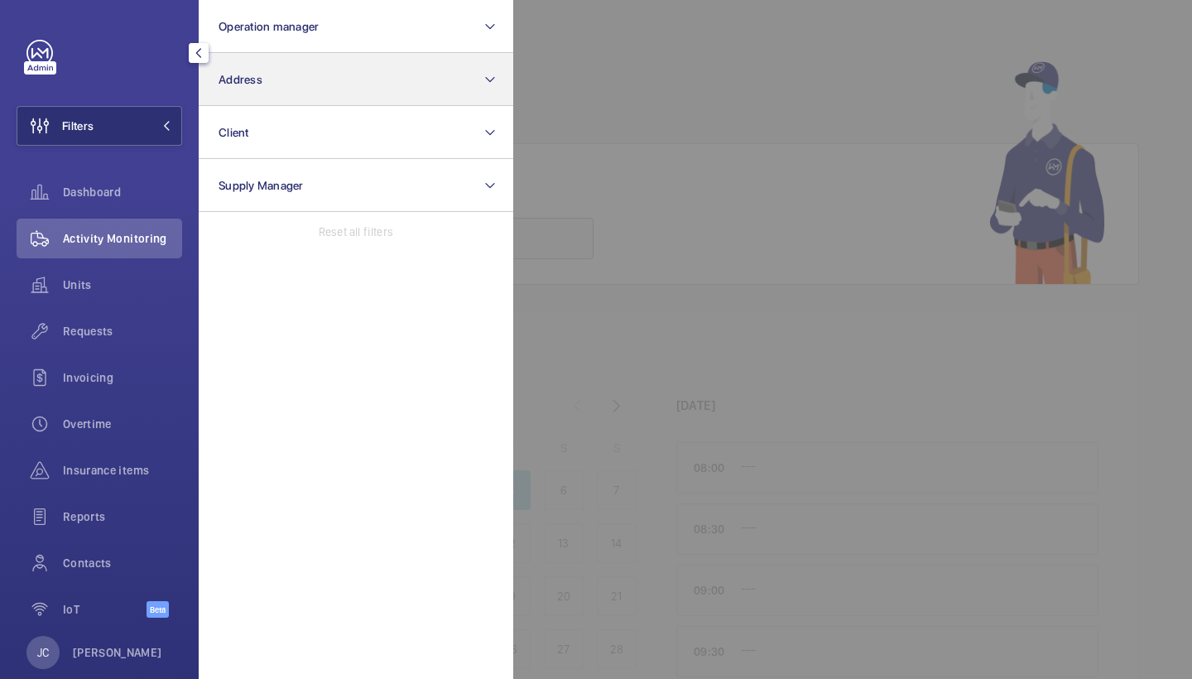
click at [280, 87] on button "Address" at bounding box center [356, 79] width 315 height 53
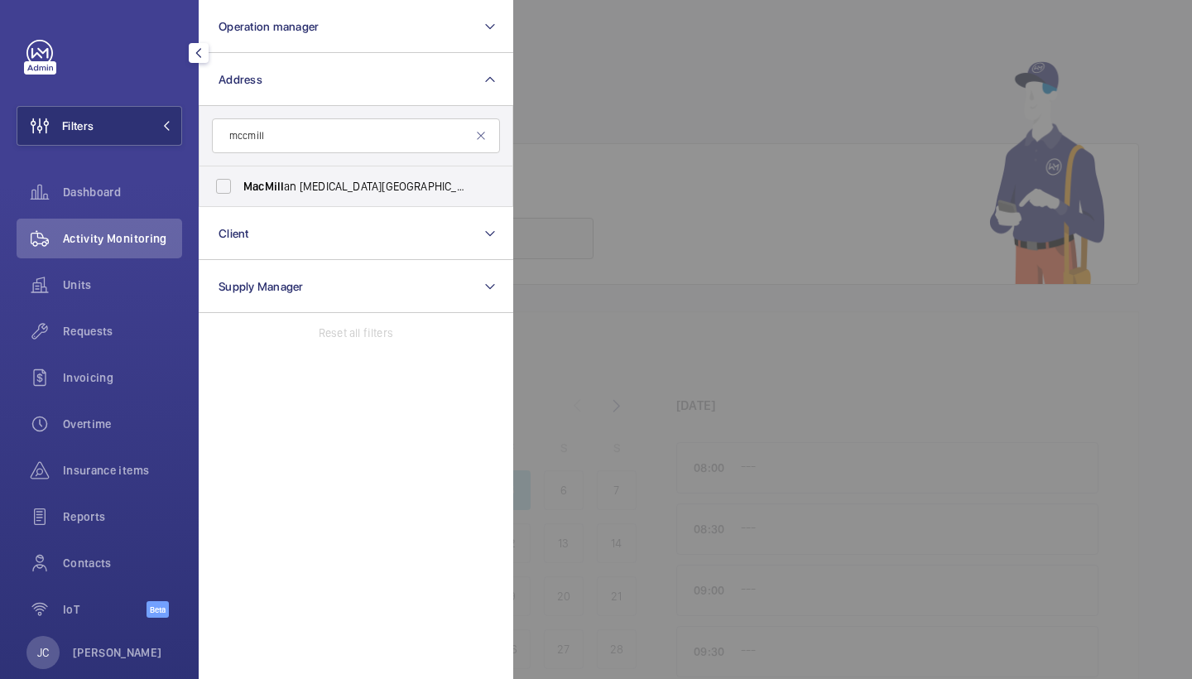
type input "mccmill"
drag, startPoint x: 267, startPoint y: 161, endPoint x: 274, endPoint y: 190, distance: 28.9
click at [274, 190] on span "[GEOGRAPHIC_DATA][MEDICAL_DATA] (UCLH) - [PERSON_NAME][GEOGRAPHIC_DATA]" at bounding box center [357, 186] width 228 height 17
click at [240, 190] on input "[GEOGRAPHIC_DATA][MEDICAL_DATA] (UCLH) - [PERSON_NAME][GEOGRAPHIC_DATA]" at bounding box center [223, 186] width 33 height 33
checkbox input "true"
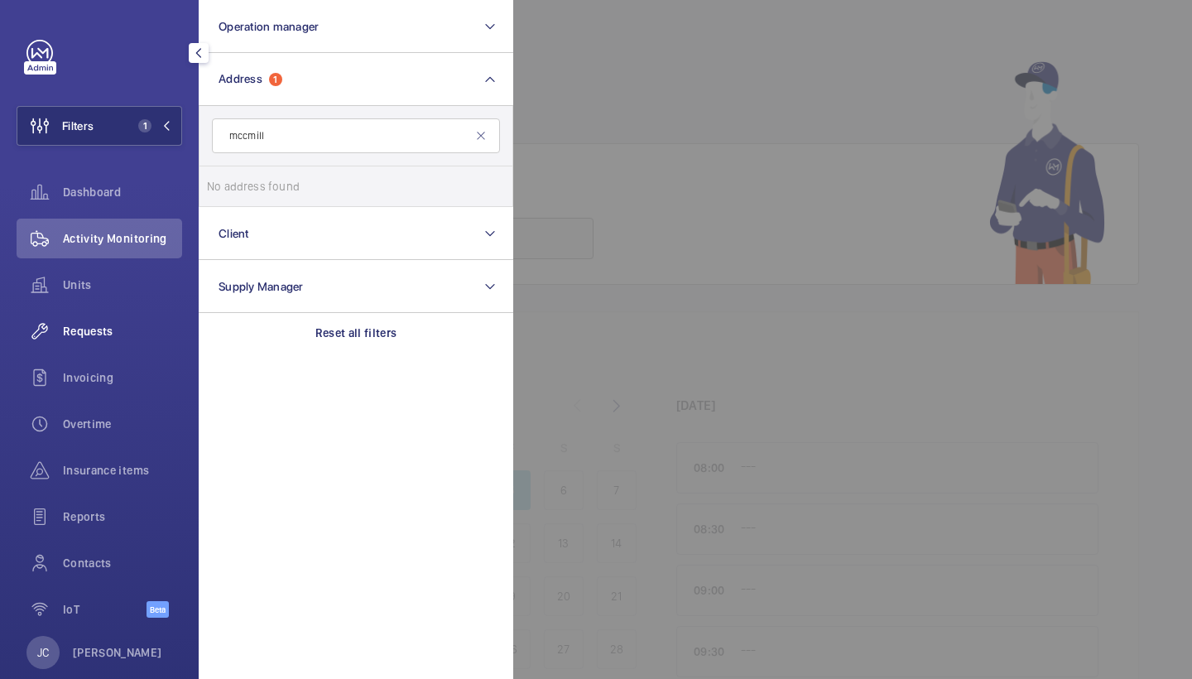
click at [110, 320] on div "Requests" at bounding box center [100, 331] width 166 height 40
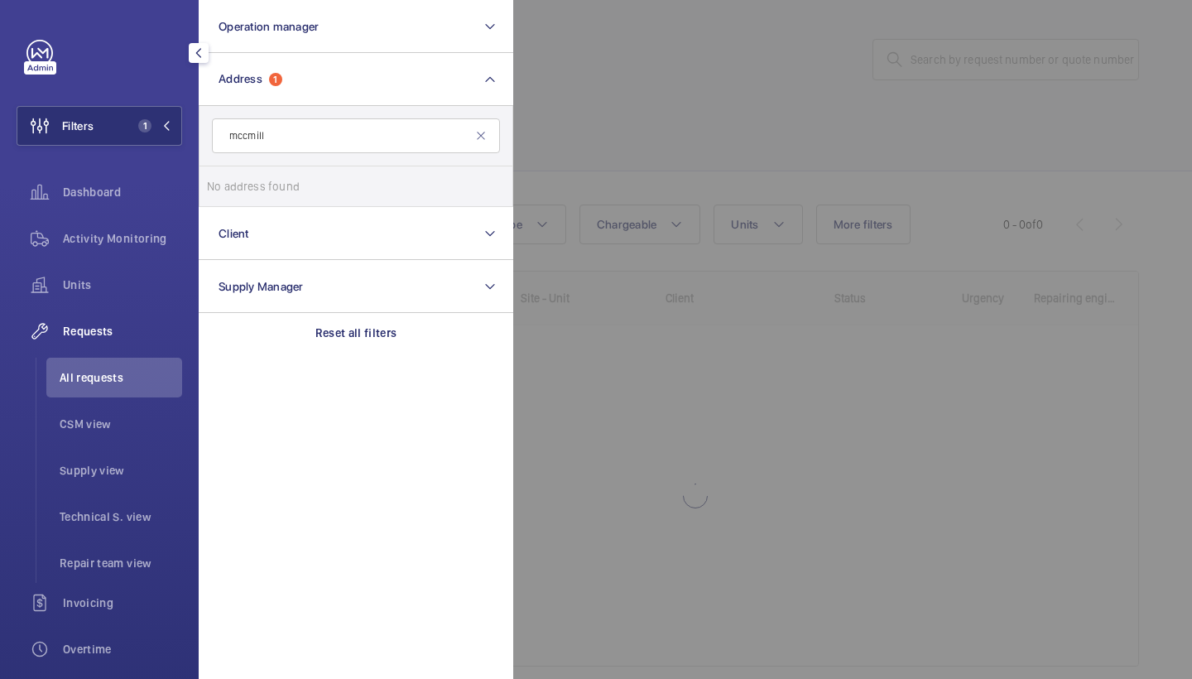
click at [619, 120] on div at bounding box center [1109, 339] width 1192 height 679
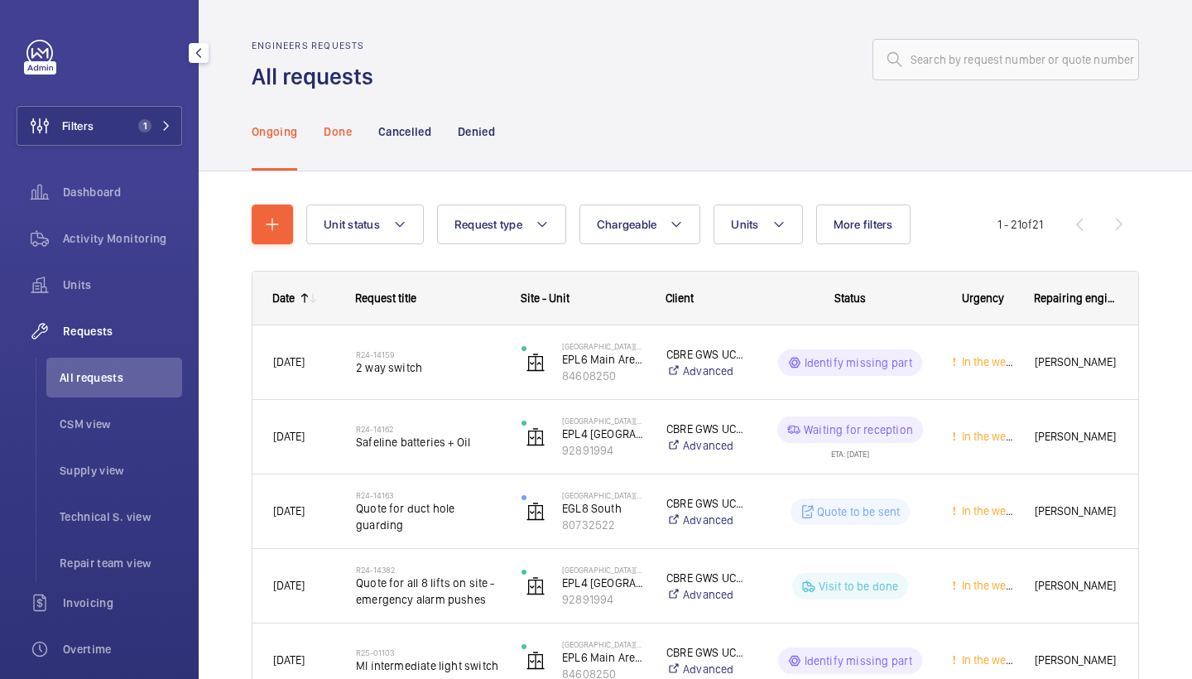
click at [347, 130] on p "Done" at bounding box center [337, 131] width 27 height 17
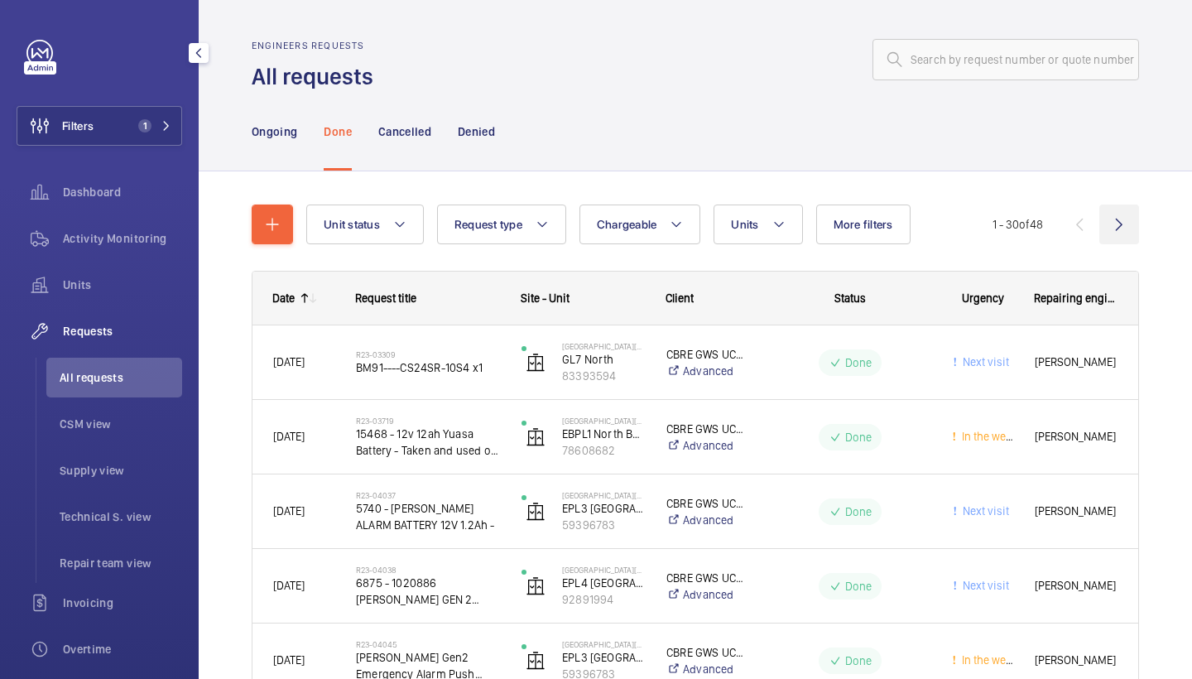
click at [1109, 227] on wm-front-icon-button at bounding box center [1119, 224] width 40 height 40
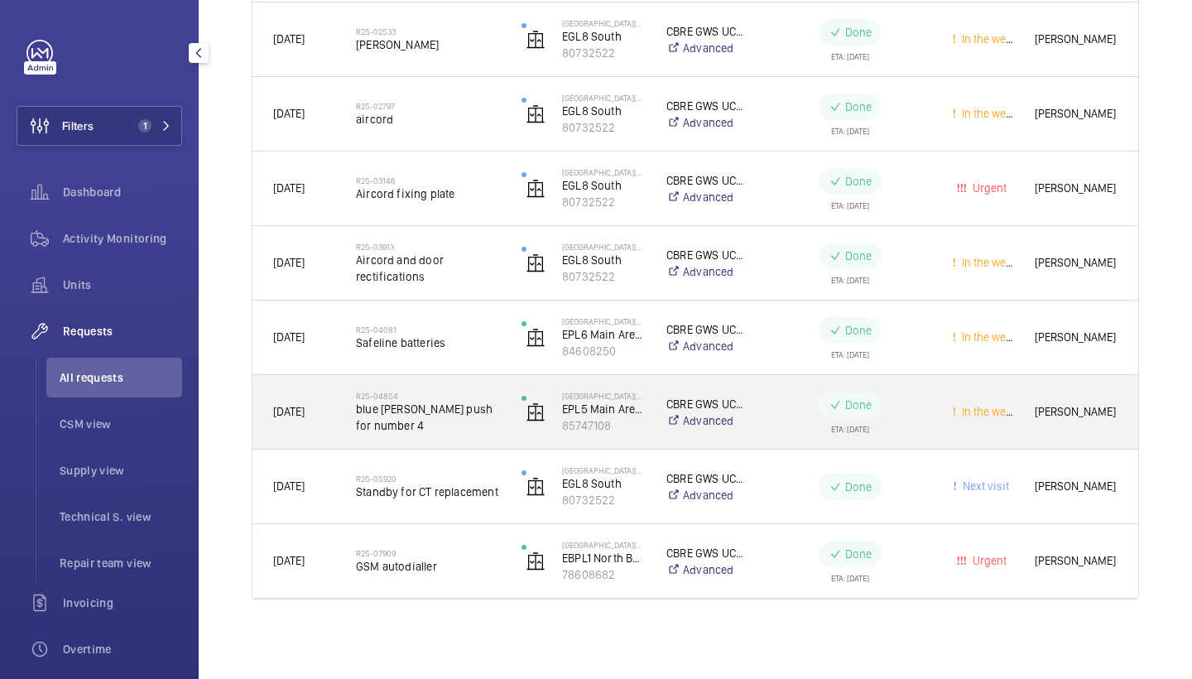
scroll to position [1068, 0]
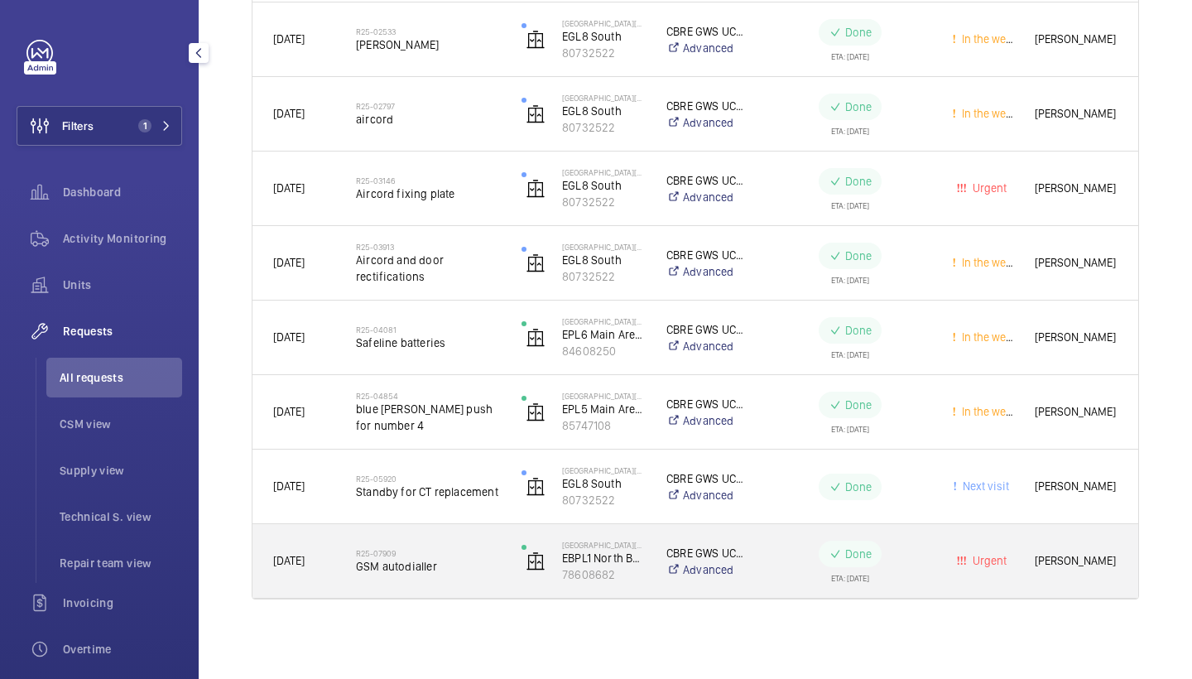
click at [495, 555] on h2 "R25-07909" at bounding box center [428, 553] width 144 height 10
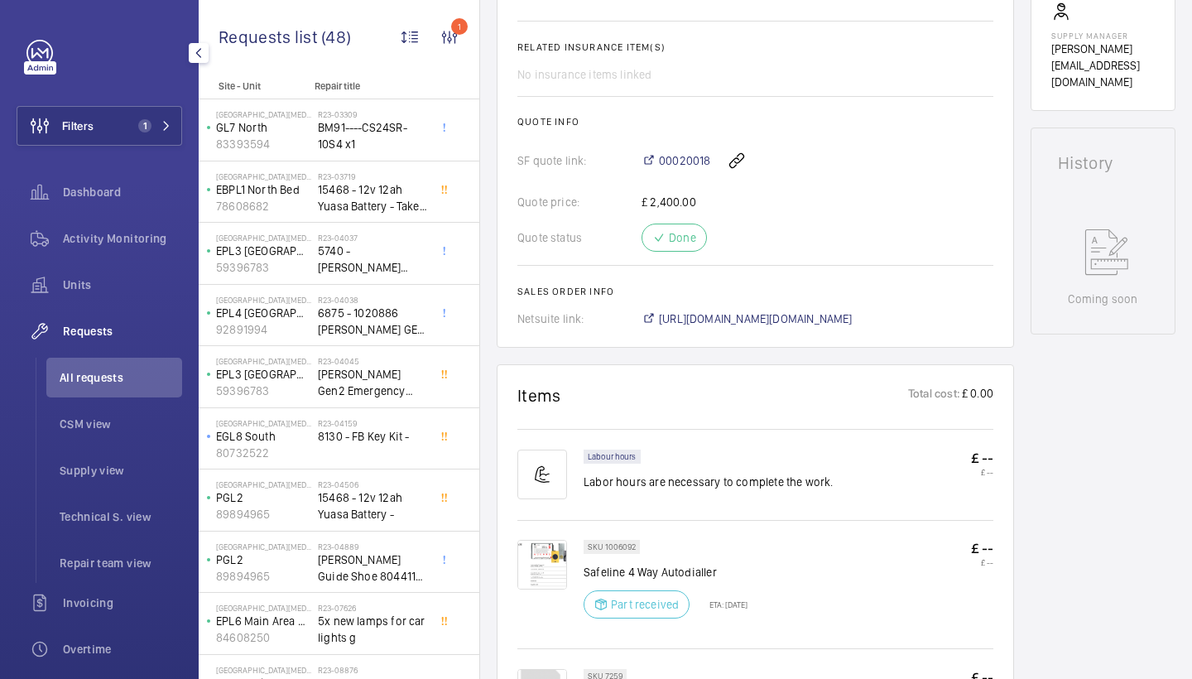
scroll to position [714, 0]
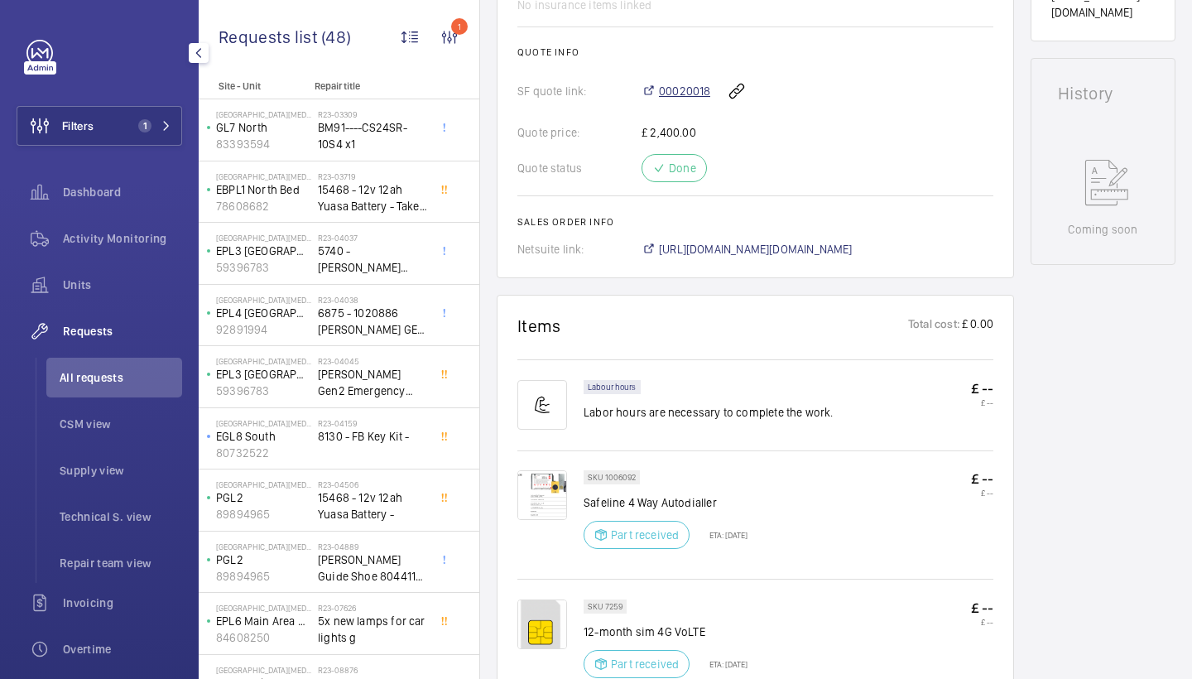
click at [676, 94] on span "00020018" at bounding box center [684, 91] width 51 height 17
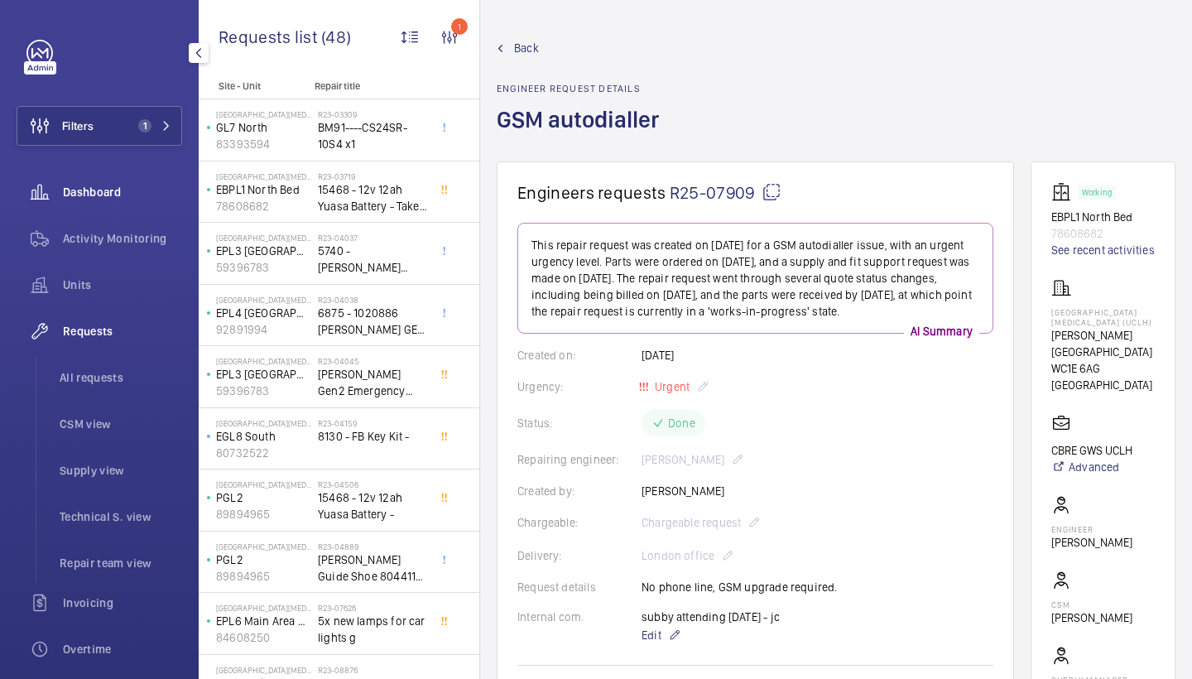
scroll to position [0, 0]
click at [127, 243] on span "Activity Monitoring" at bounding box center [122, 238] width 119 height 17
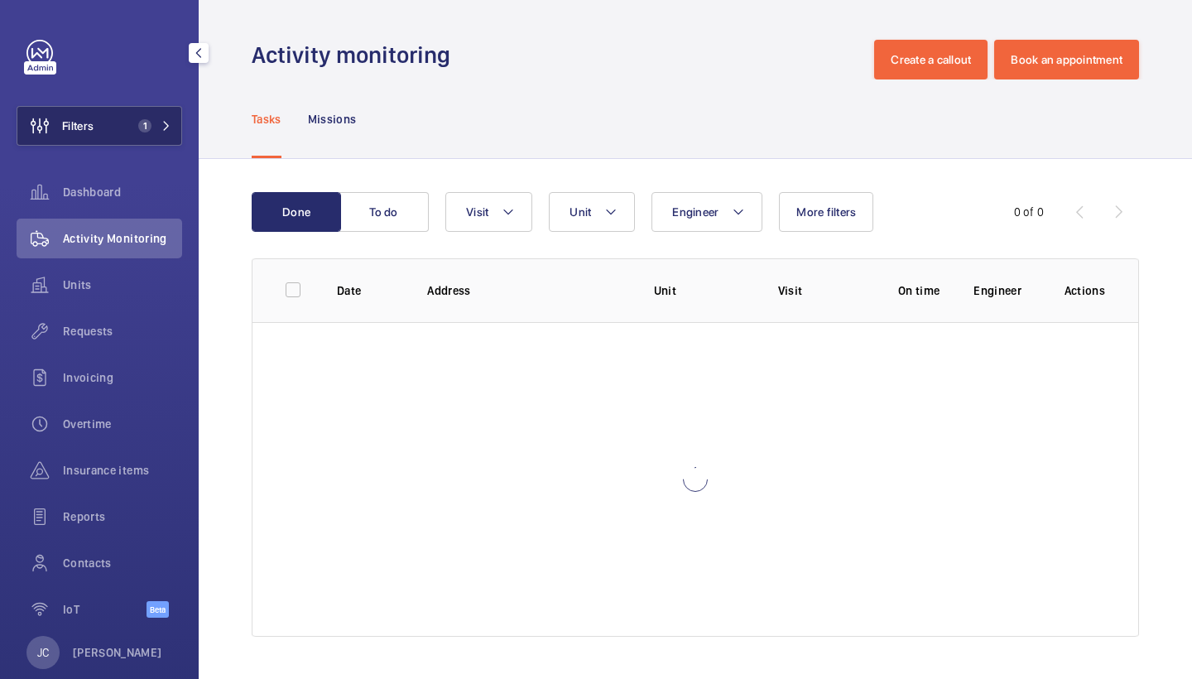
click at [161, 122] on mat-icon at bounding box center [166, 126] width 10 height 10
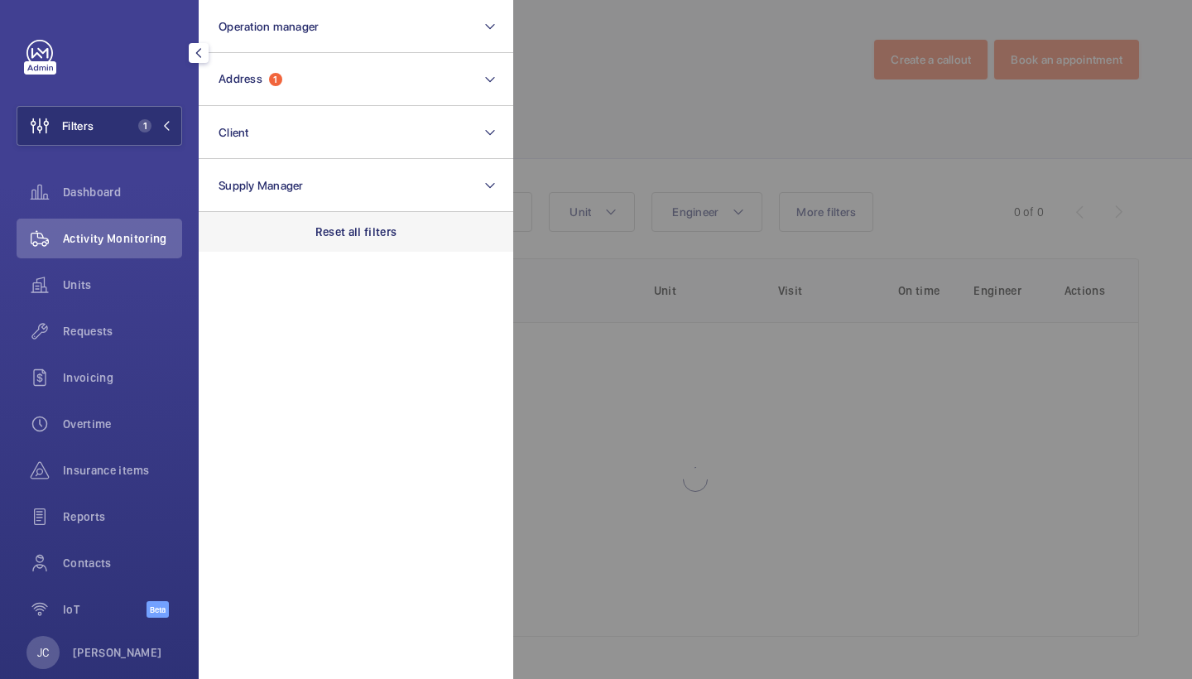
click at [347, 233] on p "Reset all filters" at bounding box center [356, 231] width 82 height 17
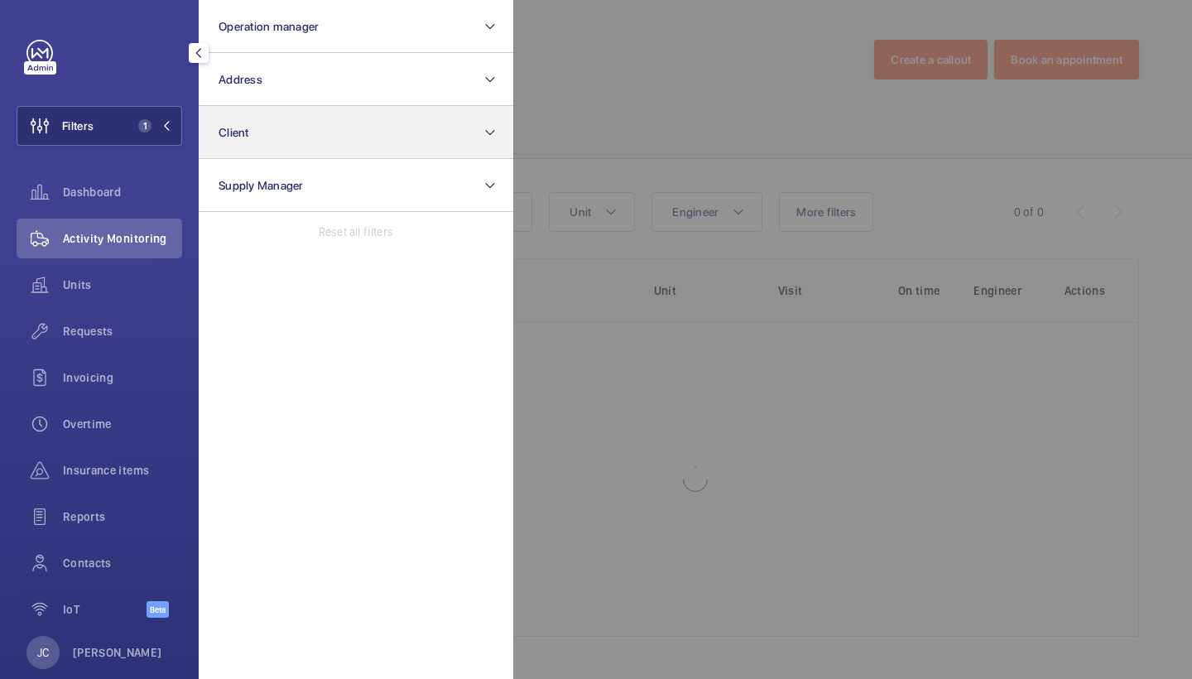
click at [317, 108] on button "Client" at bounding box center [356, 132] width 315 height 53
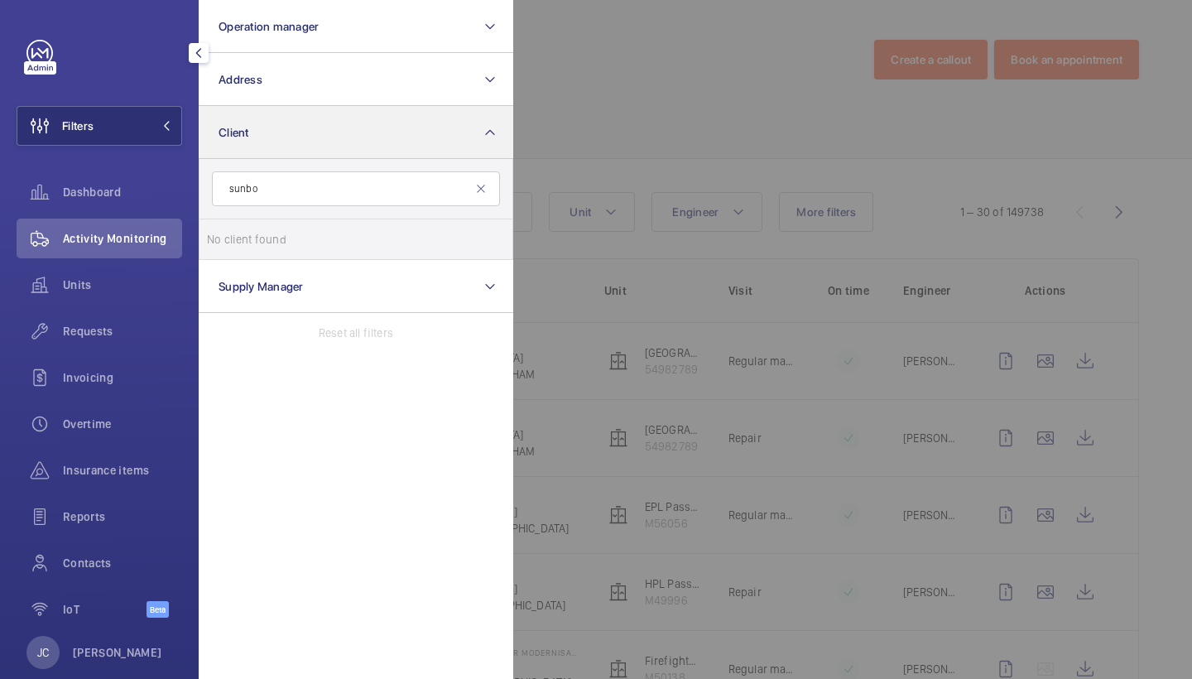
type input "sunbor"
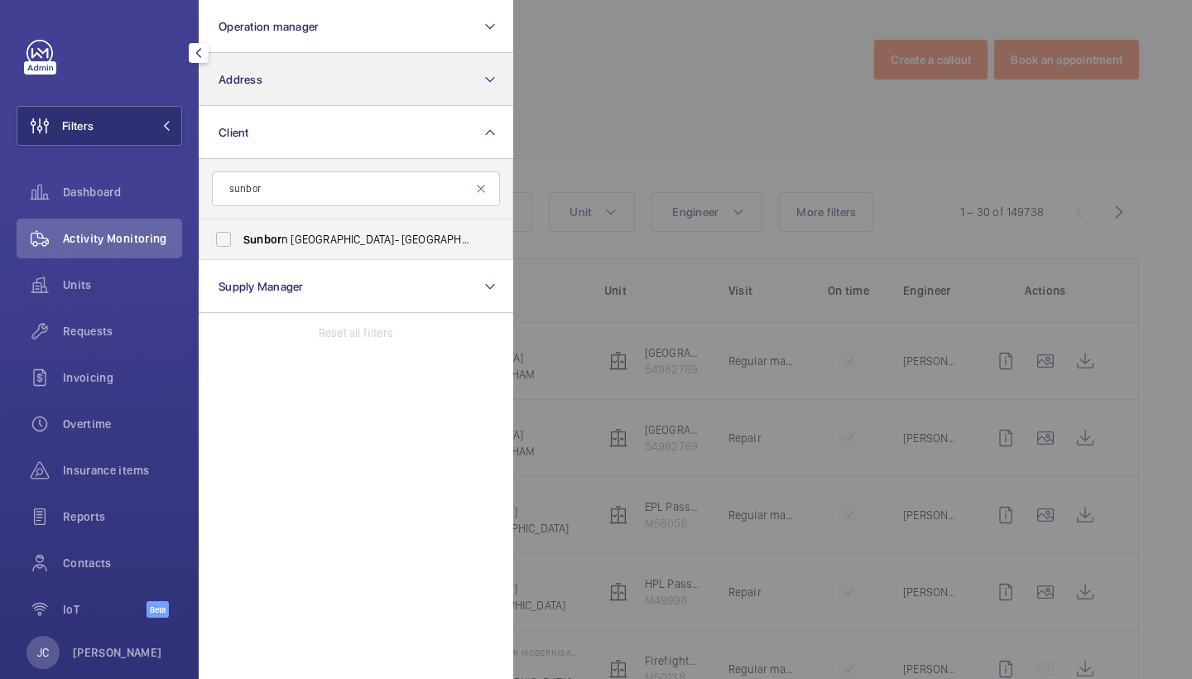
click at [302, 73] on button "Address" at bounding box center [356, 79] width 315 height 53
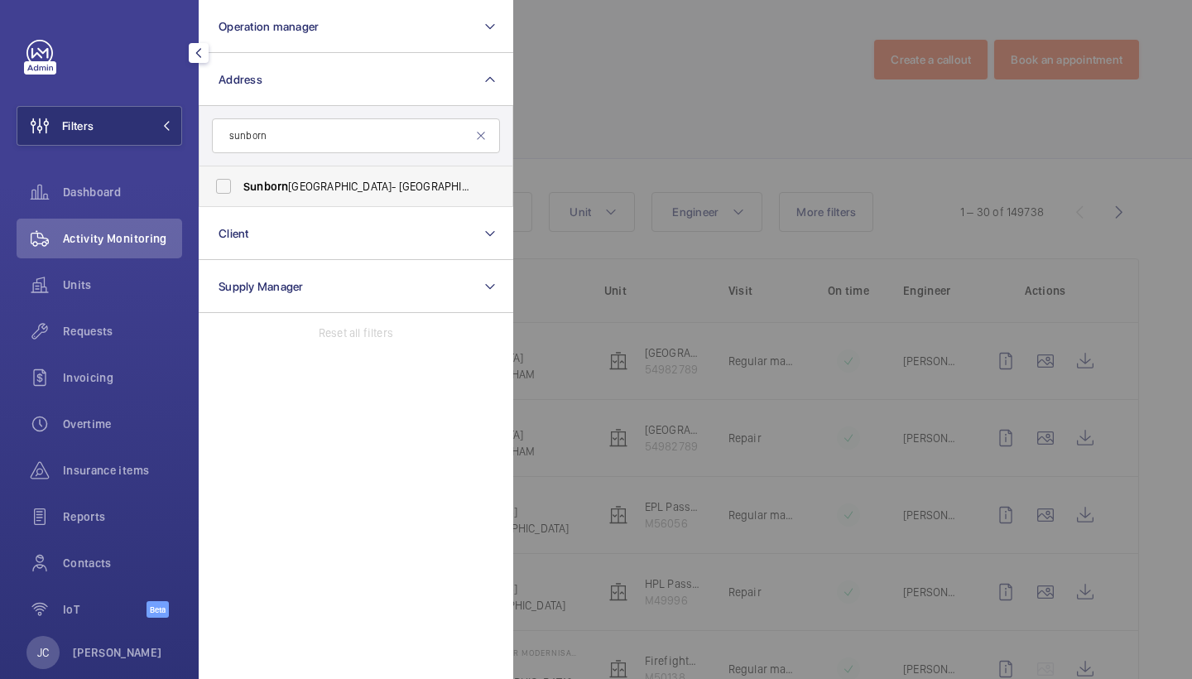
type input "sunborn"
click at [292, 190] on span "[GEOGRAPHIC_DATA]- [GEOGRAPHIC_DATA] - [GEOGRAPHIC_DATA]" at bounding box center [357, 186] width 228 height 17
click at [240, 190] on input "[GEOGRAPHIC_DATA]- [GEOGRAPHIC_DATA] - [GEOGRAPHIC_DATA]" at bounding box center [223, 186] width 33 height 33
checkbox input "true"
click at [72, 352] on div "Requests" at bounding box center [100, 334] width 166 height 46
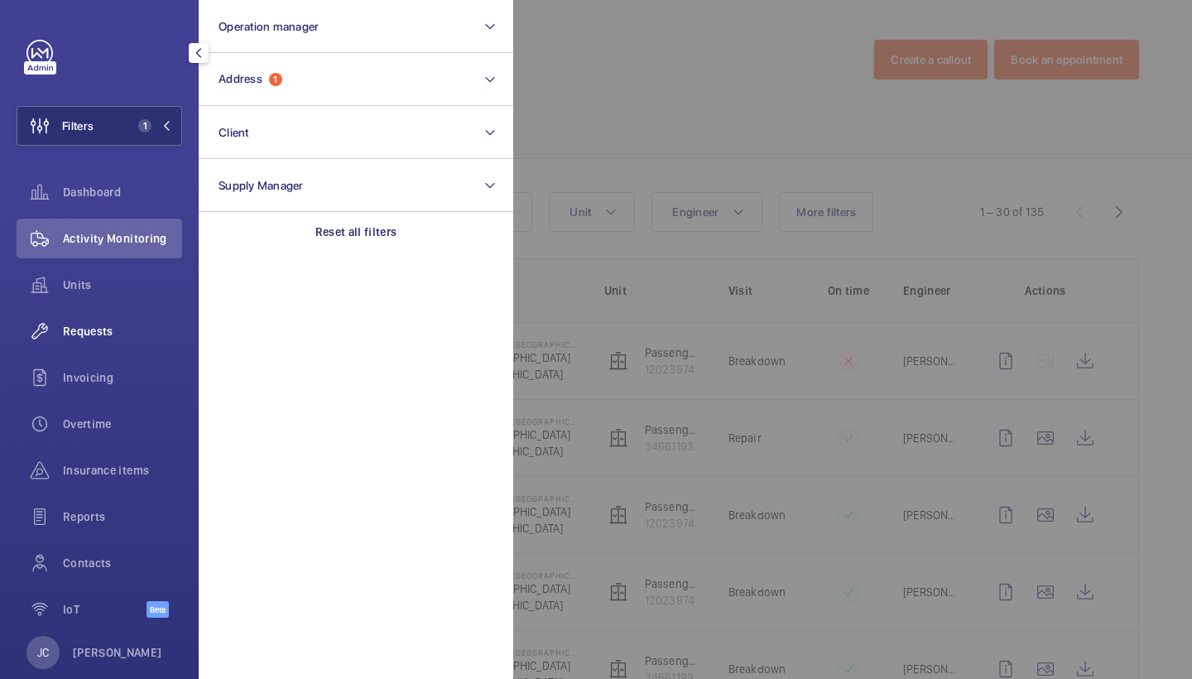
click at [74, 333] on span "Requests" at bounding box center [122, 331] width 119 height 17
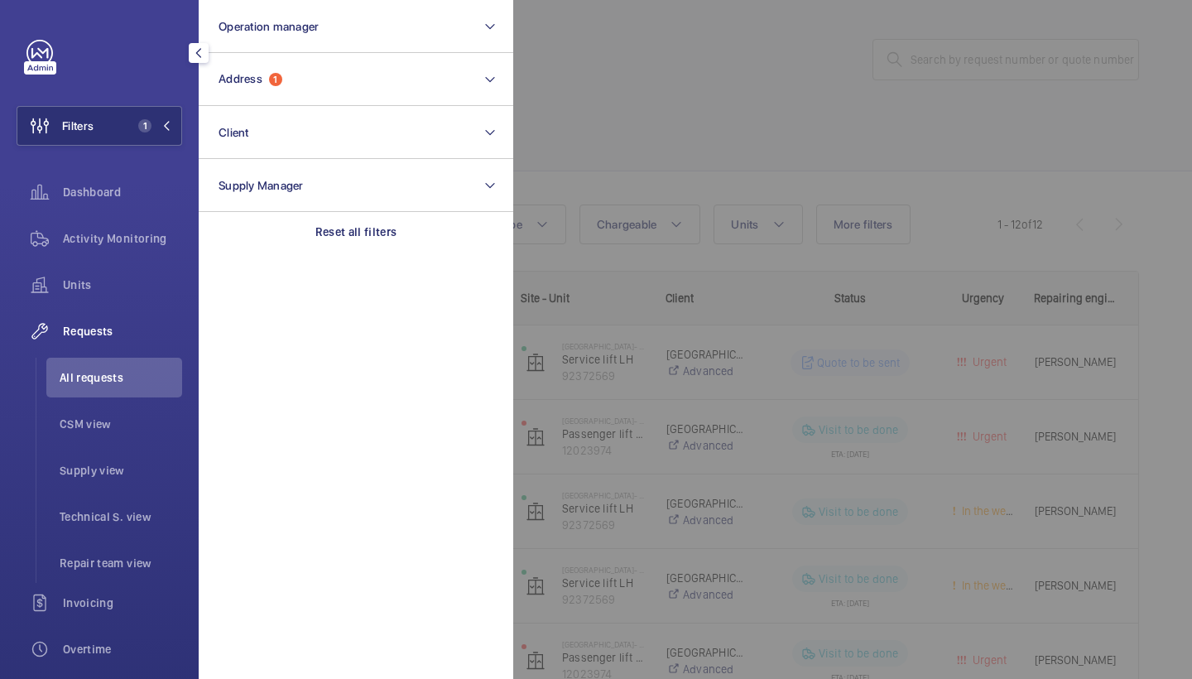
click at [627, 133] on div at bounding box center [1109, 339] width 1192 height 679
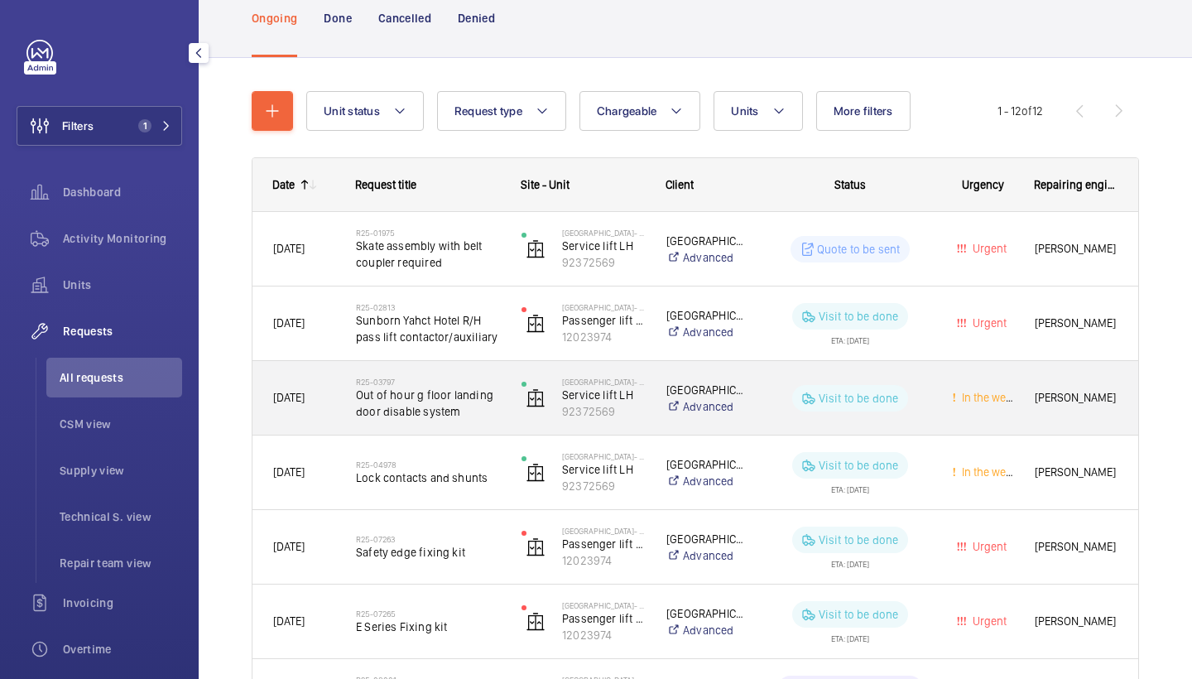
scroll to position [100, 0]
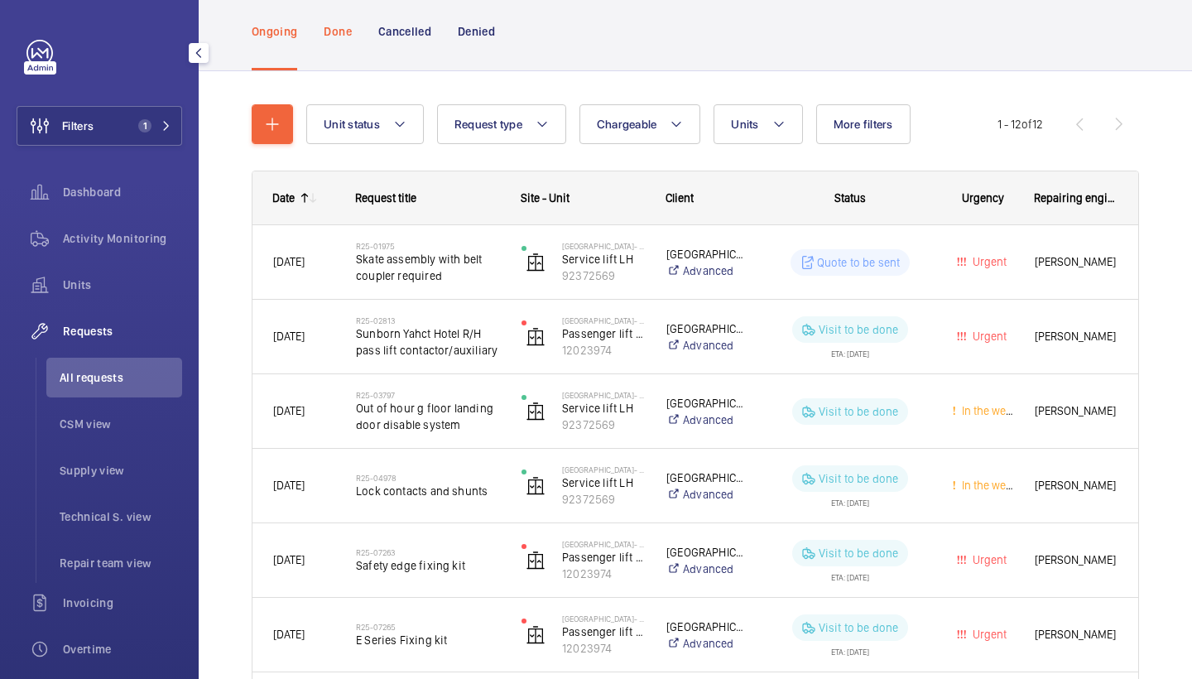
click at [334, 21] on div "Done" at bounding box center [337, 31] width 27 height 79
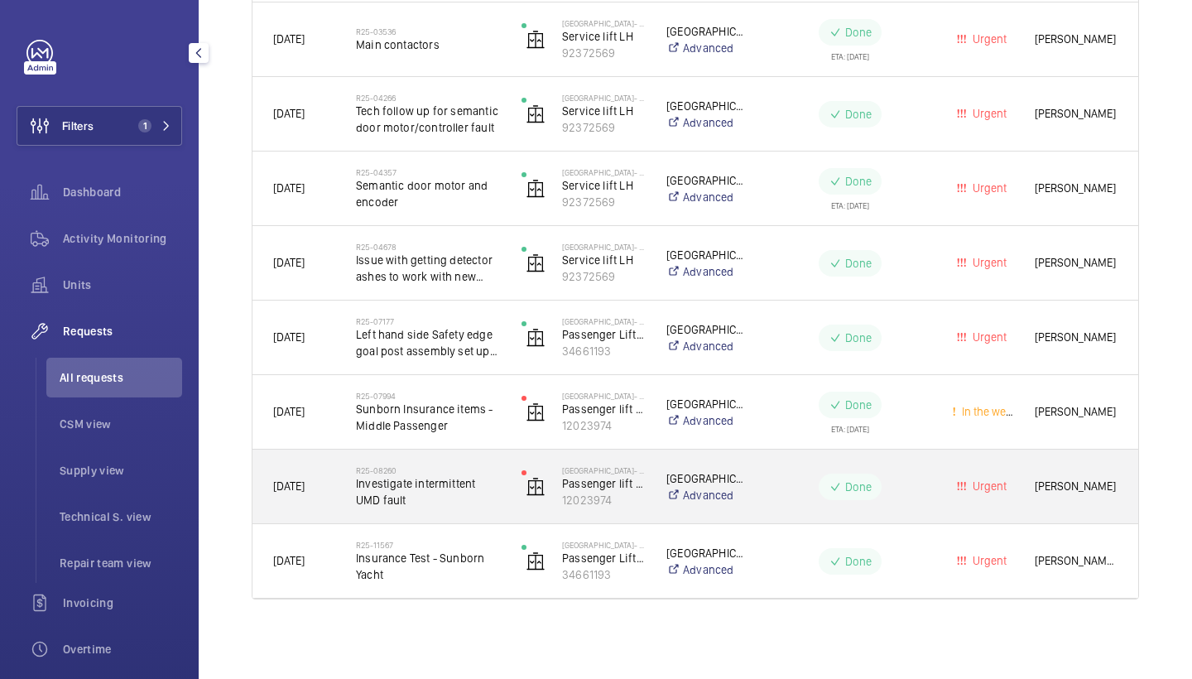
scroll to position [621, 0]
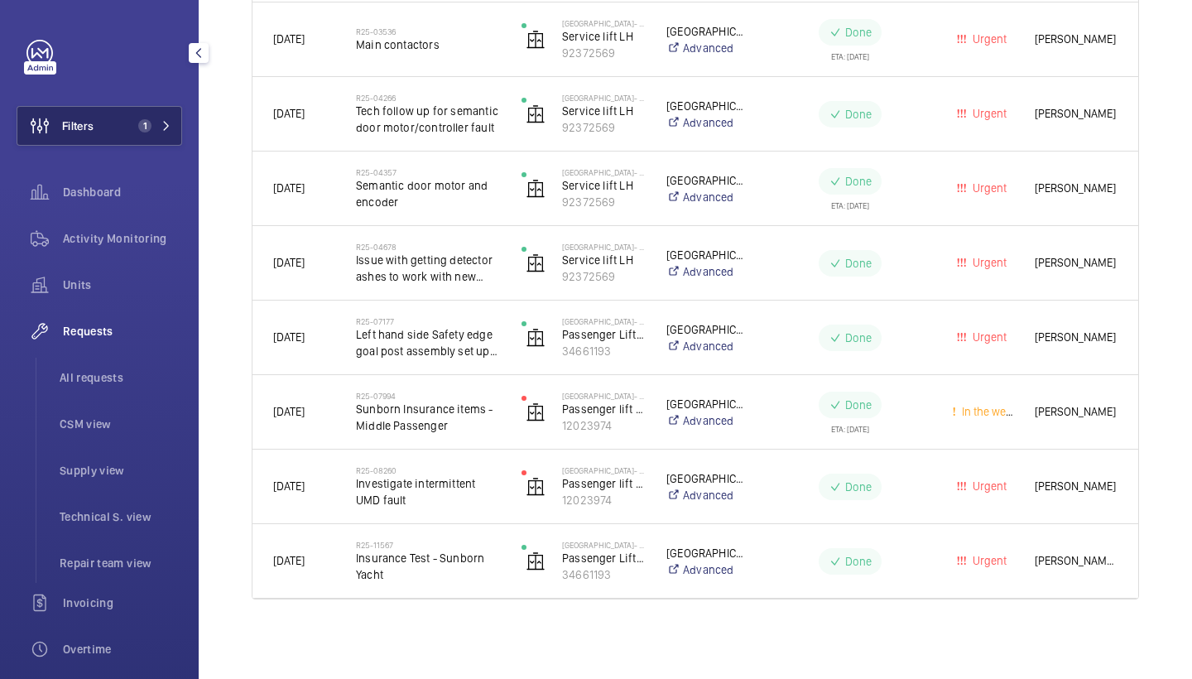
click at [149, 133] on button "Filters 1" at bounding box center [100, 126] width 166 height 40
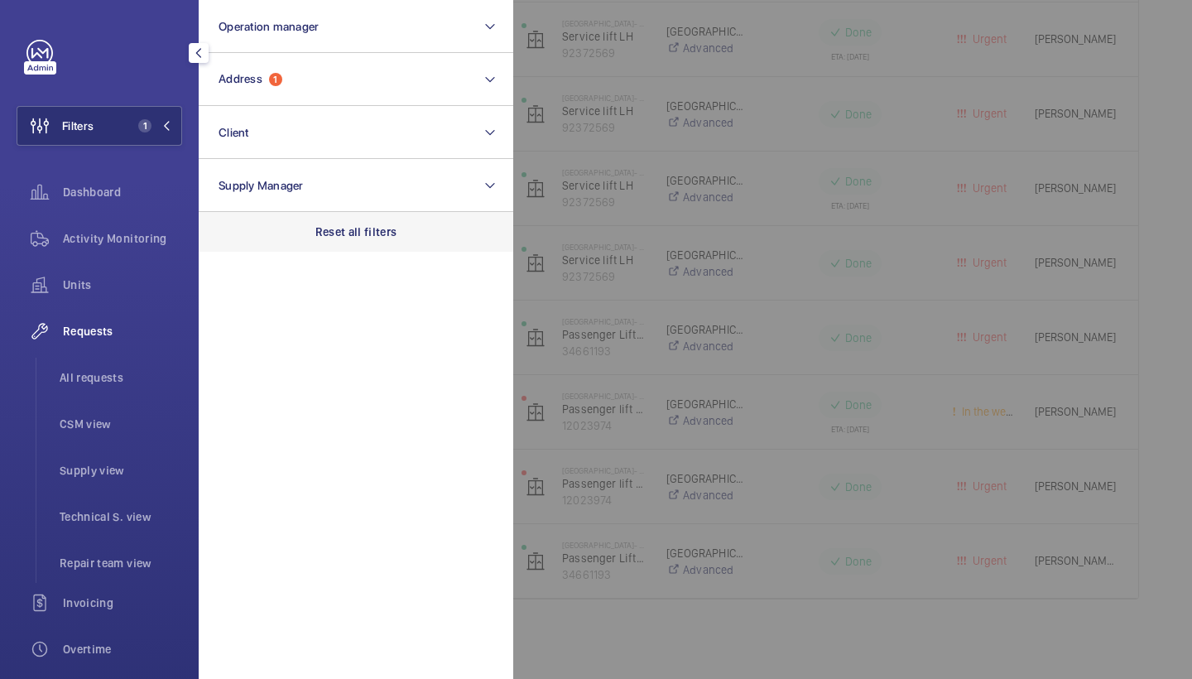
click at [344, 221] on div "Reset all filters" at bounding box center [356, 232] width 315 height 40
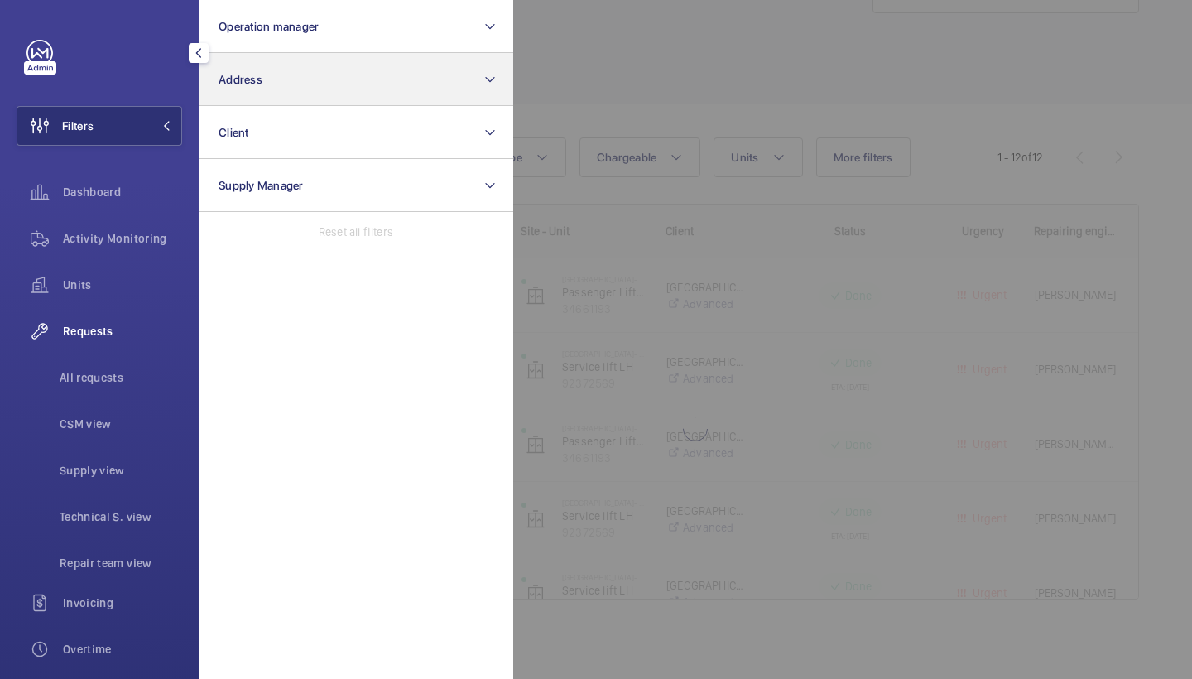
scroll to position [67, 0]
click at [329, 76] on button "Address" at bounding box center [356, 79] width 315 height 53
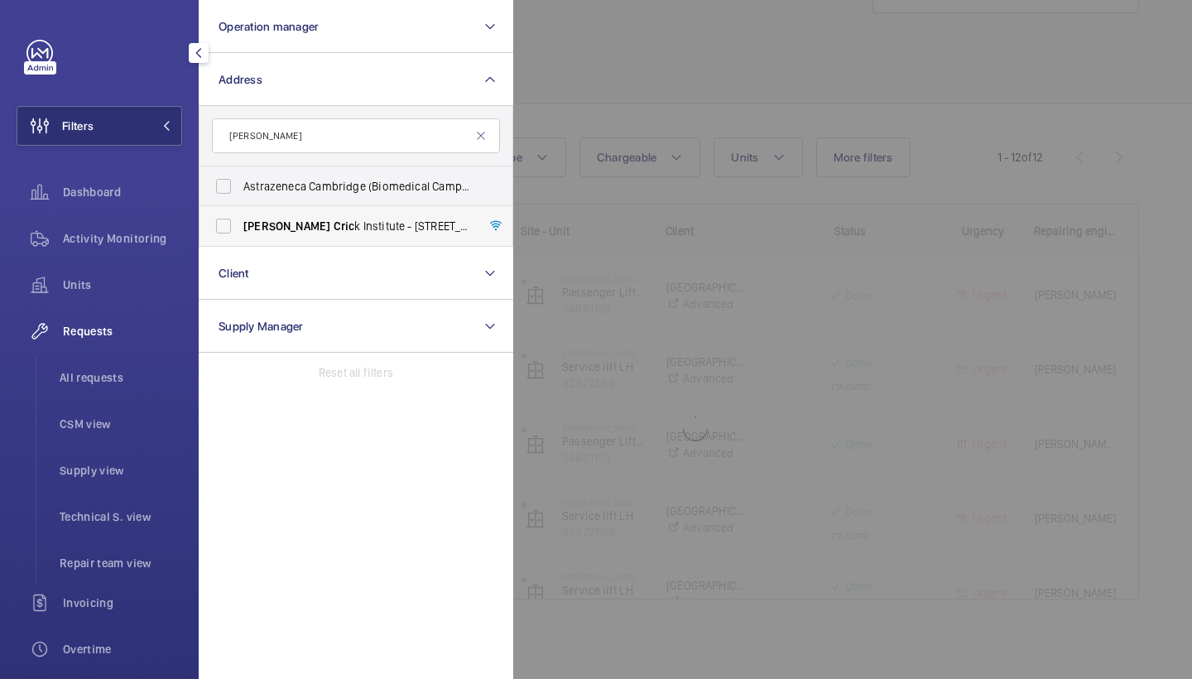
type input "[PERSON_NAME]"
click at [310, 228] on span "[PERSON_NAME] k Institute - [STREET_ADDRESS]" at bounding box center [357, 226] width 228 height 17
click at [240, 228] on input "[PERSON_NAME] k Institute - [STREET_ADDRESS]" at bounding box center [223, 225] width 33 height 33
checkbox input "true"
click at [609, 55] on div at bounding box center [1109, 339] width 1192 height 679
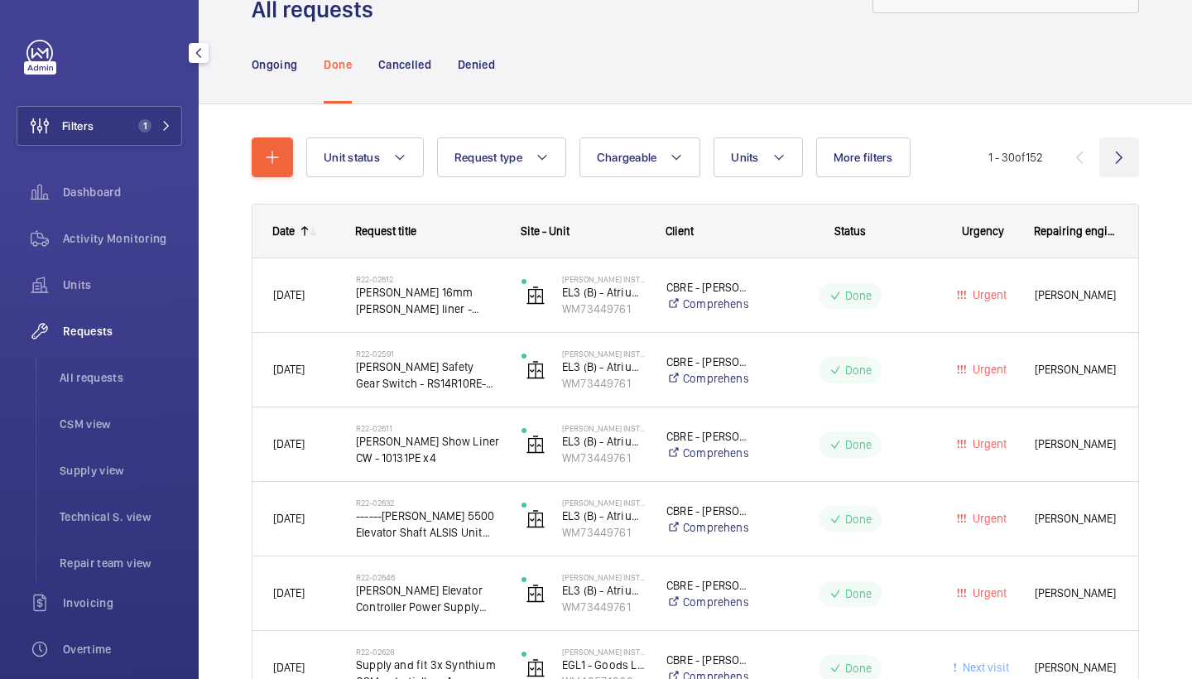
click at [1117, 156] on wm-front-icon-button at bounding box center [1119, 157] width 40 height 40
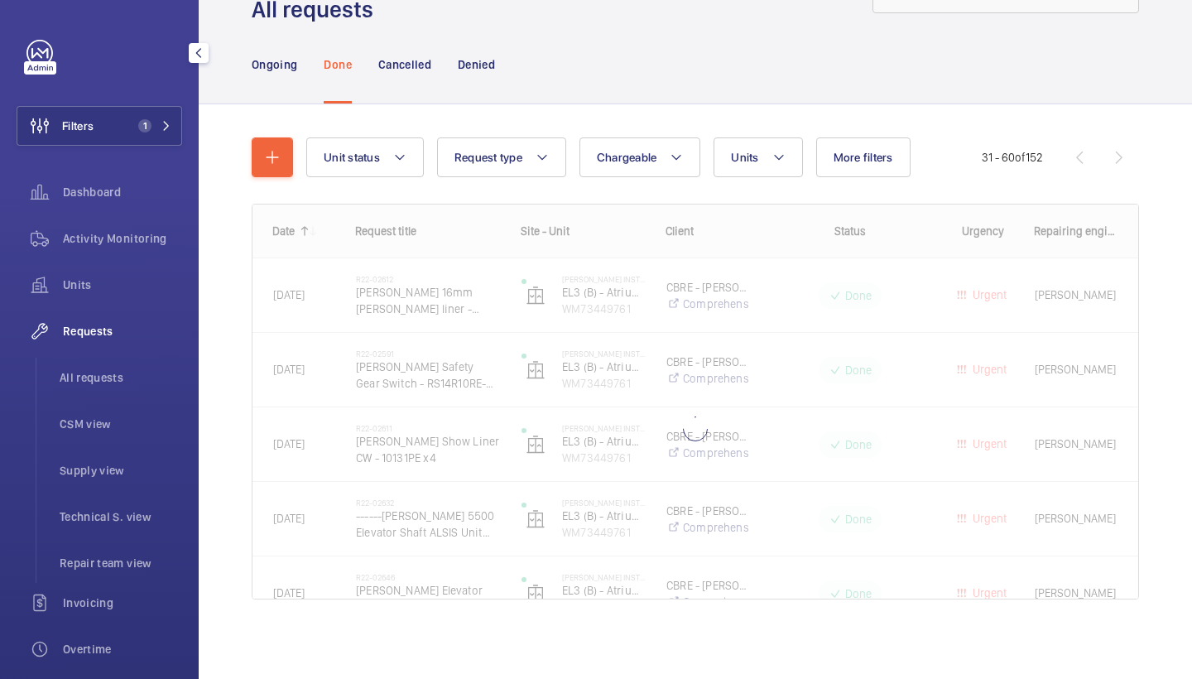
click at [1117, 156] on wm-front-pagination "31 - 60 of 152" at bounding box center [1060, 157] width 157 height 40
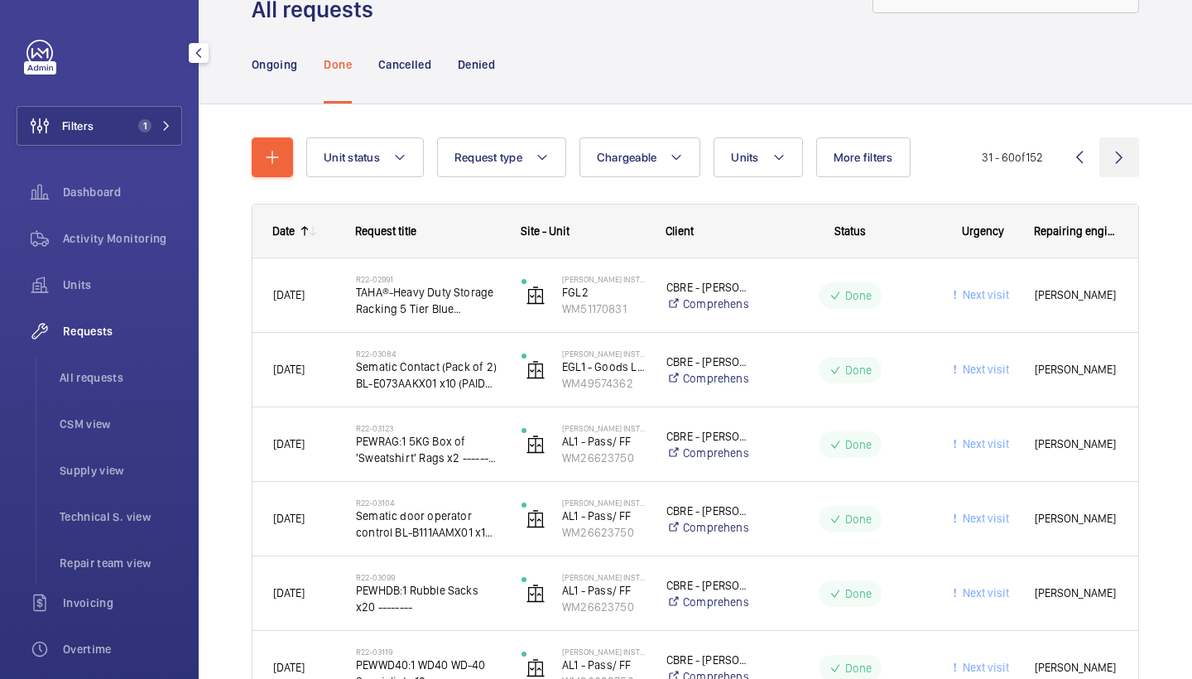
click at [1117, 156] on wm-front-icon-button at bounding box center [1119, 157] width 40 height 40
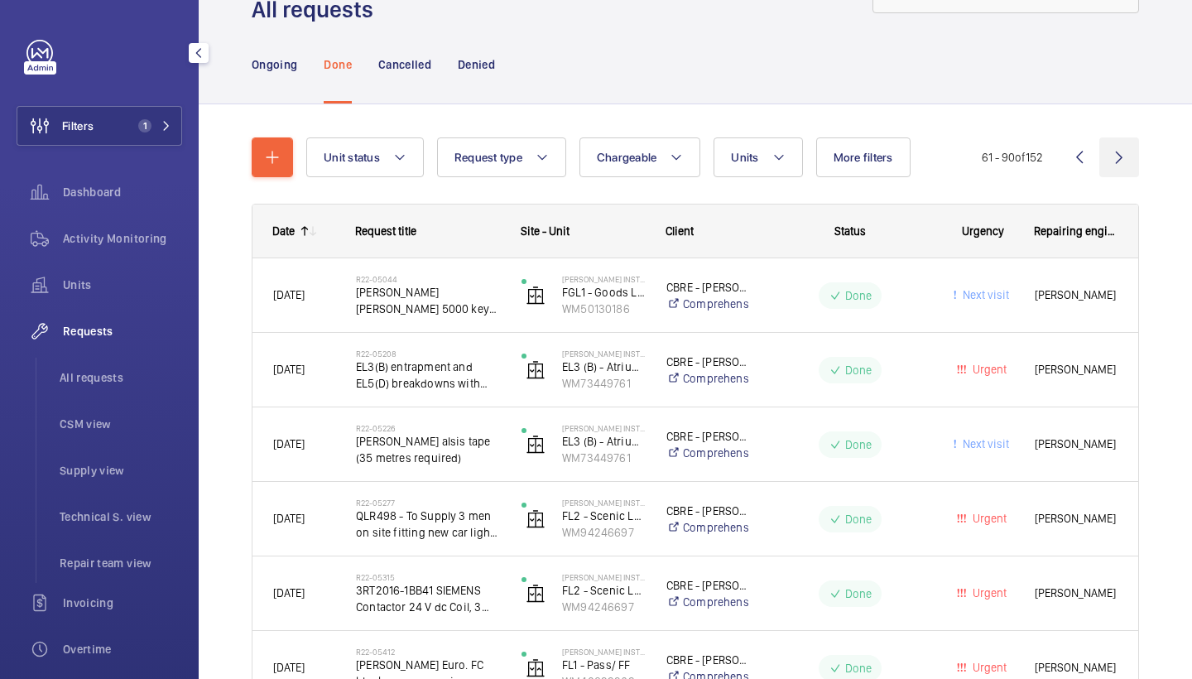
click at [1117, 156] on wm-front-icon-button at bounding box center [1119, 157] width 40 height 40
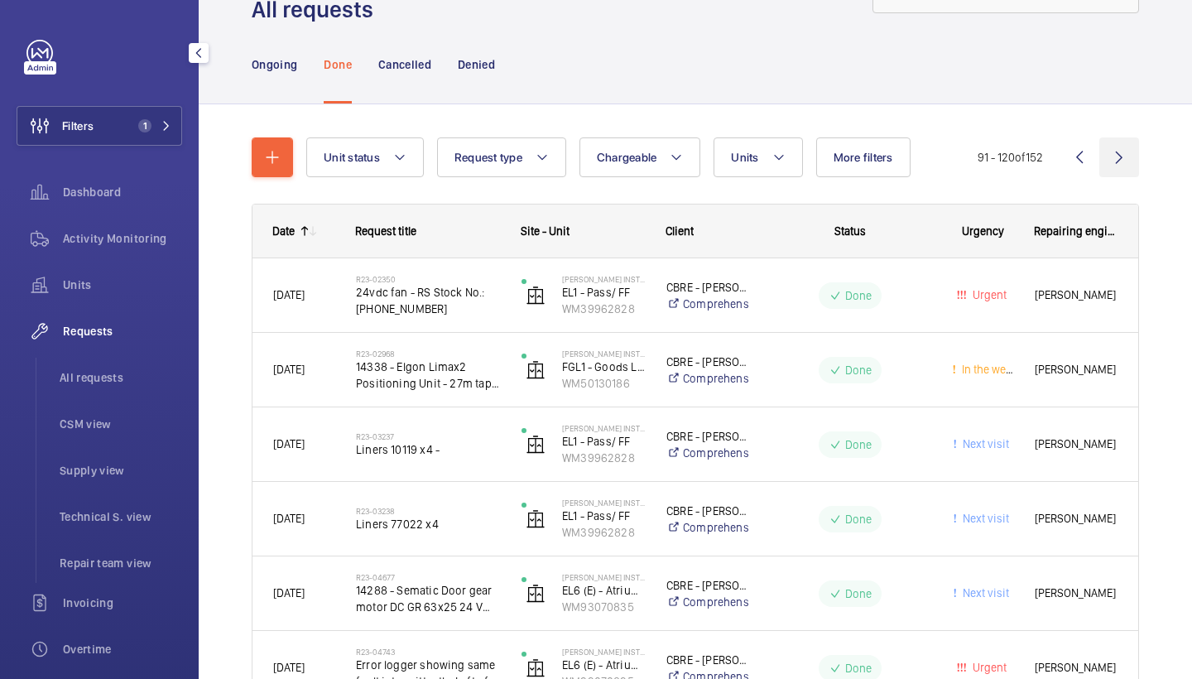
click at [1117, 156] on wm-front-icon-button at bounding box center [1119, 157] width 40 height 40
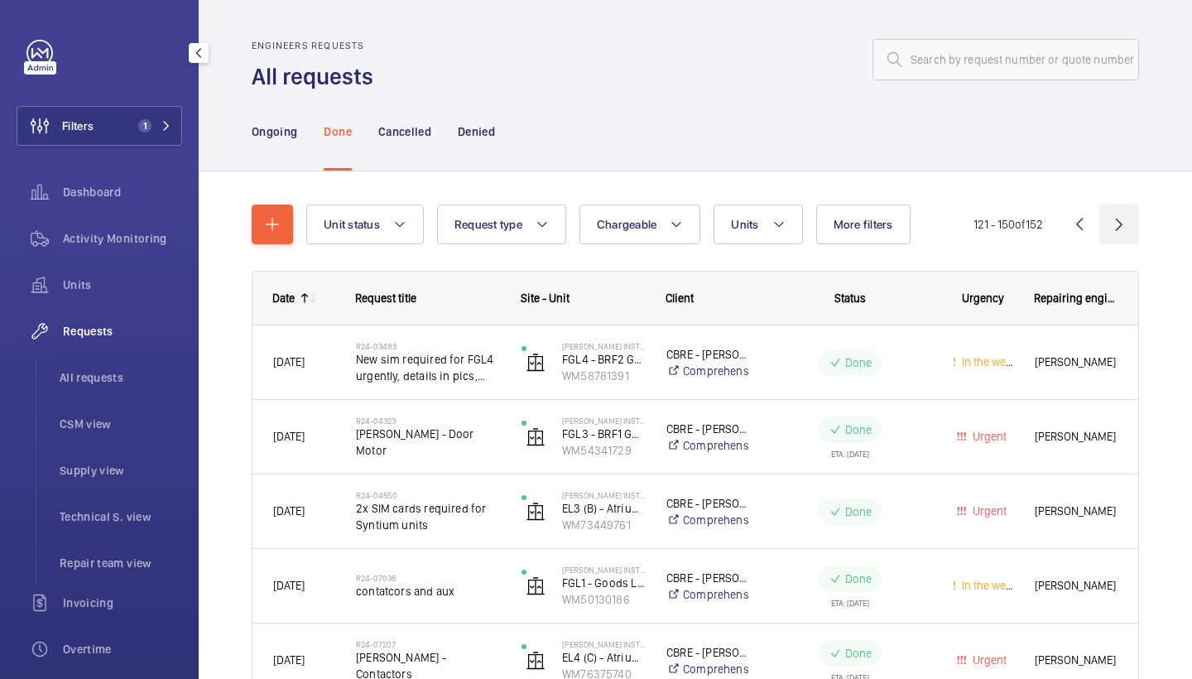
scroll to position [-1, 0]
click at [1117, 227] on wm-front-icon-button at bounding box center [1119, 224] width 40 height 40
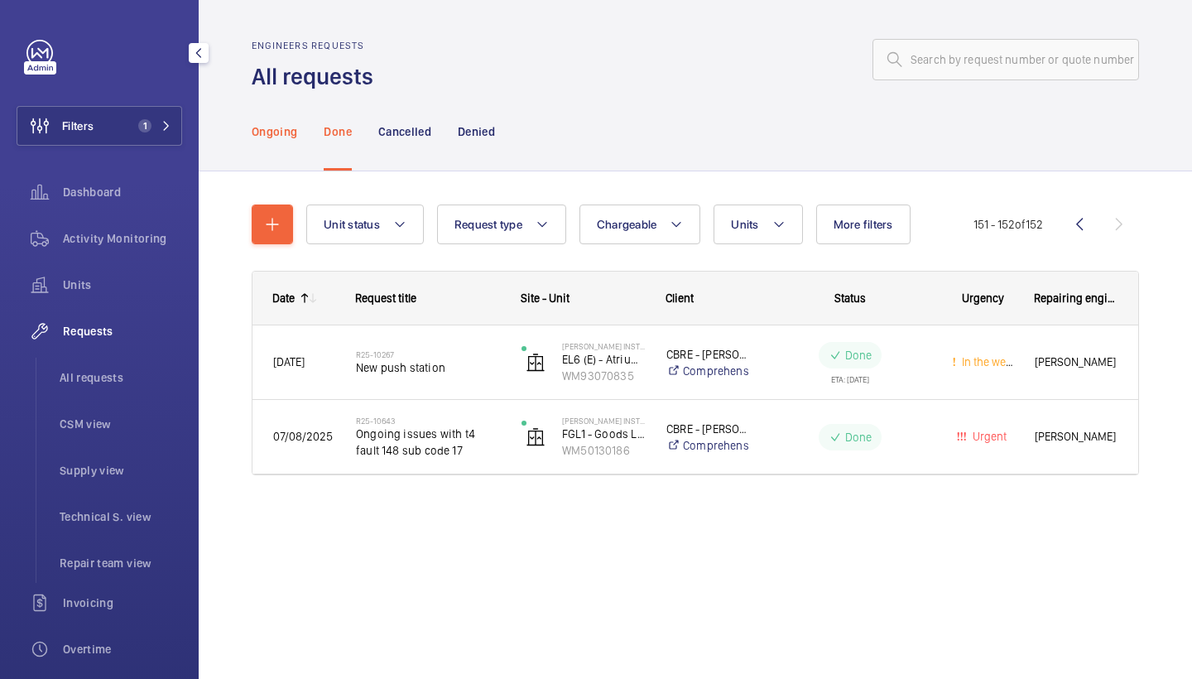
click at [271, 141] on div "Ongoing" at bounding box center [275, 131] width 46 height 79
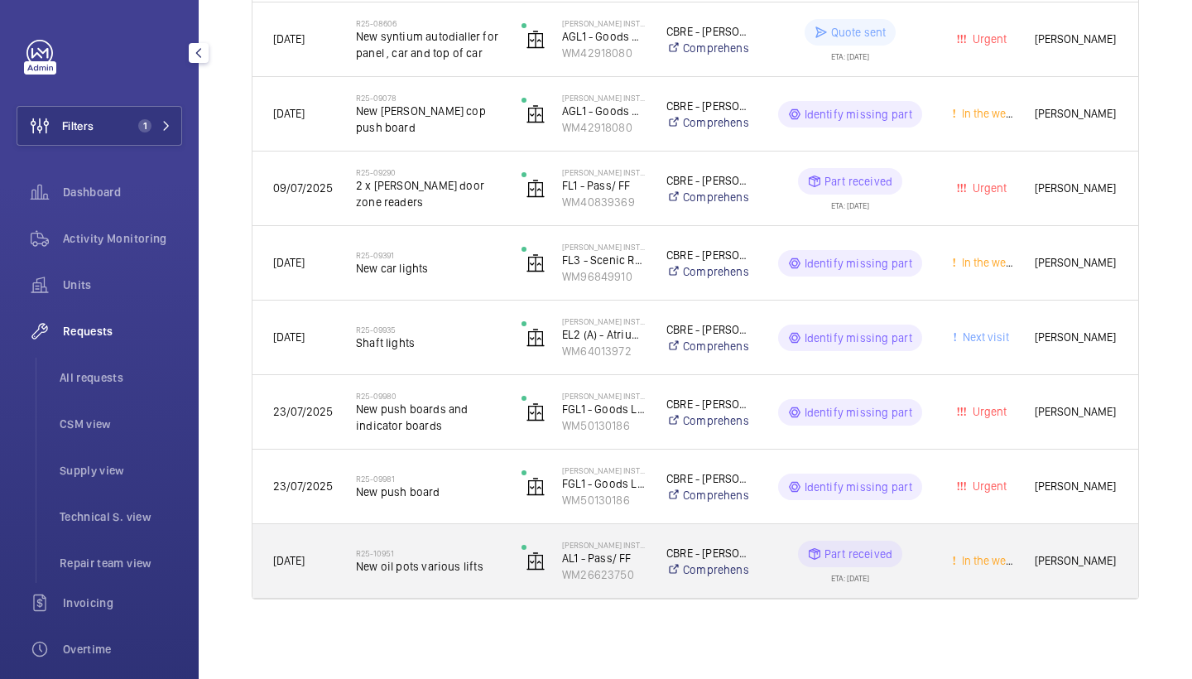
scroll to position [993, 0]
